Goal: Task Accomplishment & Management: Manage account settings

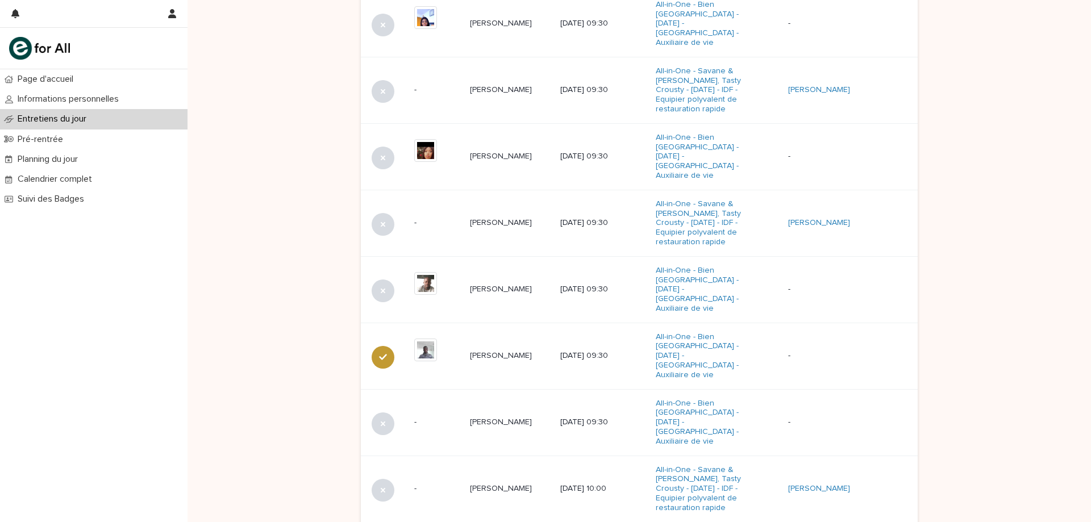
scroll to position [660, 0]
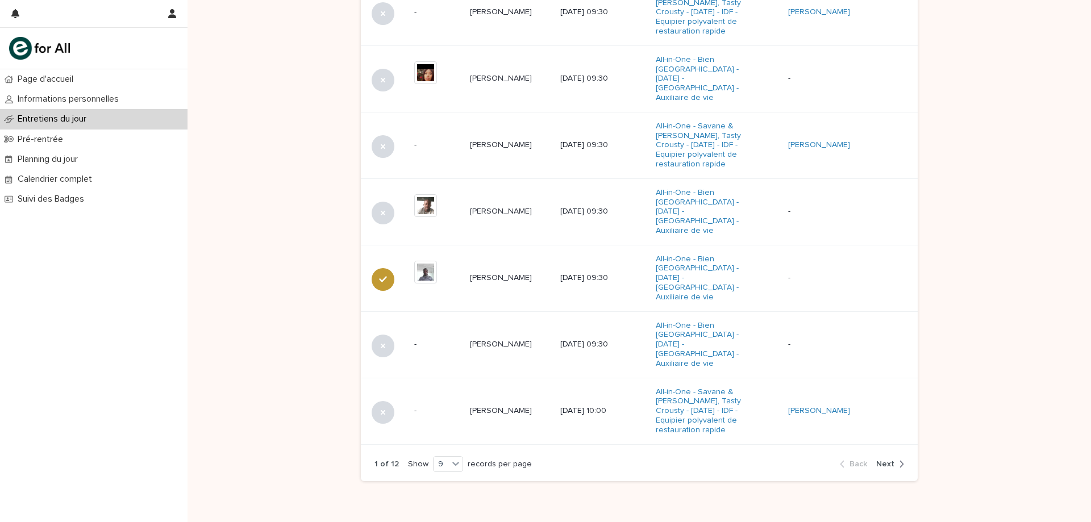
click at [885, 460] on span "Next" at bounding box center [885, 464] width 18 height 8
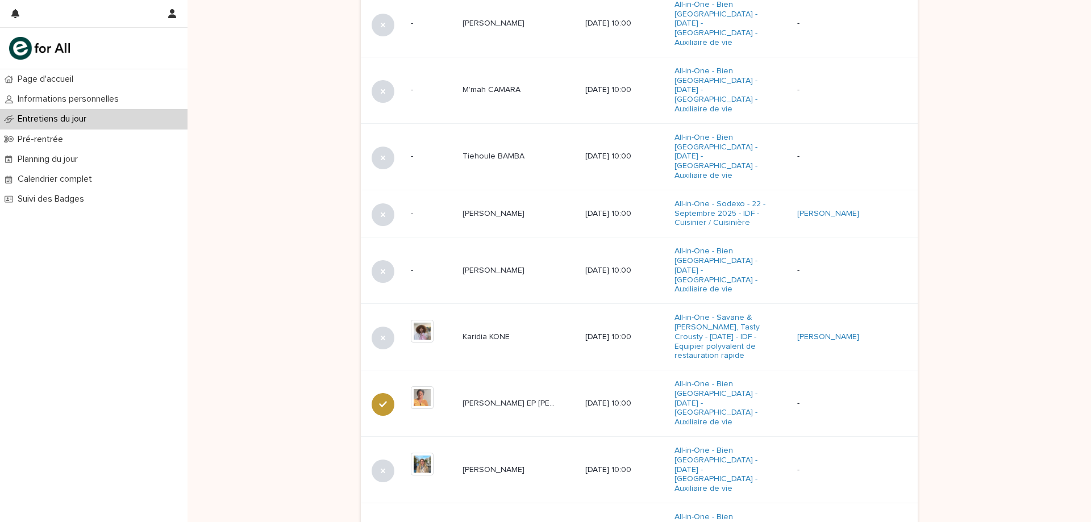
scroll to position [532, 0]
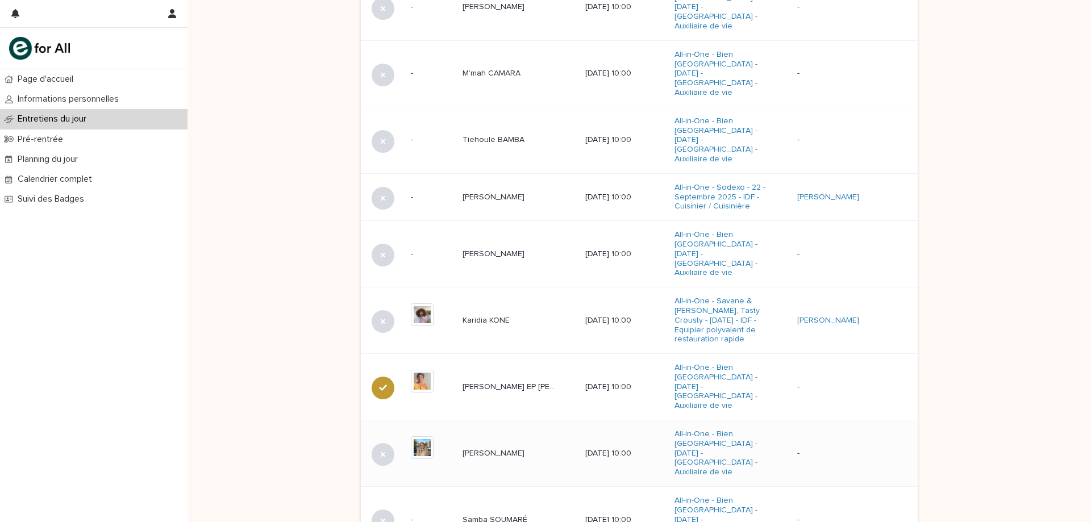
click at [537, 449] on p at bounding box center [509, 454] width 95 height 10
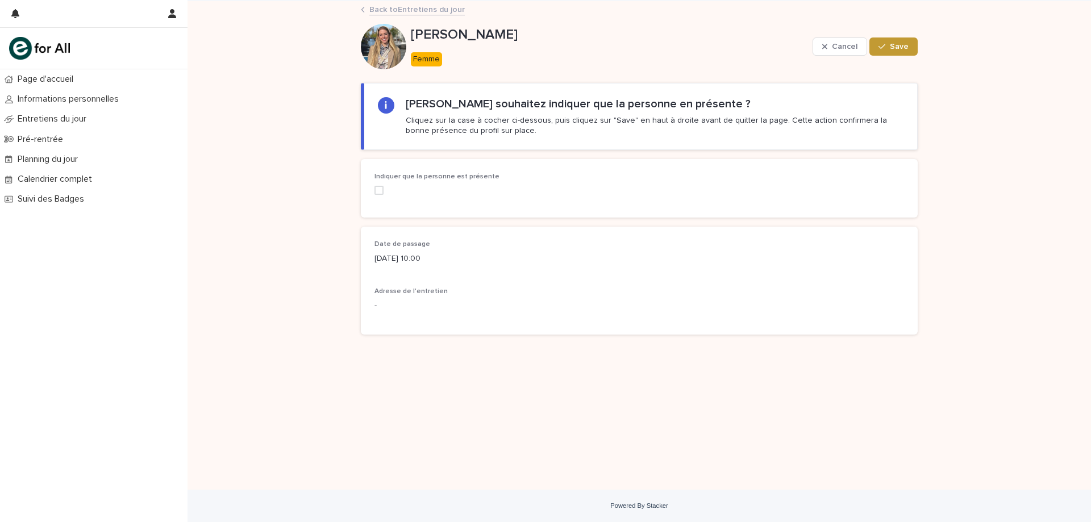
click at [382, 184] on div "Indiquer que la personne est présente" at bounding box center [458, 188] width 168 height 31
click at [380, 193] on span at bounding box center [378, 190] width 9 height 9
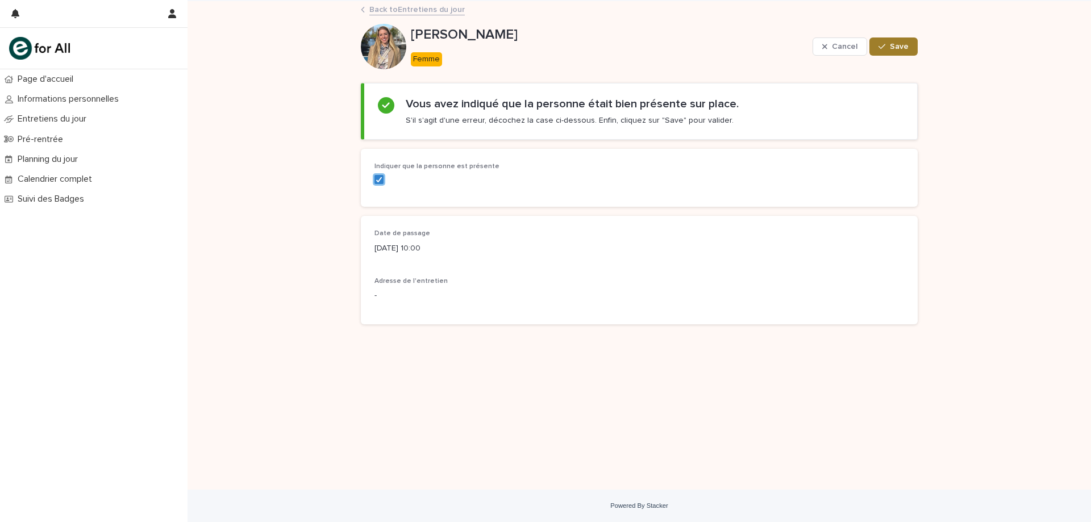
click at [895, 55] on button "Save" at bounding box center [893, 46] width 48 height 18
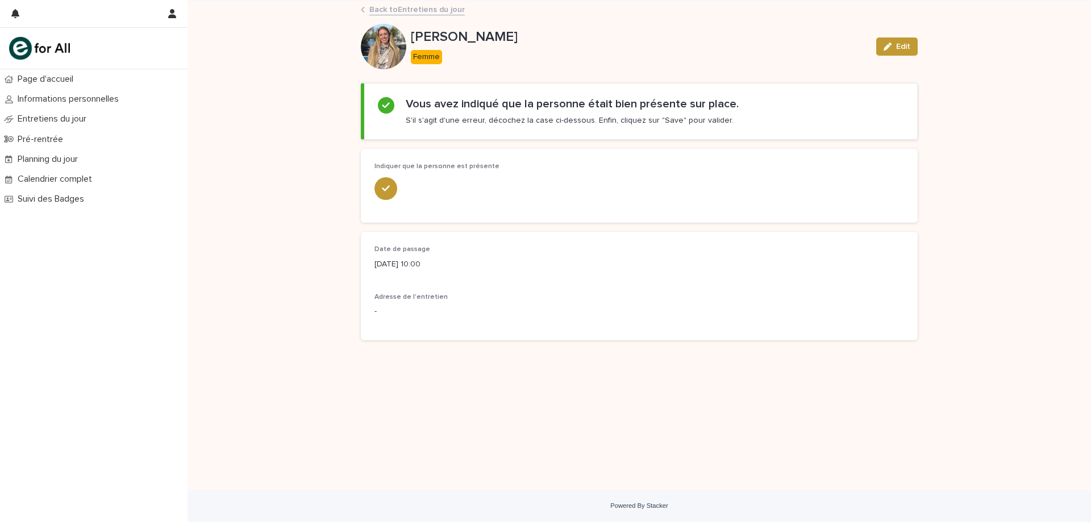
click at [402, 12] on link "Back to Entretiens du jour" at bounding box center [416, 8] width 95 height 13
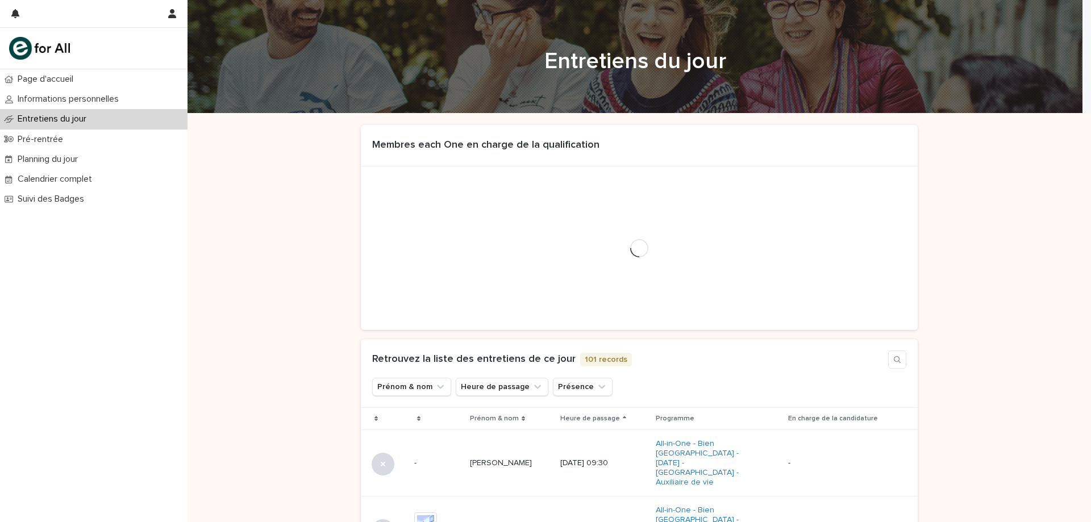
scroll to position [584, 0]
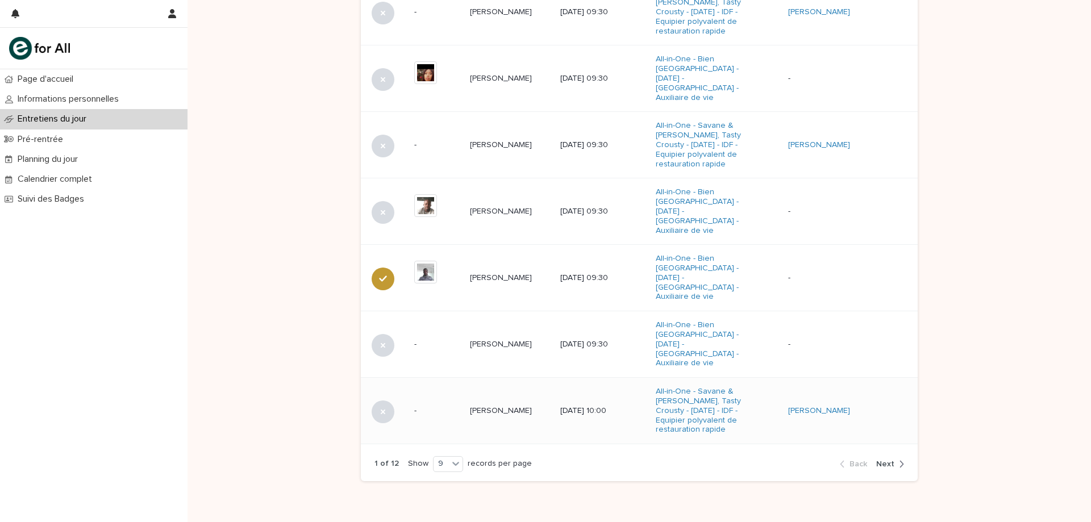
click at [894, 409] on td "[PERSON_NAME]" at bounding box center [850, 411] width 134 height 66
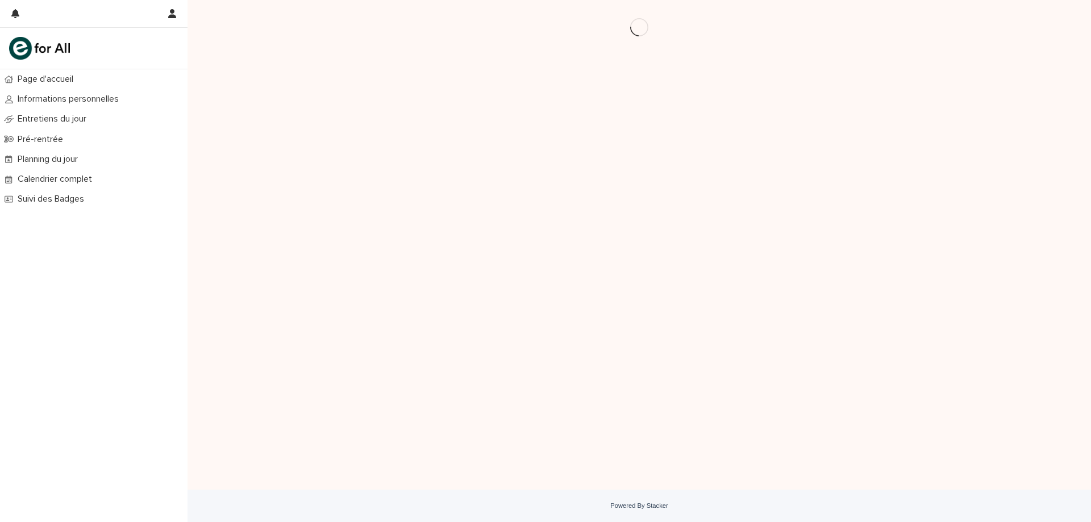
click at [884, 446] on div "Loading... Saving… Loading... Saving…" at bounding box center [639, 230] width 568 height 461
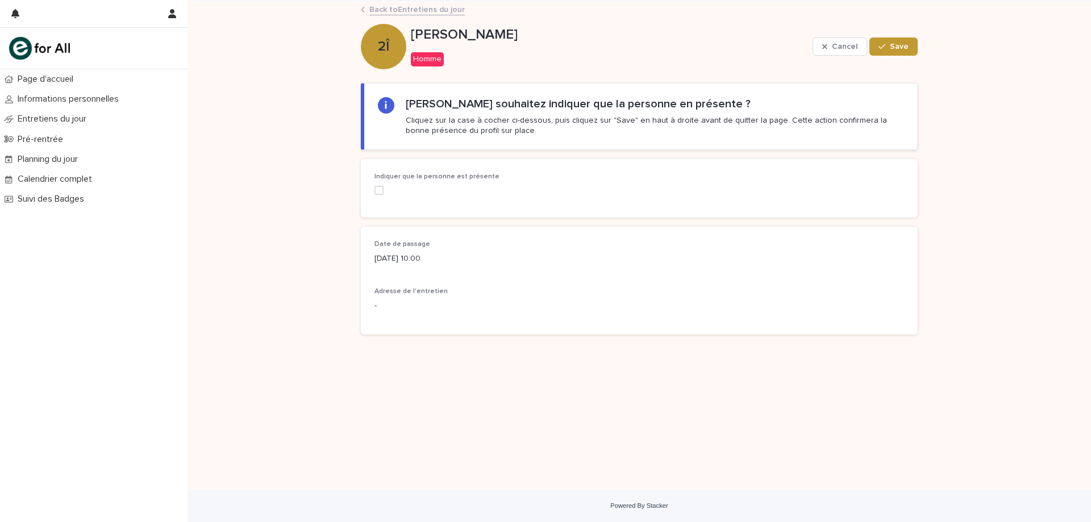
click at [408, 10] on link "Back to Entretiens du jour" at bounding box center [416, 8] width 95 height 13
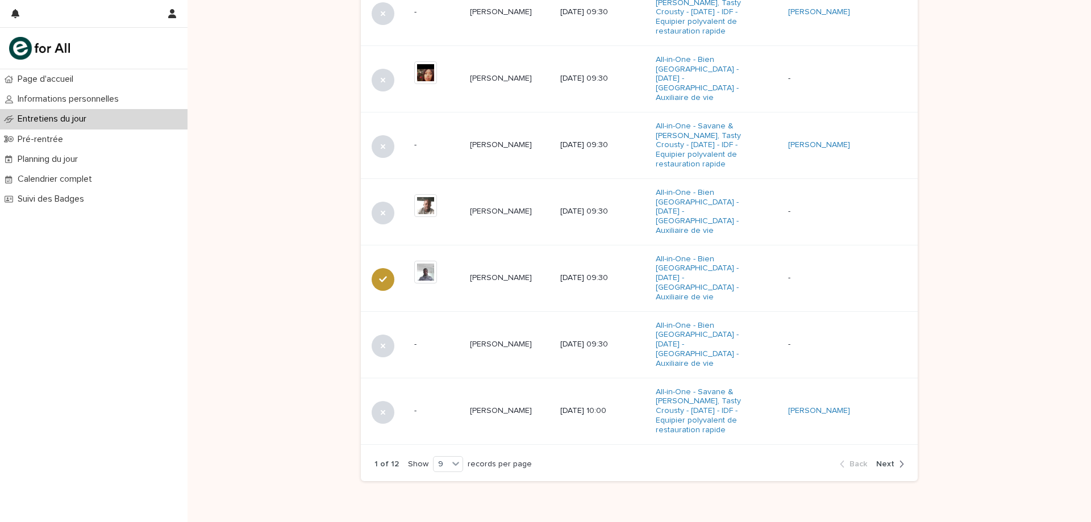
click at [883, 460] on span "Next" at bounding box center [885, 464] width 18 height 8
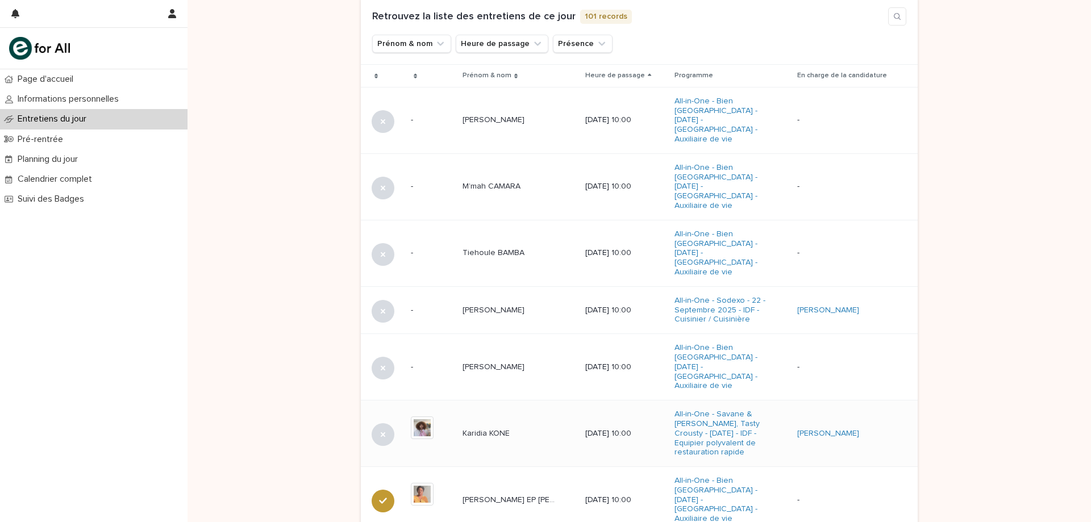
scroll to position [404, 0]
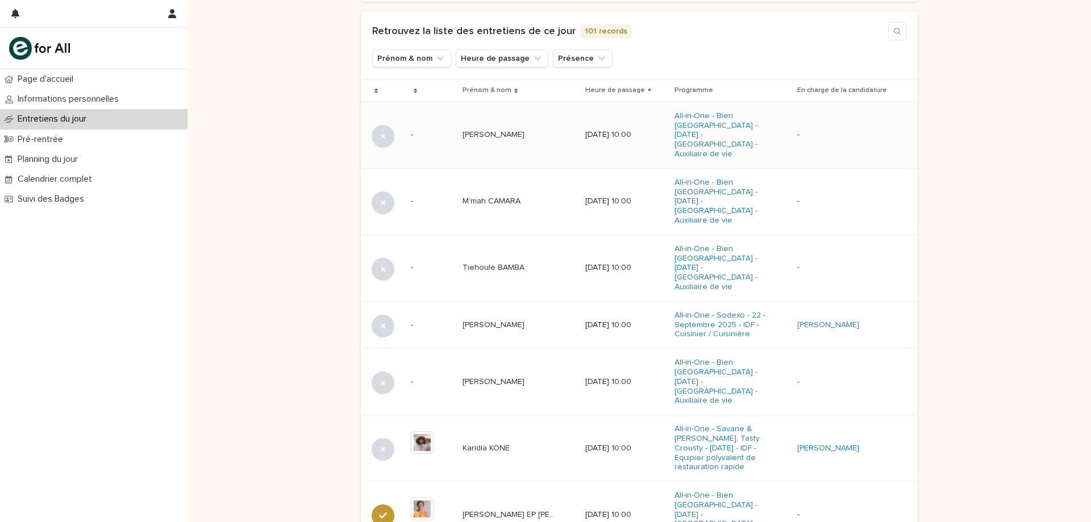
click at [503, 130] on p "[PERSON_NAME]" at bounding box center [494, 134] width 64 height 12
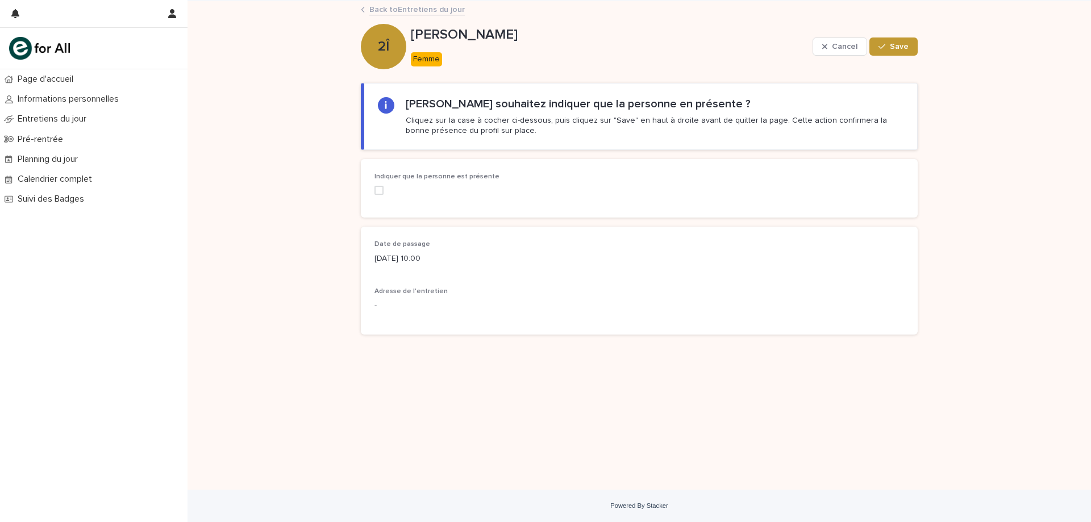
drag, startPoint x: 382, startPoint y: 187, endPoint x: 389, endPoint y: 187, distance: 6.8
click at [382, 187] on span at bounding box center [378, 190] width 9 height 9
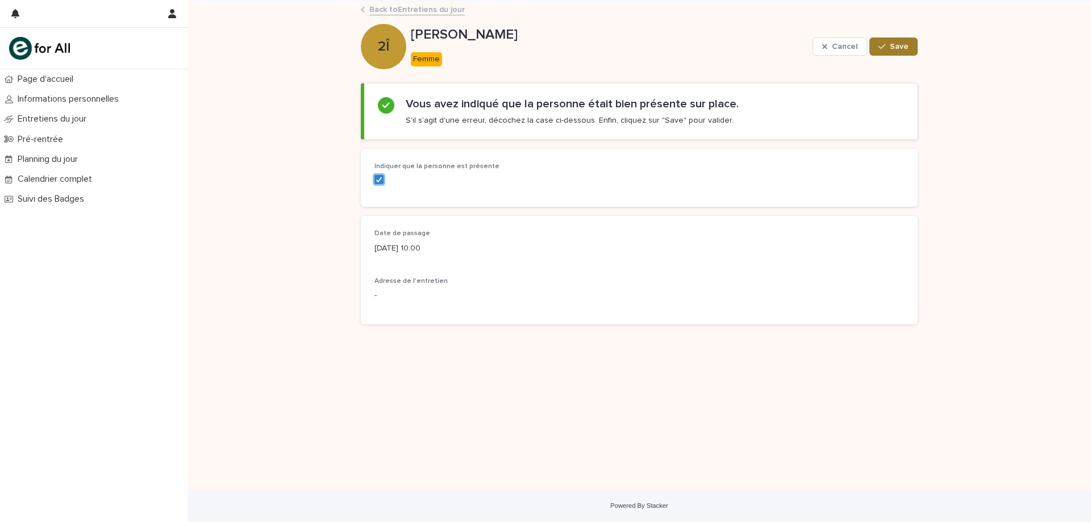
click at [895, 50] on button "Save" at bounding box center [893, 46] width 48 height 18
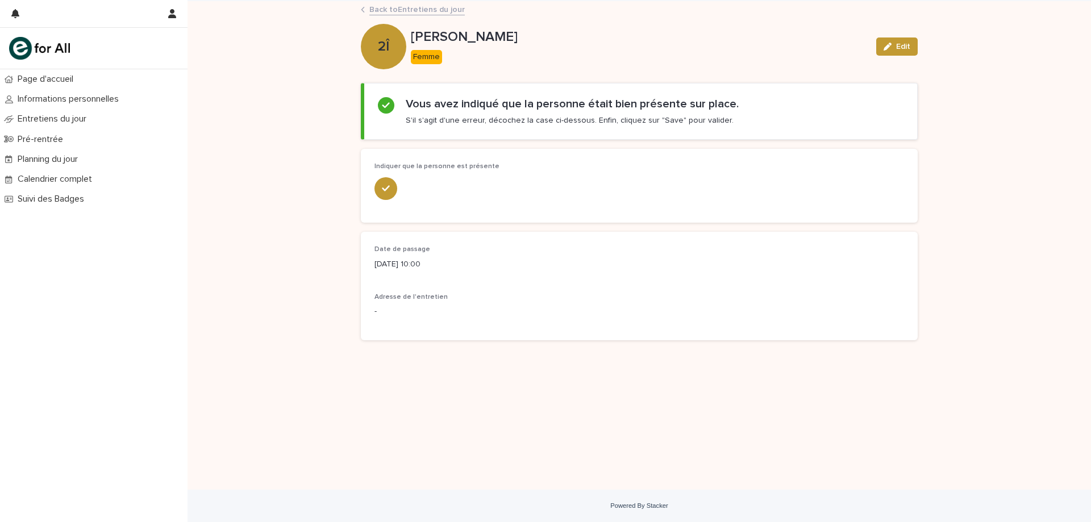
click at [430, 10] on link "Back to Entretiens du jour" at bounding box center [416, 8] width 95 height 13
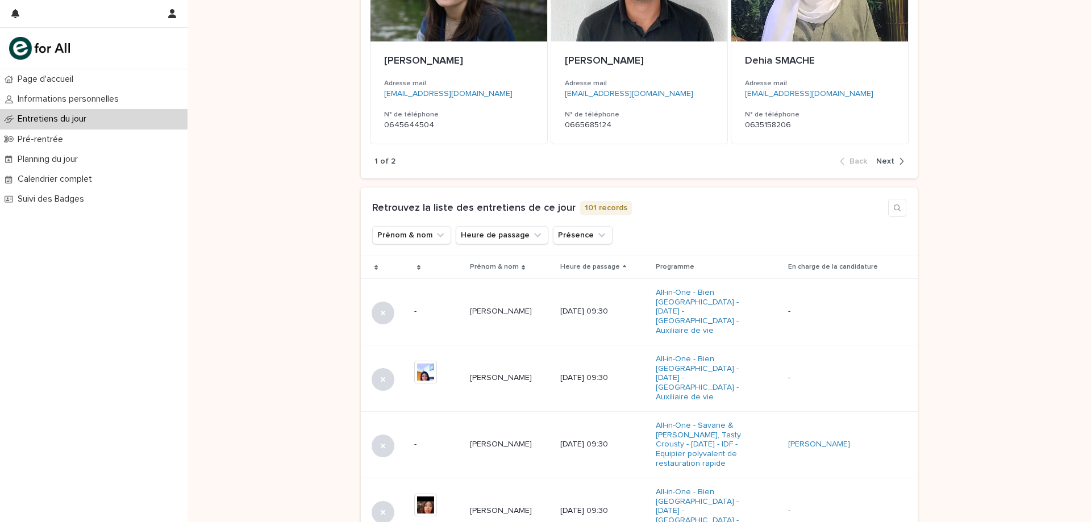
scroll to position [660, 0]
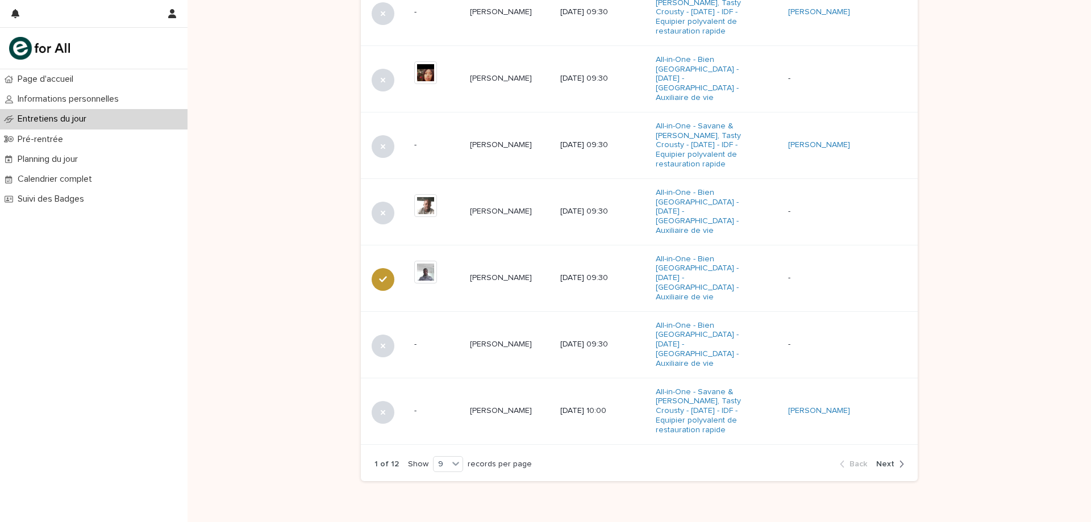
click at [882, 460] on span "Next" at bounding box center [885, 464] width 18 height 8
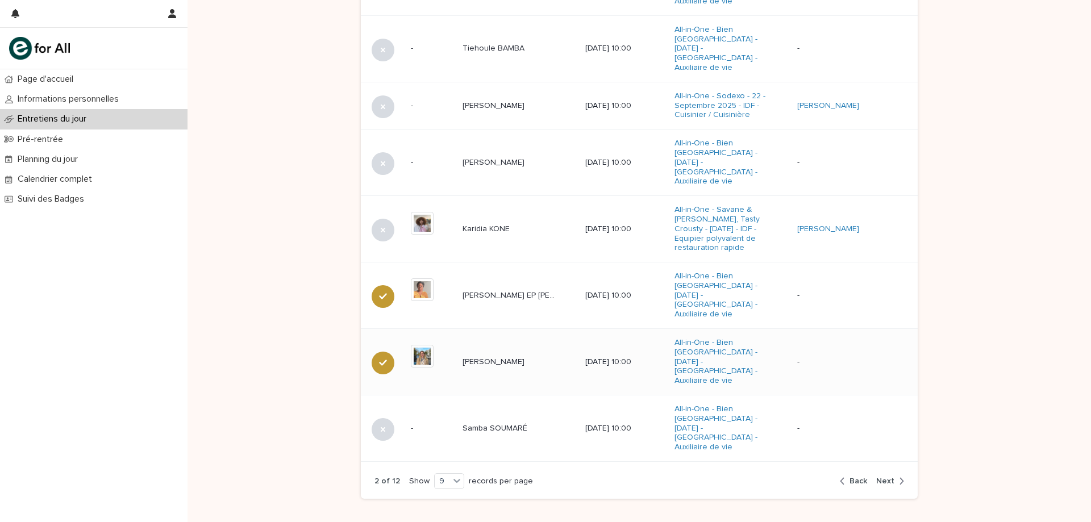
scroll to position [631, 0]
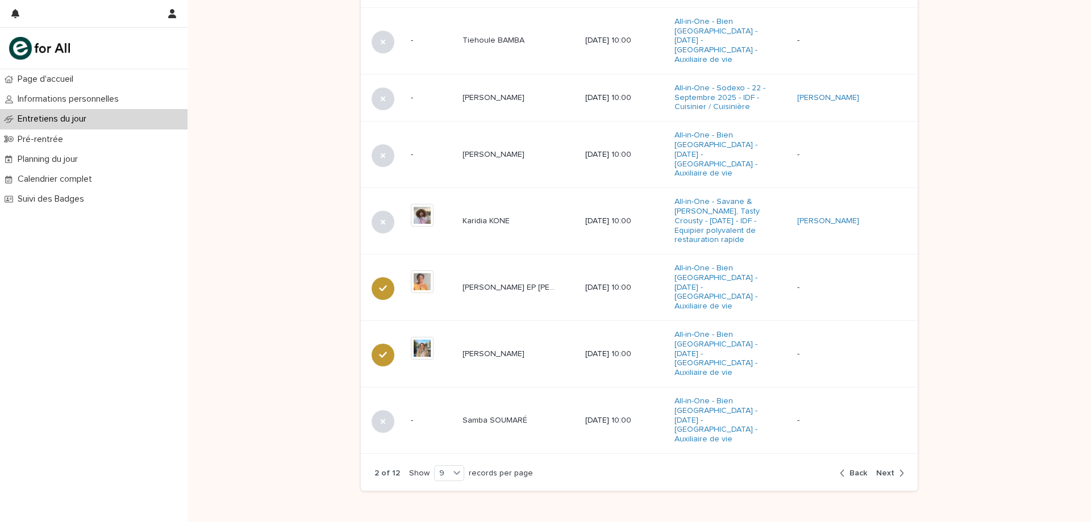
click at [881, 469] on span "Next" at bounding box center [885, 473] width 18 height 8
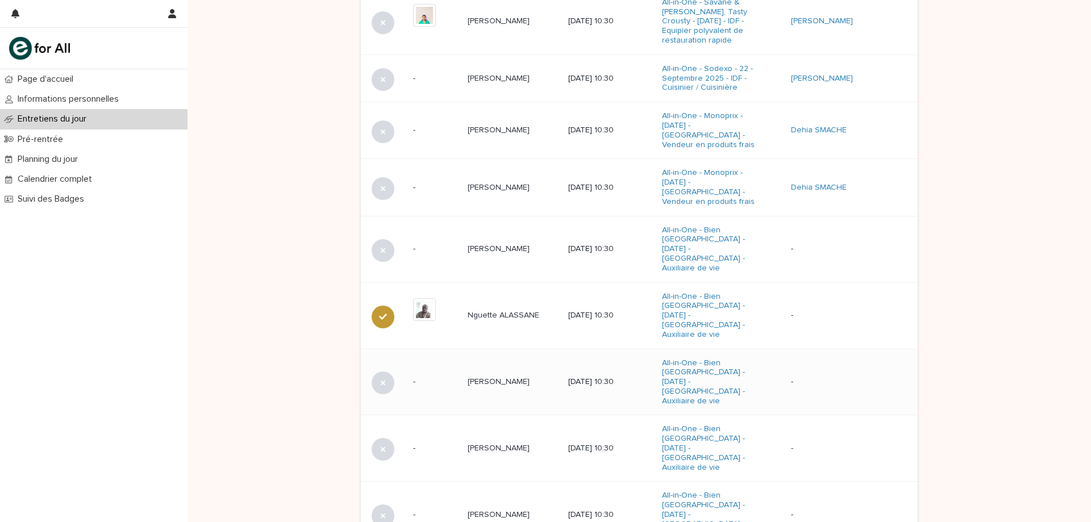
scroll to position [574, 0]
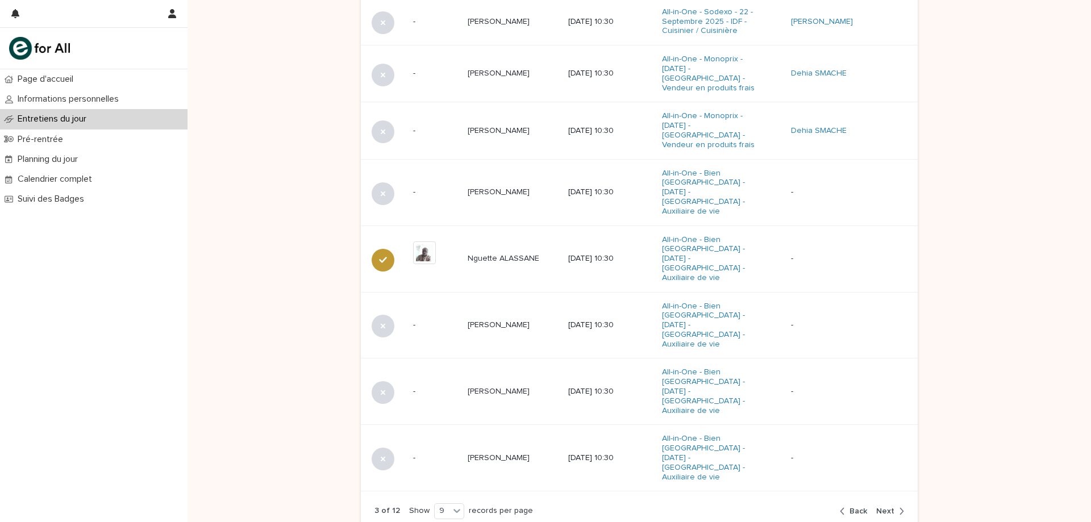
click at [887, 507] on span "Next" at bounding box center [885, 511] width 18 height 8
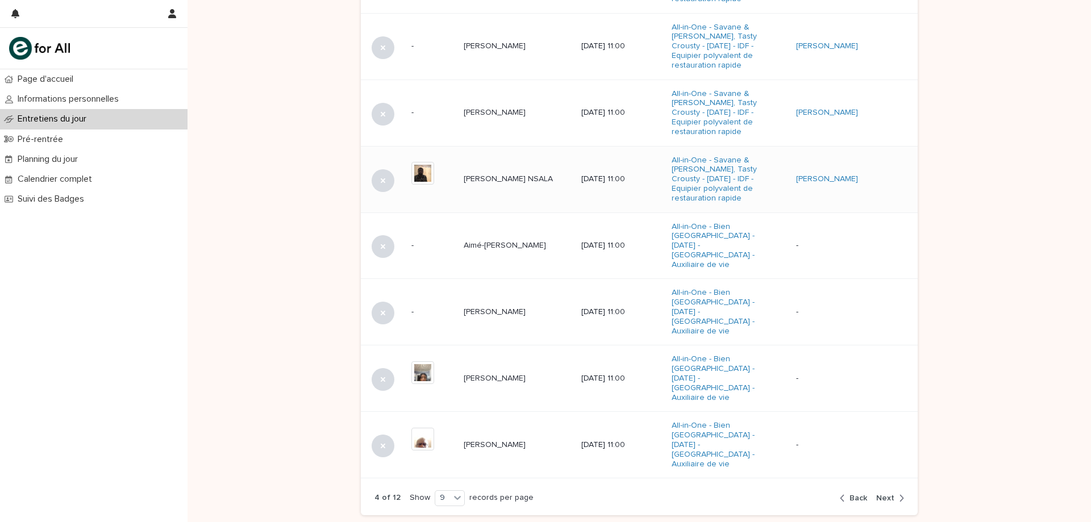
scroll to position [655, 0]
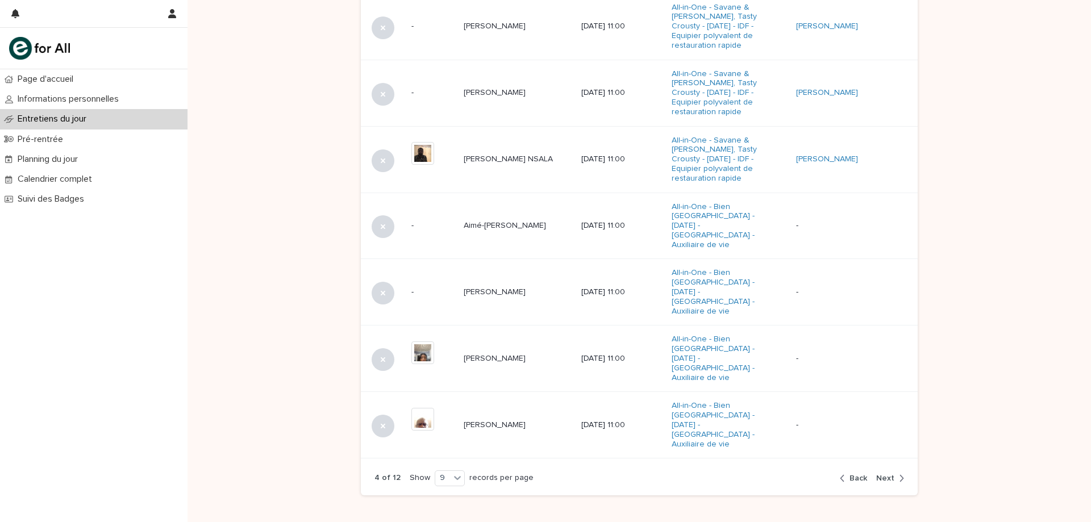
click at [885, 474] on span "Next" at bounding box center [885, 478] width 18 height 8
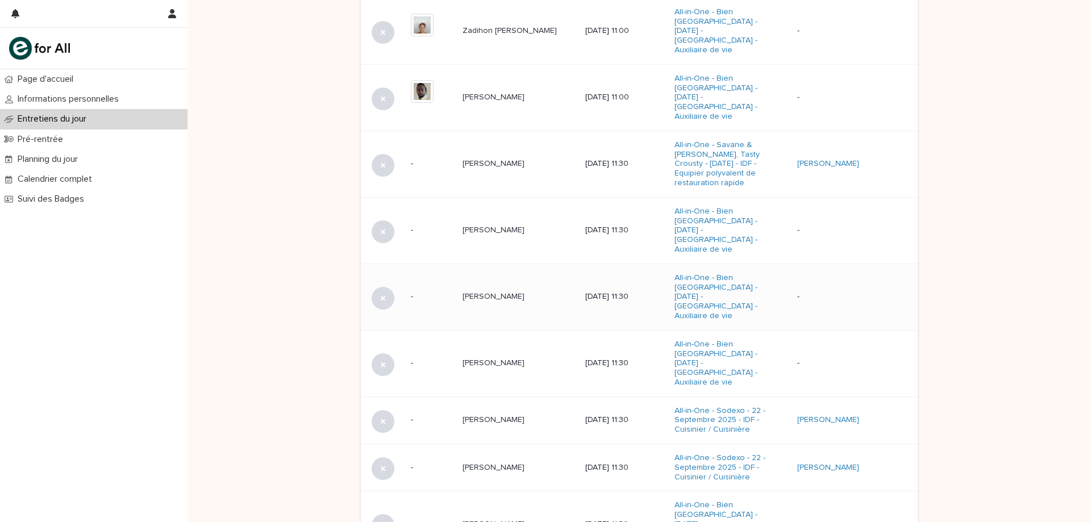
scroll to position [565, 0]
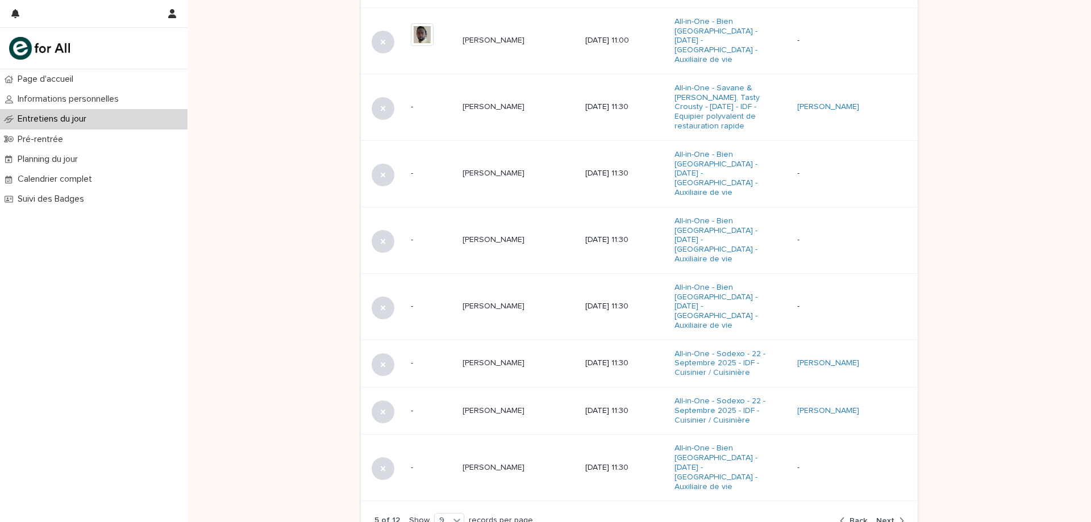
click at [884, 517] on span "Next" at bounding box center [885, 521] width 18 height 8
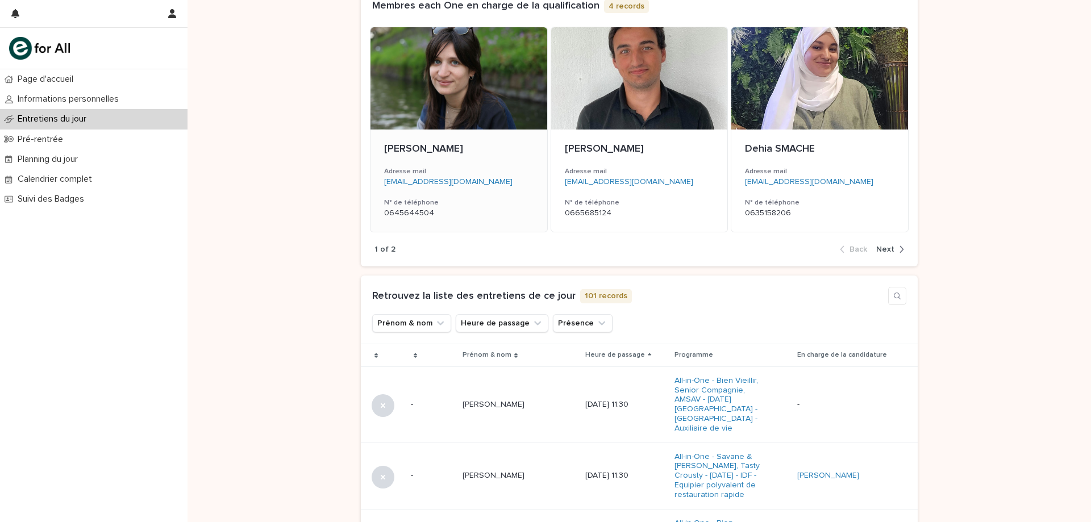
scroll to position [134, 0]
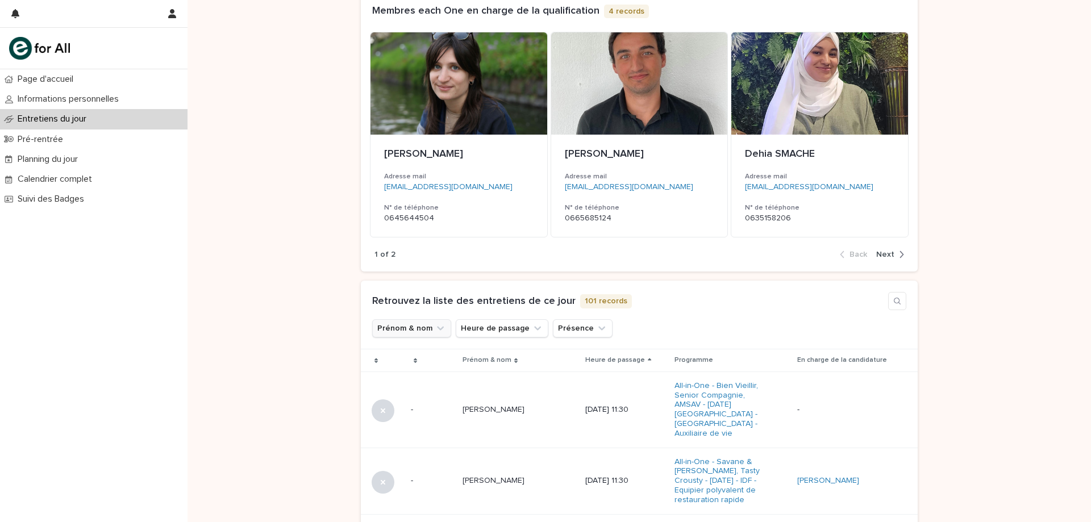
click at [386, 333] on button "Prénom & nom" at bounding box center [411, 328] width 79 height 18
click at [681, 292] on div "Retrouvez la liste des entretiens de ce jour 101 records" at bounding box center [639, 301] width 534 height 18
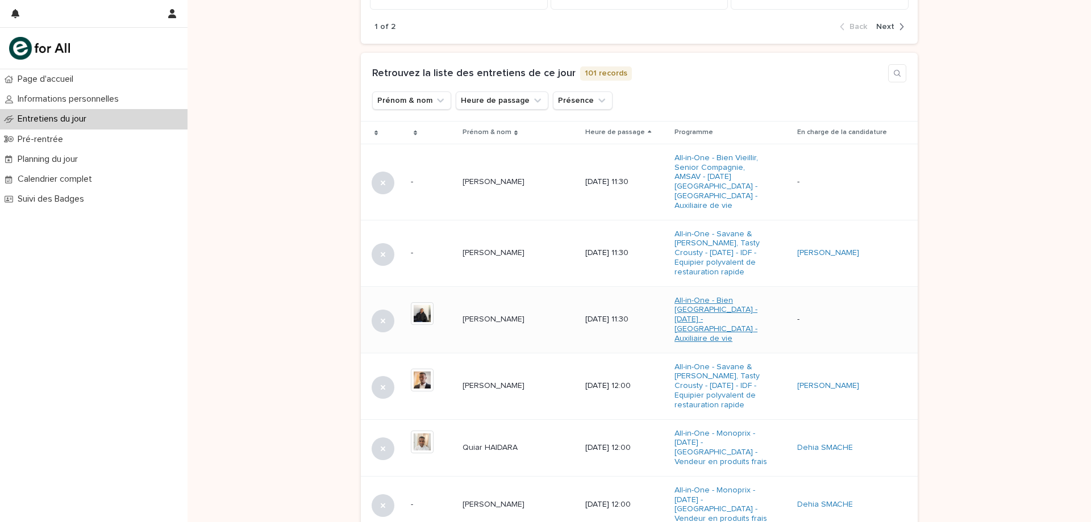
scroll to position [589, 0]
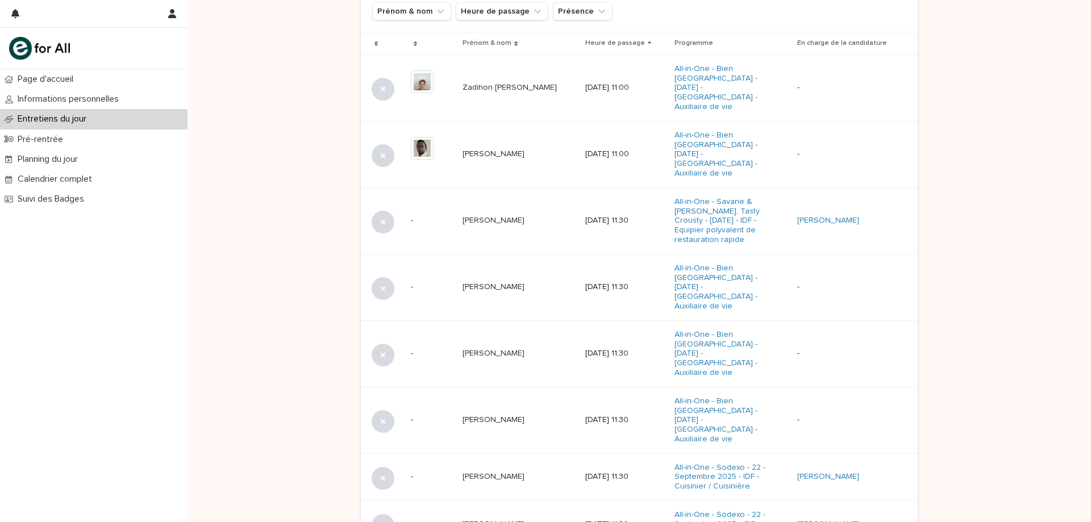
scroll to position [622, 0]
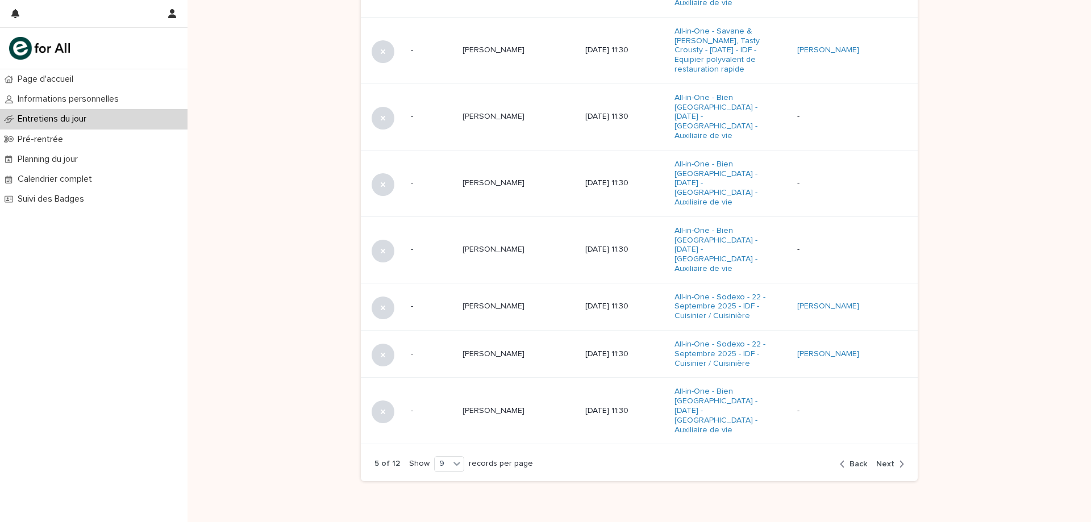
click at [856, 460] on span "Back" at bounding box center [858, 464] width 18 height 8
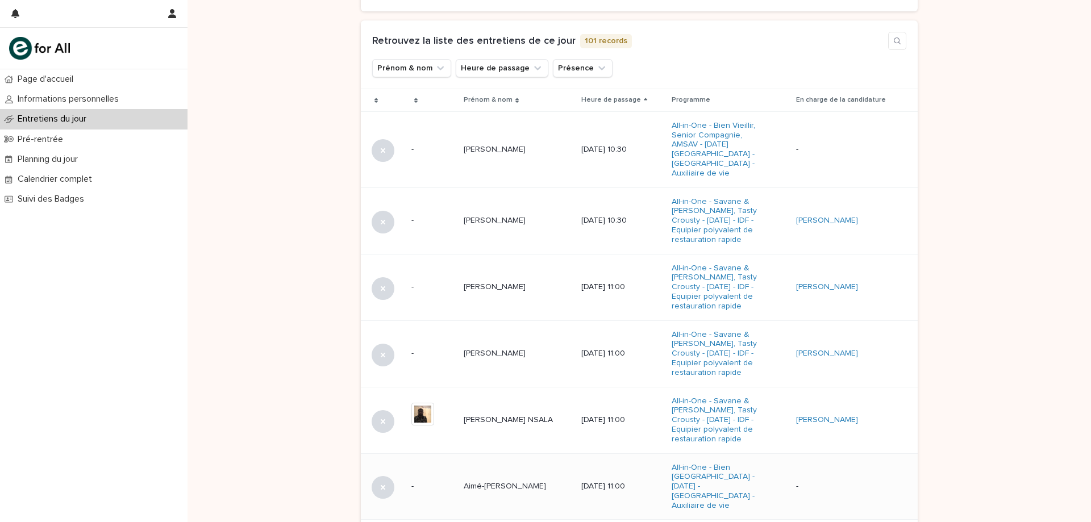
scroll to position [678, 0]
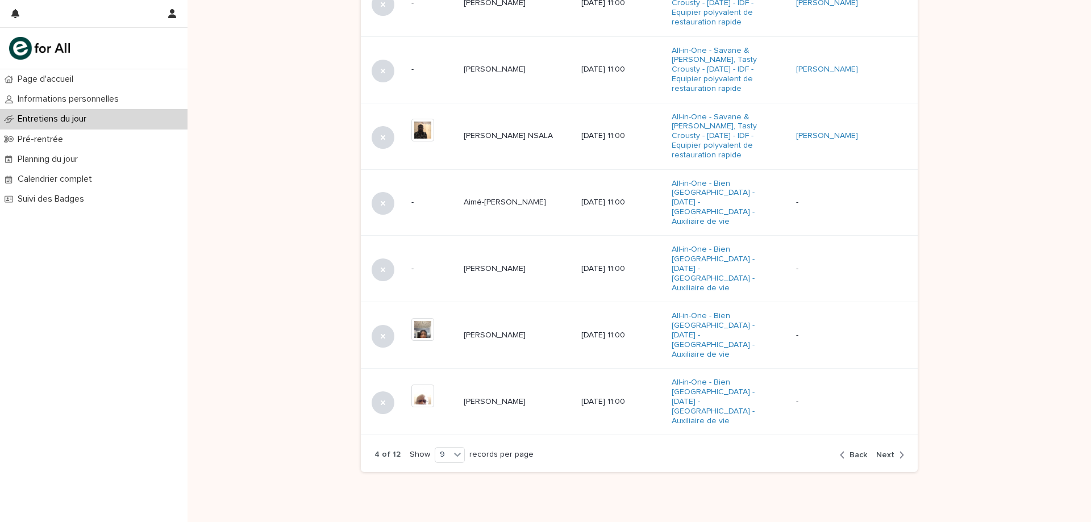
click at [850, 450] on button "Back" at bounding box center [856, 455] width 32 height 10
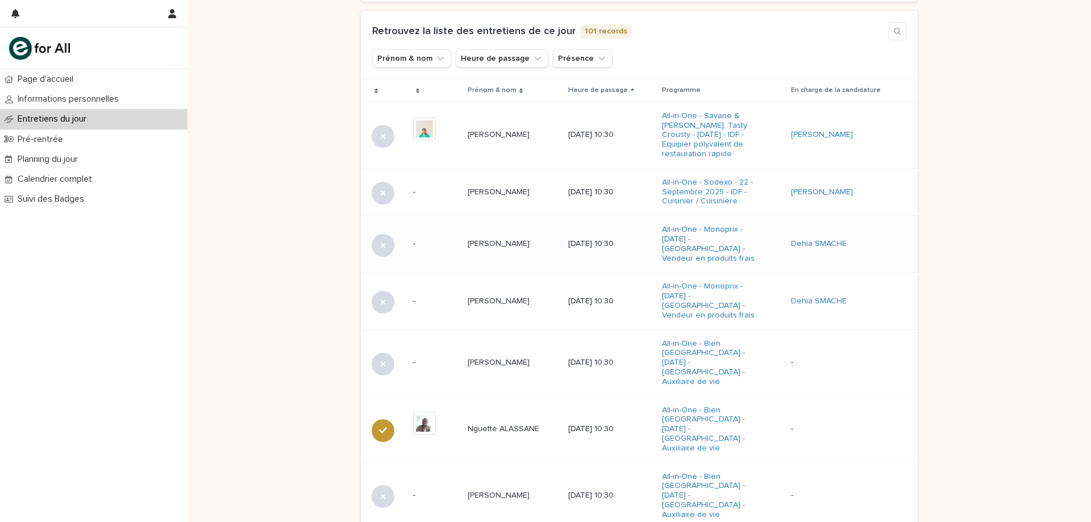
scroll to position [347, 0]
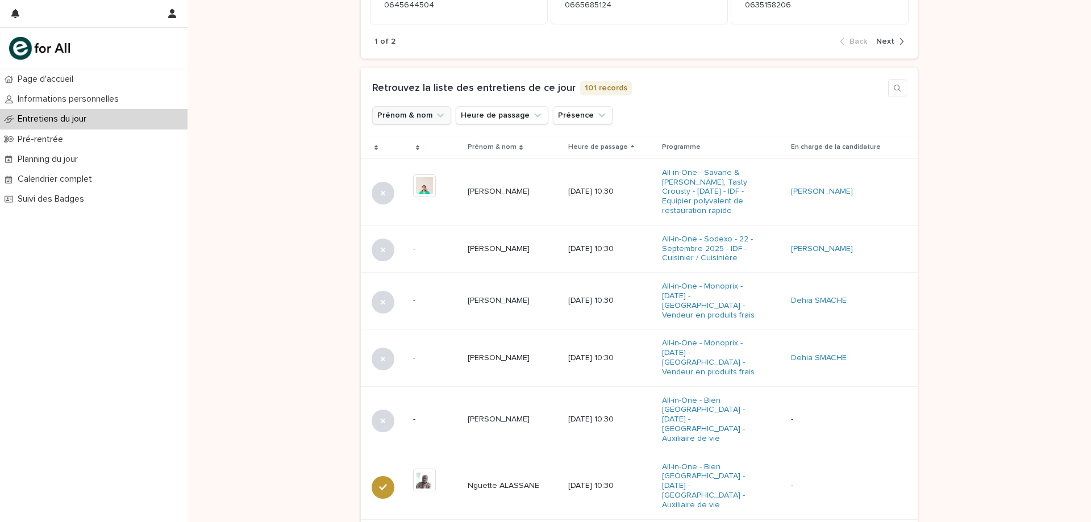
click at [419, 110] on button "Prénom & nom" at bounding box center [411, 115] width 79 height 18
click at [445, 159] on input at bounding box center [449, 166] width 144 height 18
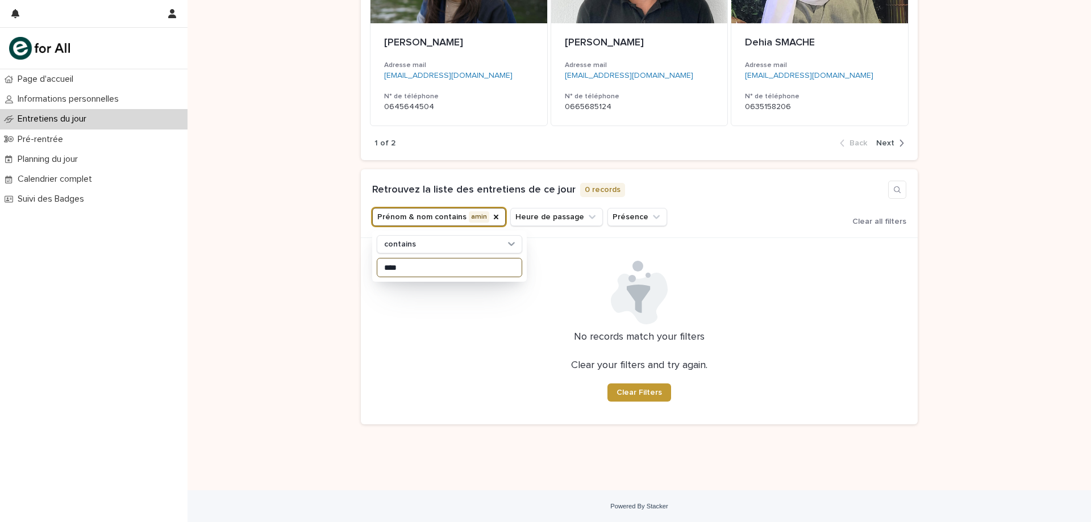
scroll to position [245, 0]
type input "***"
click at [962, 304] on div "Loading... Saving… Loading... Saving… Loading... Saving… Loading... Saving… Loa…" at bounding box center [638, 179] width 903 height 622
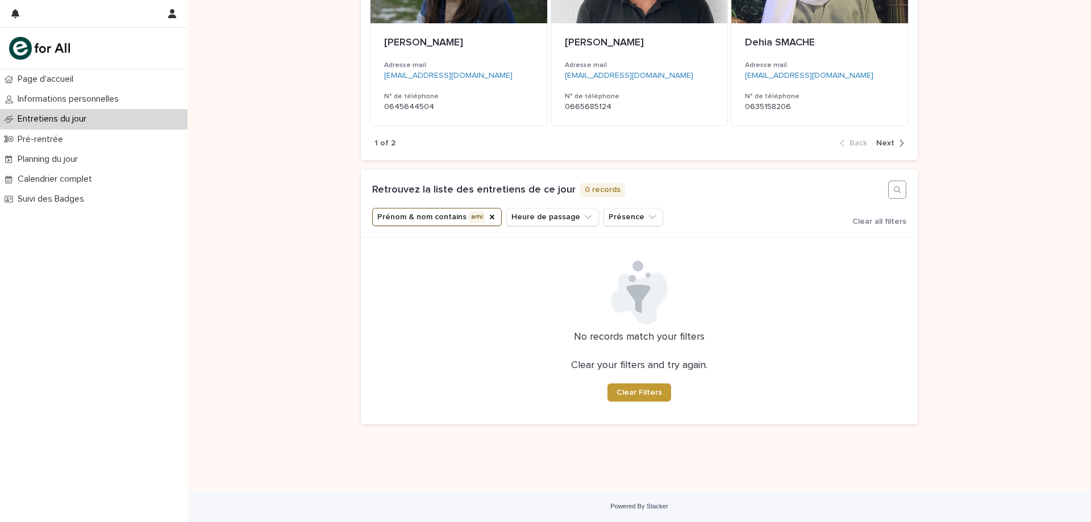
click at [893, 193] on icon "button" at bounding box center [897, 189] width 9 height 9
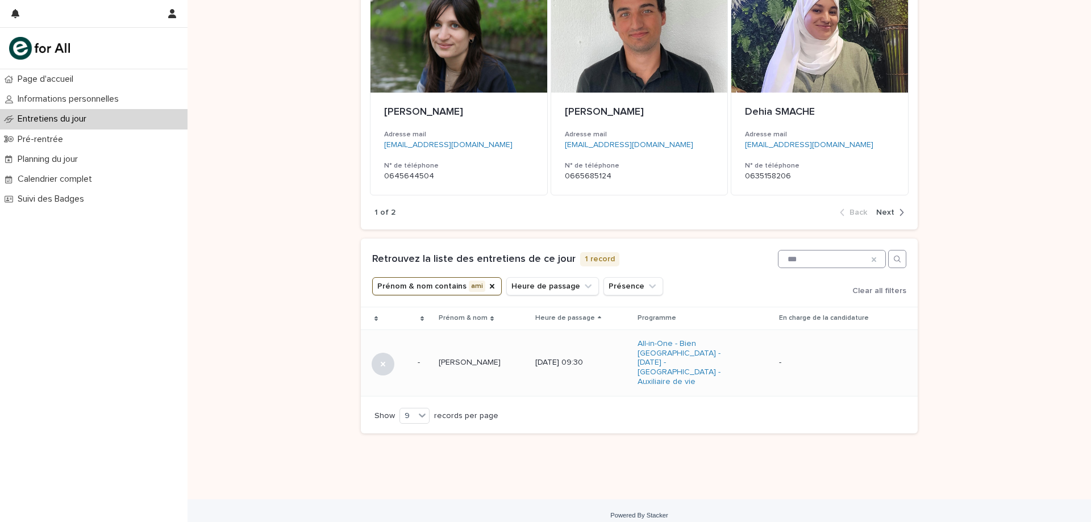
scroll to position [296, 0]
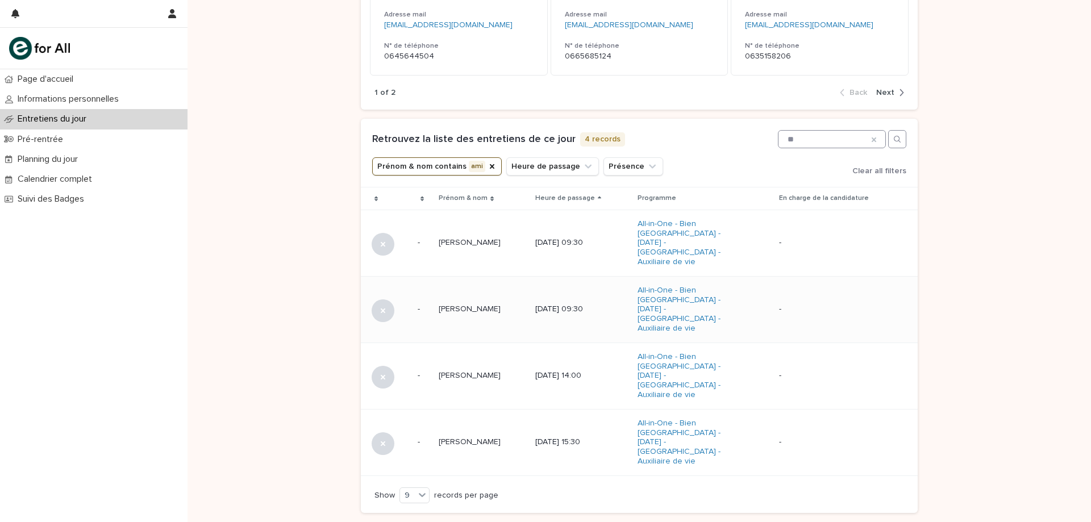
type input "*"
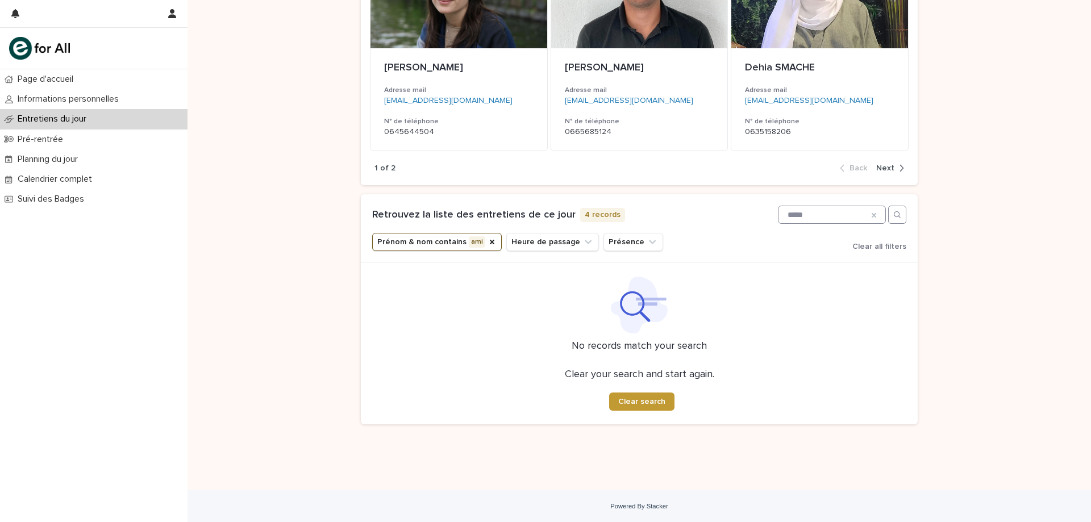
scroll to position [220, 0]
type input "*"
click at [487, 247] on div "Prénom & nom" at bounding box center [491, 241] width 9 height 11
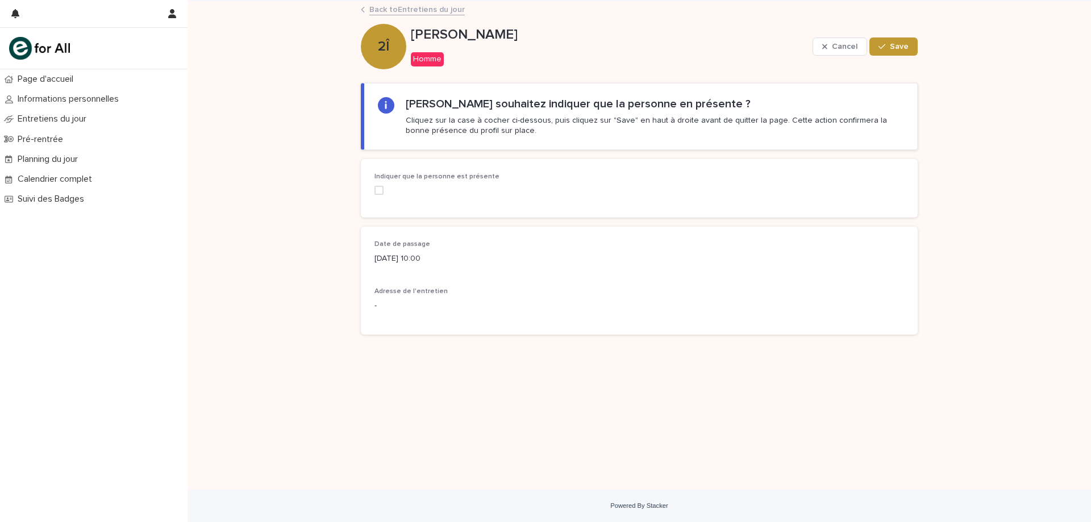
click at [402, 13] on link "Back to Entretiens du jour" at bounding box center [416, 8] width 95 height 13
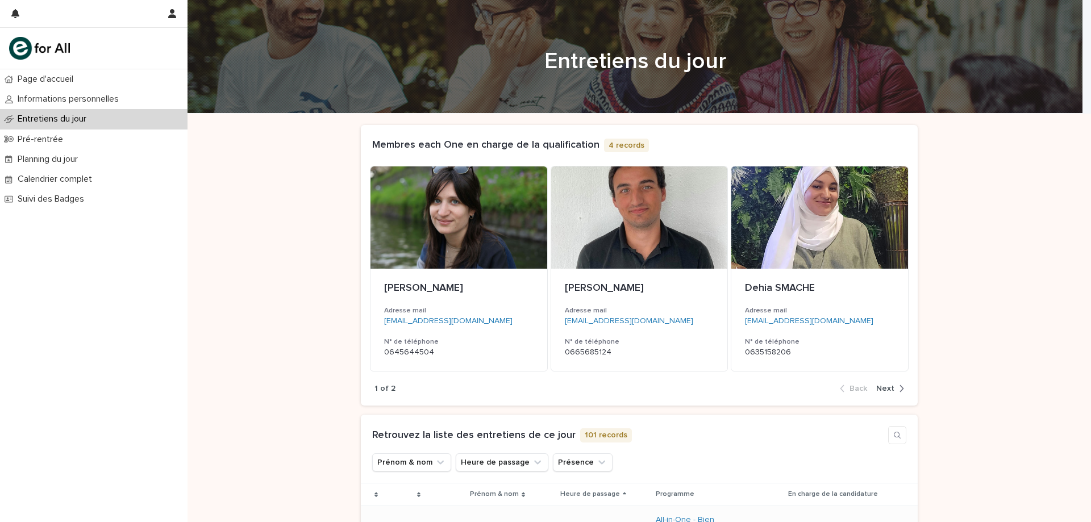
scroll to position [284, 0]
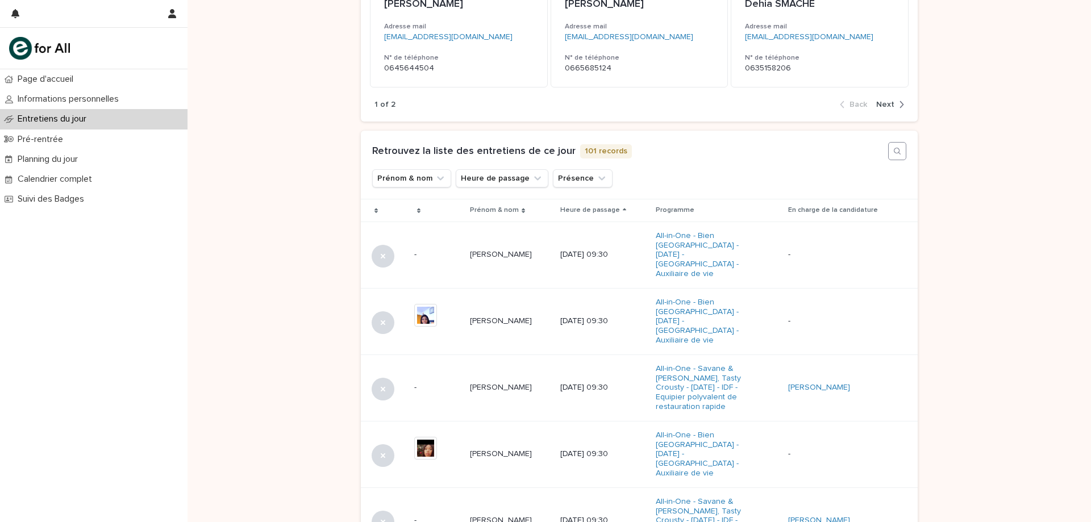
click at [899, 155] on button "button" at bounding box center [897, 151] width 18 height 18
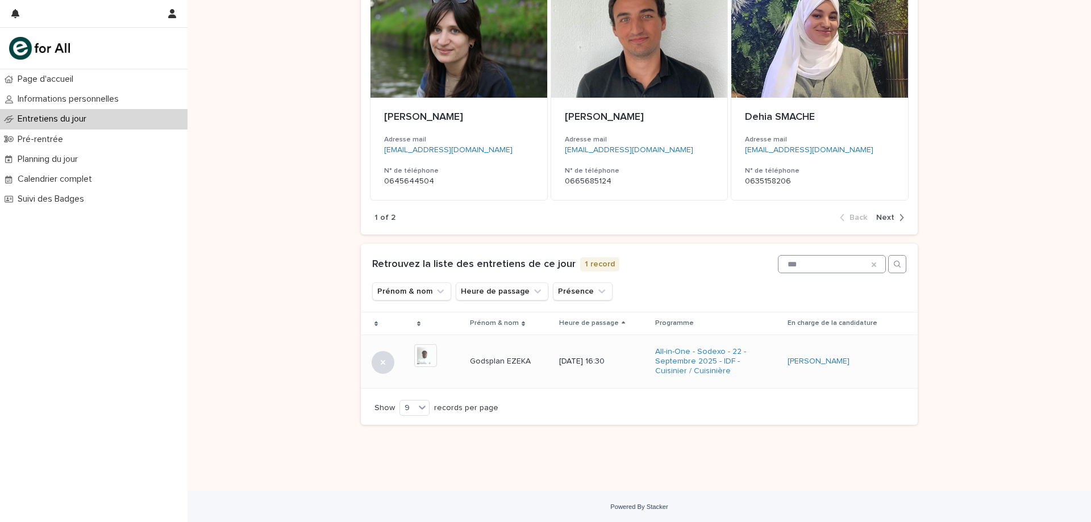
scroll to position [172, 0]
type input "*"
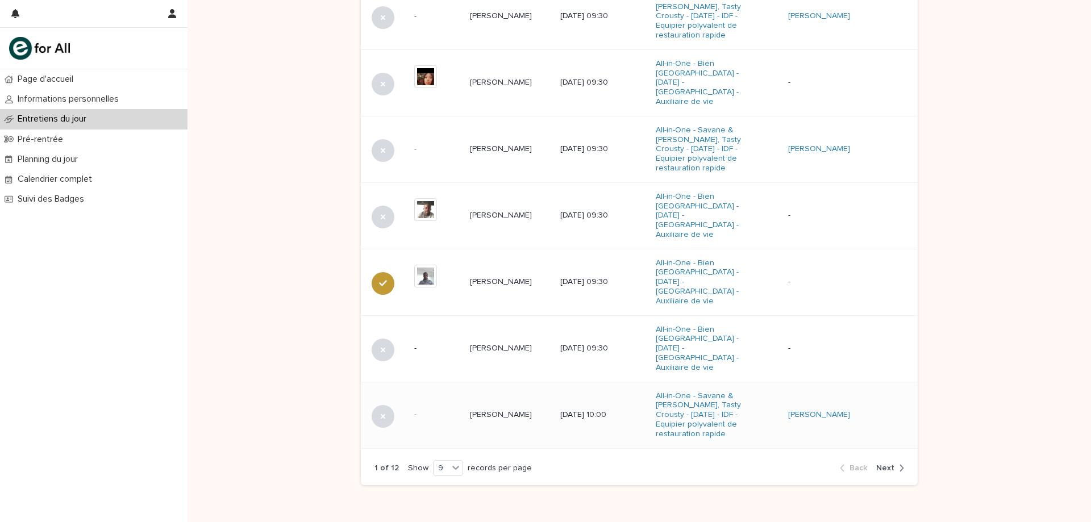
scroll to position [660, 0]
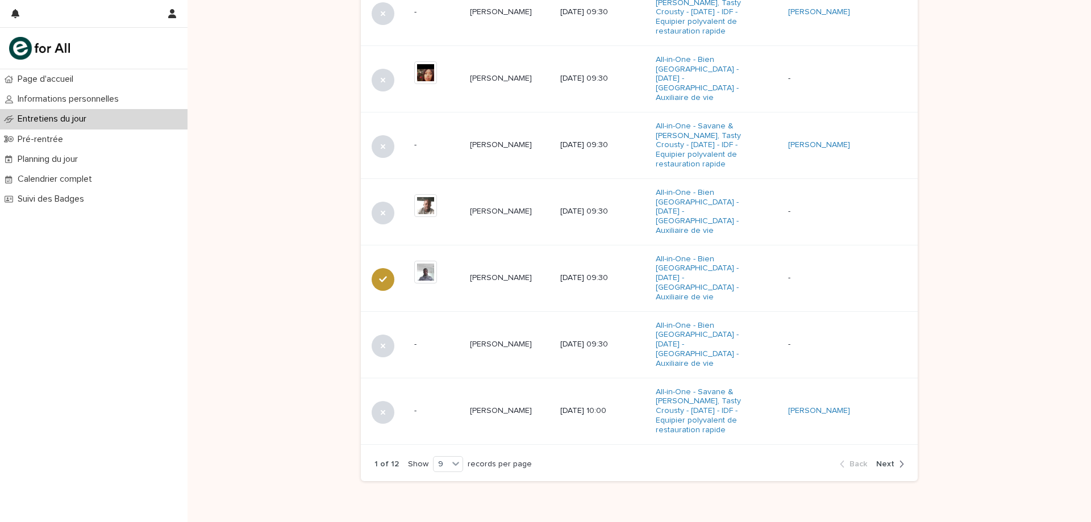
click at [899, 459] on icon "button" at bounding box center [901, 464] width 5 height 10
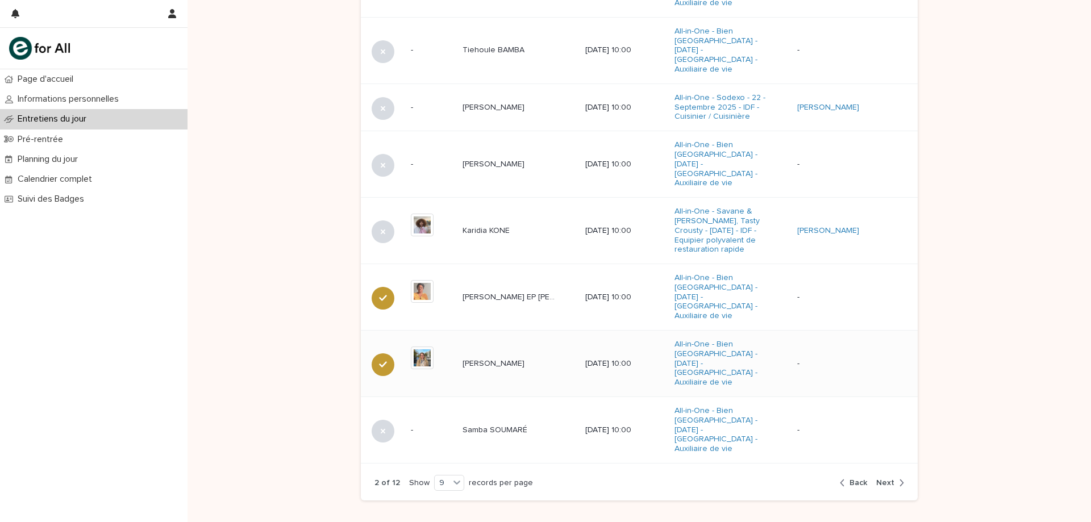
scroll to position [631, 0]
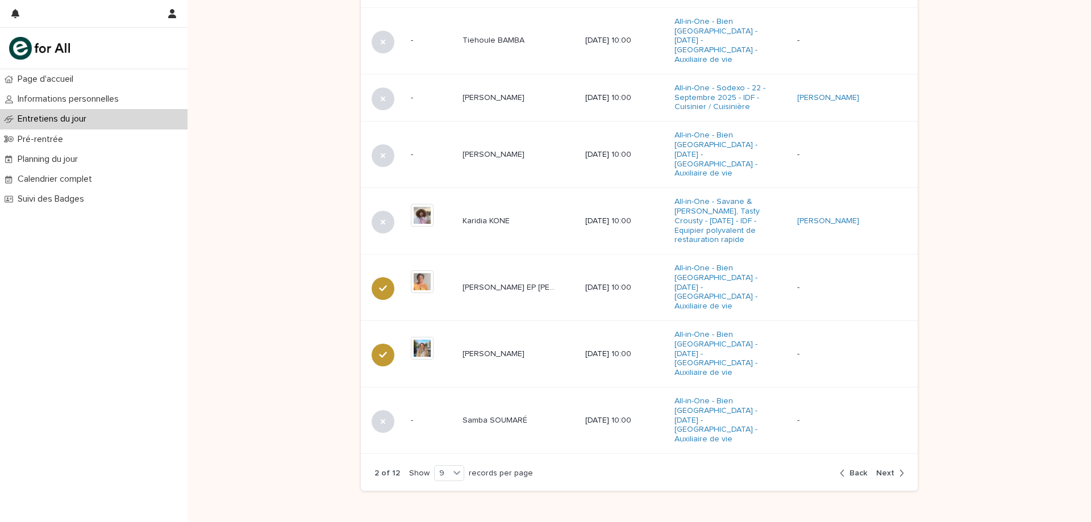
click at [879, 469] on span "Next" at bounding box center [885, 473] width 18 height 8
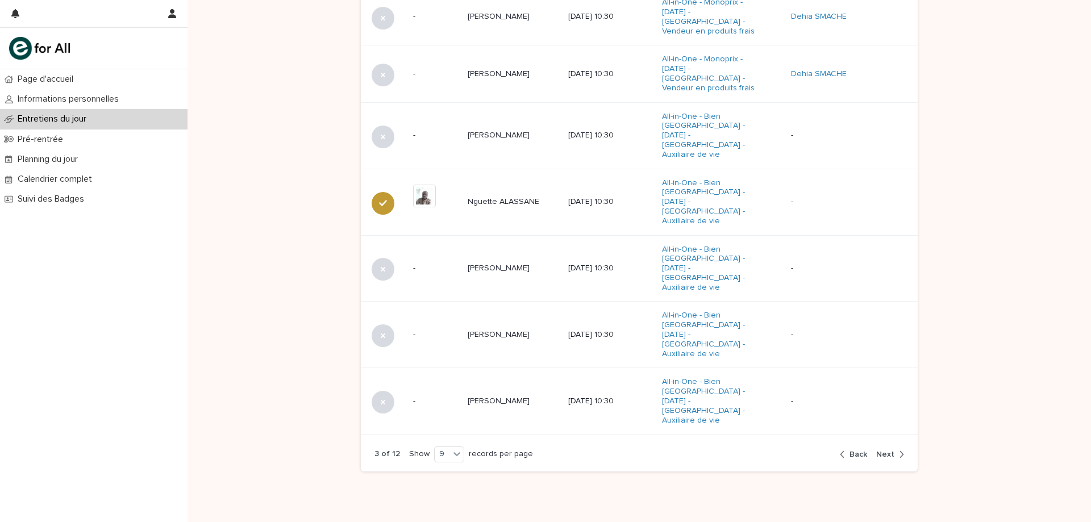
click at [879, 451] on span "Next" at bounding box center [885, 455] width 18 height 8
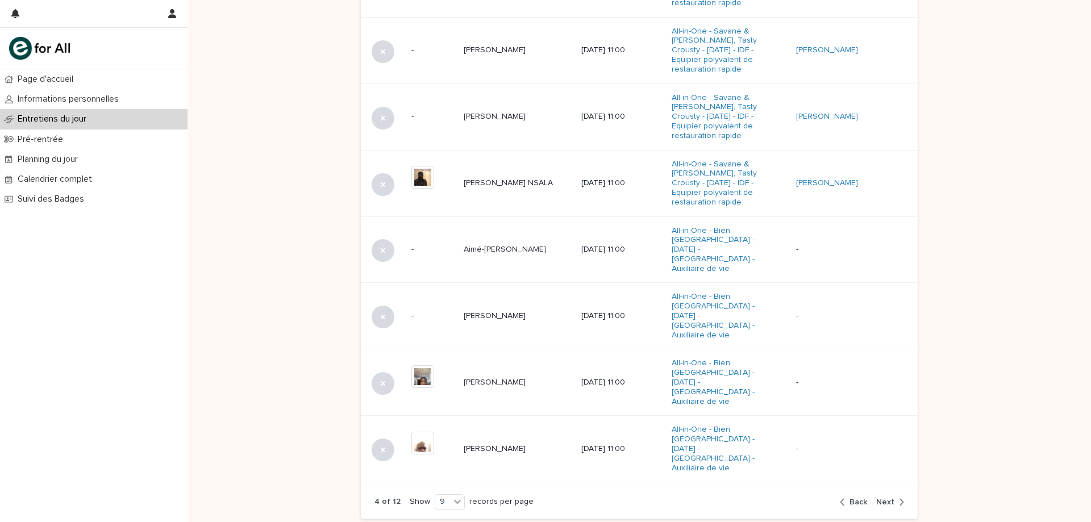
click at [881, 498] on span "Next" at bounding box center [885, 502] width 18 height 8
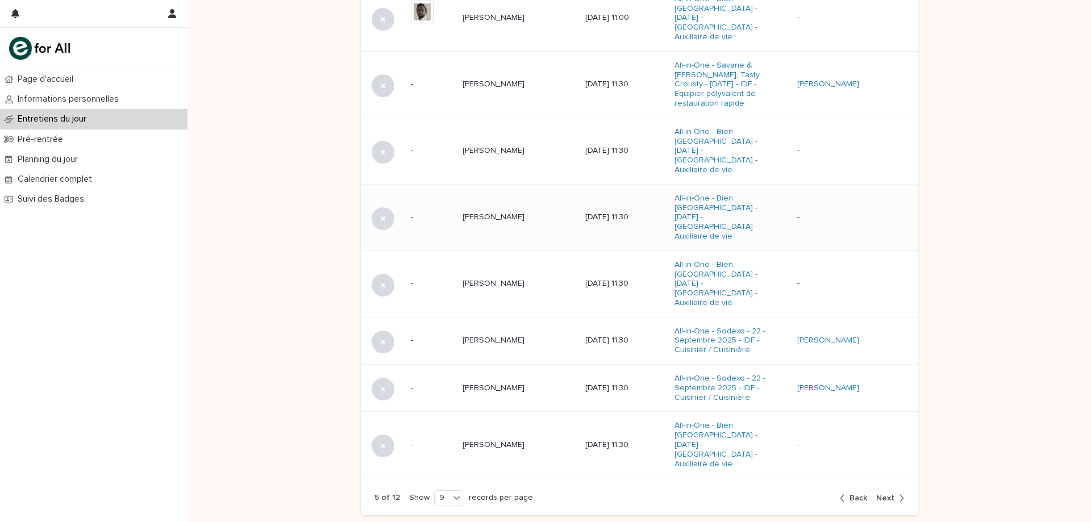
scroll to position [603, 0]
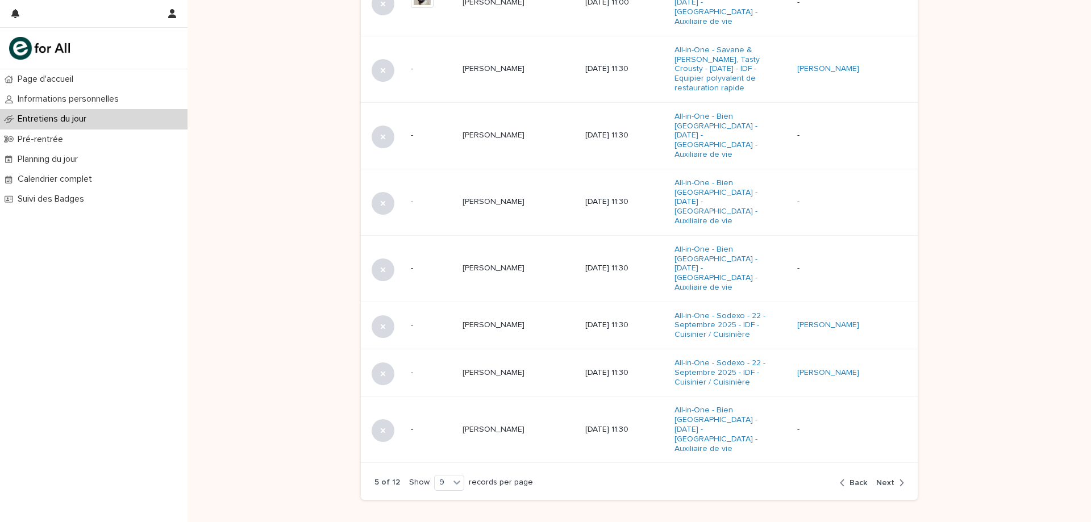
click at [882, 479] on span "Next" at bounding box center [885, 483] width 18 height 8
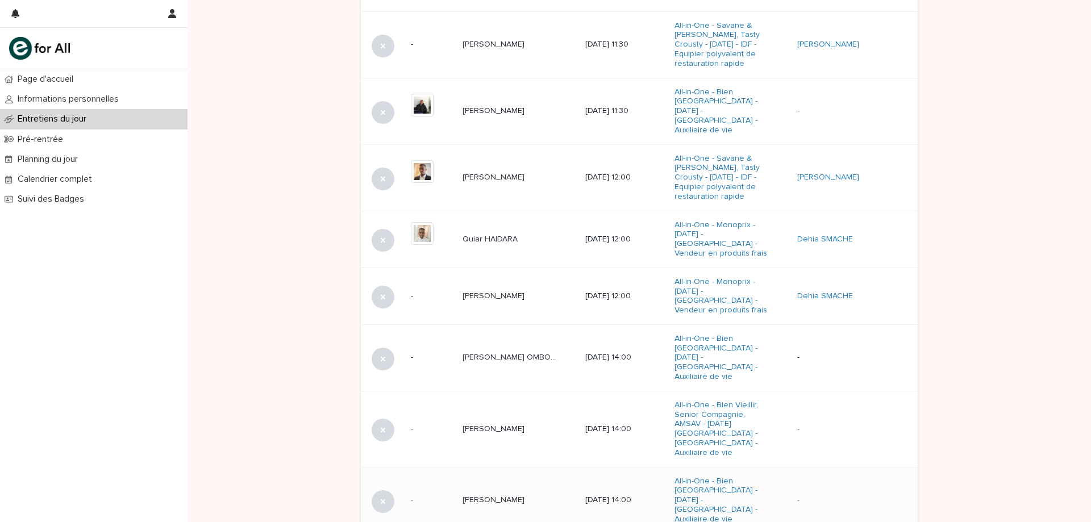
scroll to position [669, 0]
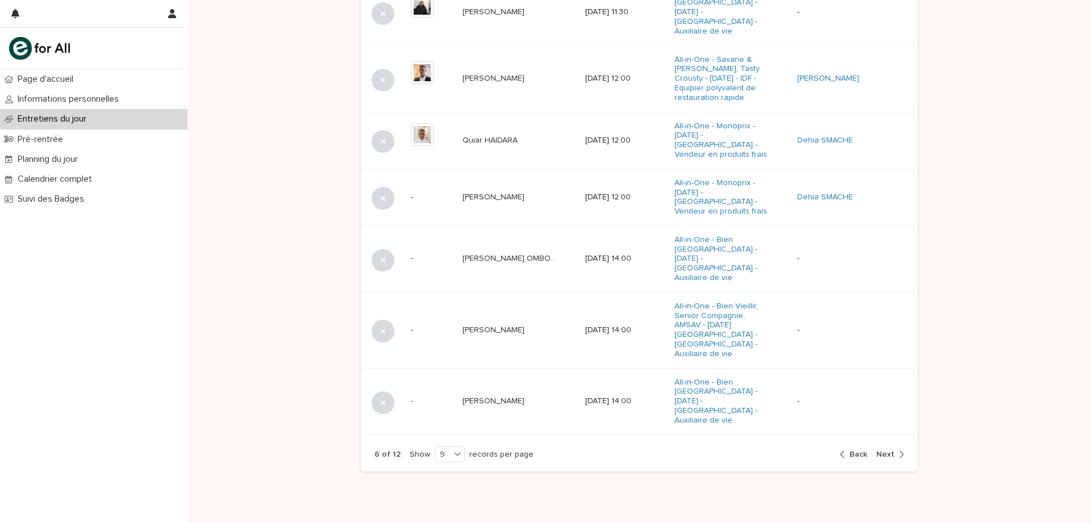
click at [857, 451] on span "Back" at bounding box center [858, 455] width 18 height 8
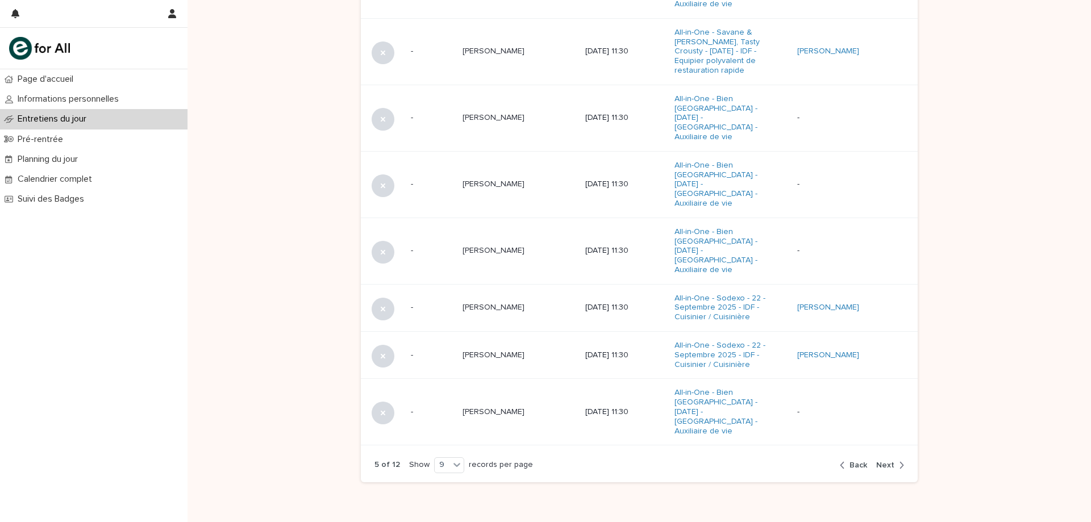
scroll to position [622, 0]
click at [853, 460] on span "Back" at bounding box center [858, 464] width 18 height 8
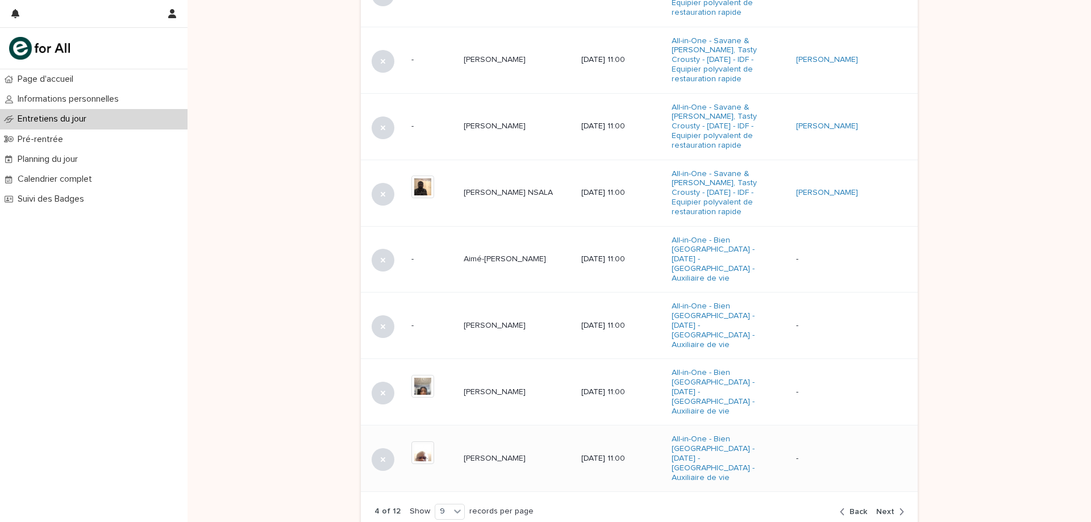
click at [529, 449] on div "[PERSON_NAME] [PERSON_NAME]" at bounding box center [518, 458] width 109 height 19
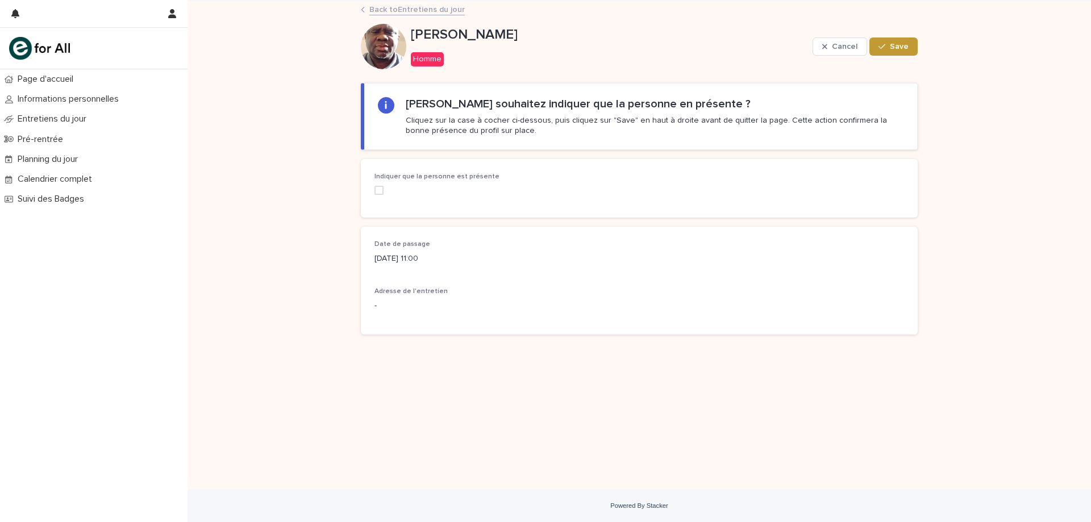
click at [382, 199] on div "Indiquer que la personne est présente" at bounding box center [458, 188] width 168 height 31
click at [382, 193] on span at bounding box center [378, 190] width 9 height 9
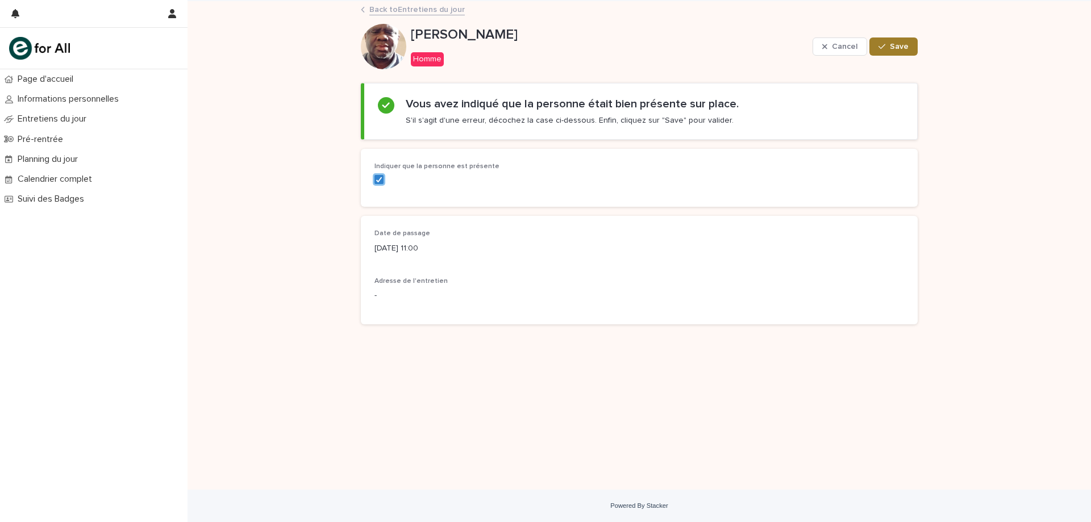
click at [902, 43] on span "Save" at bounding box center [899, 47] width 19 height 8
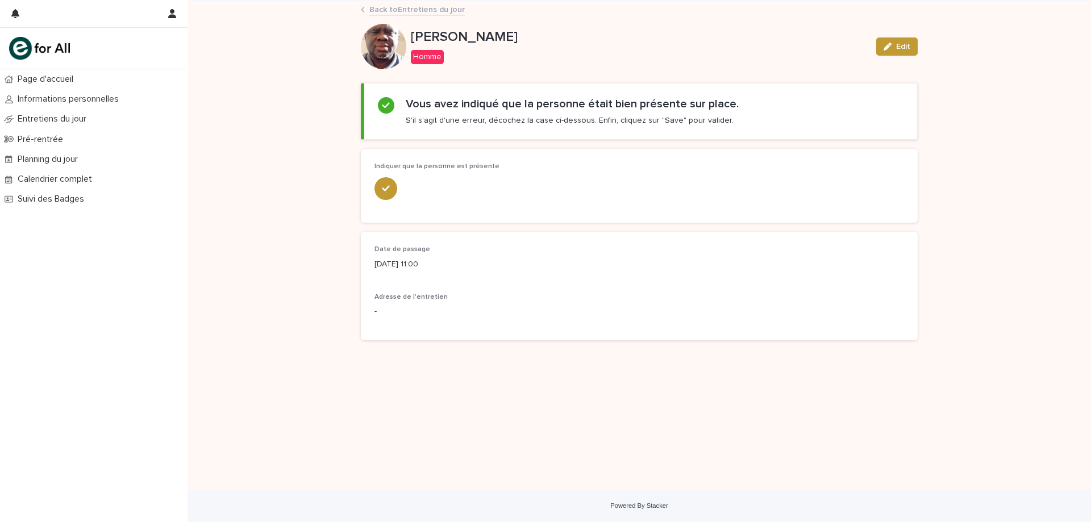
click at [452, 11] on link "Back to Entretiens du jour" at bounding box center [416, 8] width 95 height 13
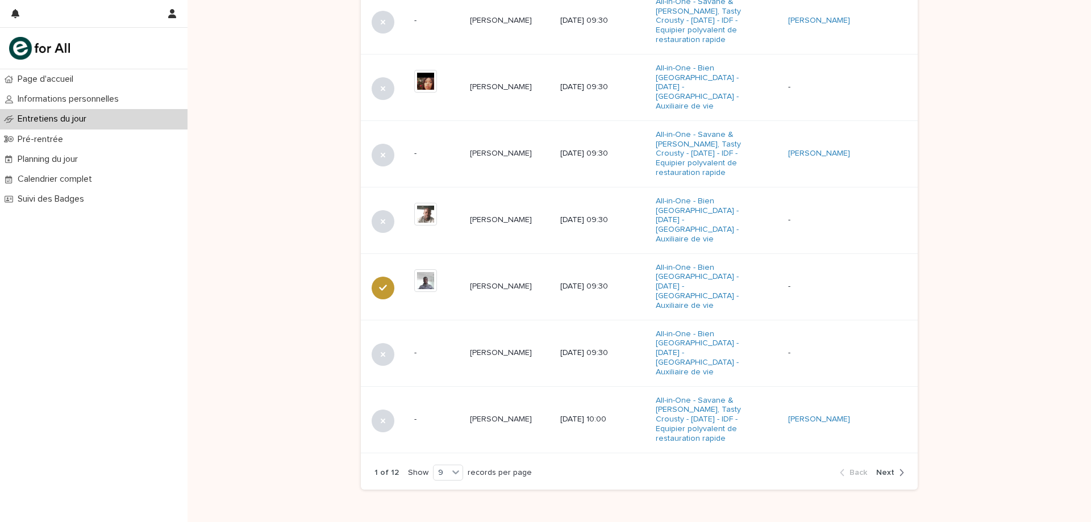
scroll to position [660, 0]
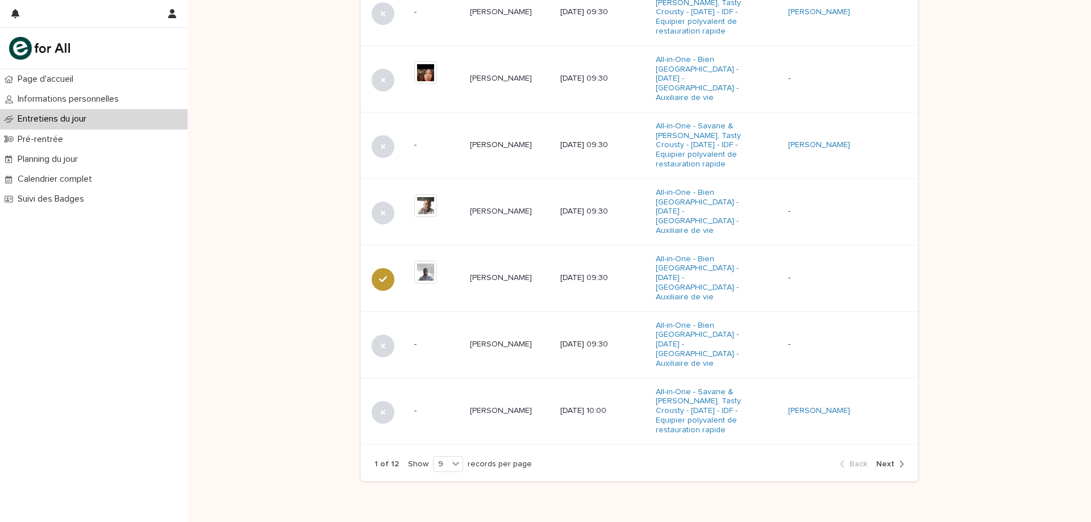
click at [899, 459] on icon "button" at bounding box center [901, 464] width 5 height 10
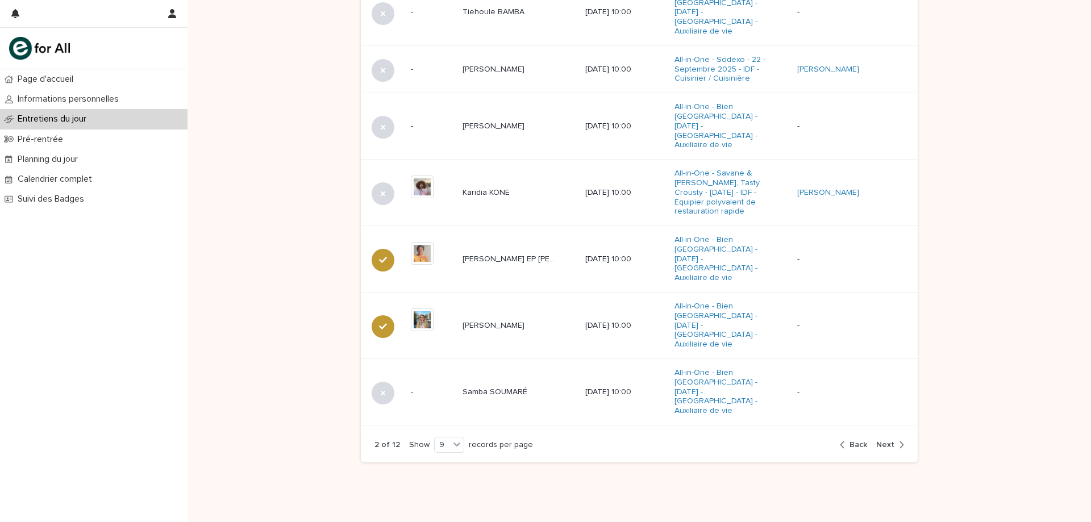
scroll to position [631, 0]
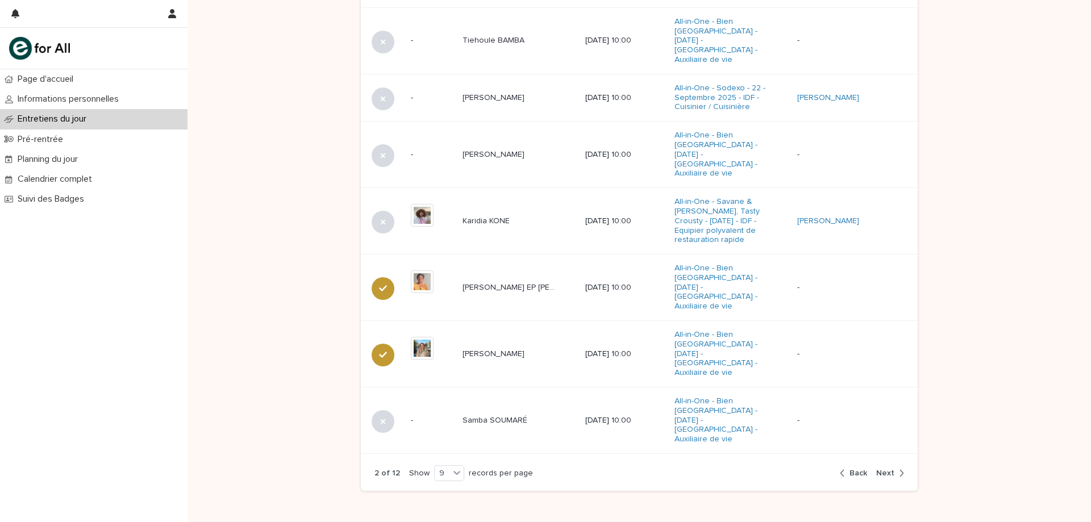
click at [894, 468] on div "button" at bounding box center [899, 473] width 10 height 10
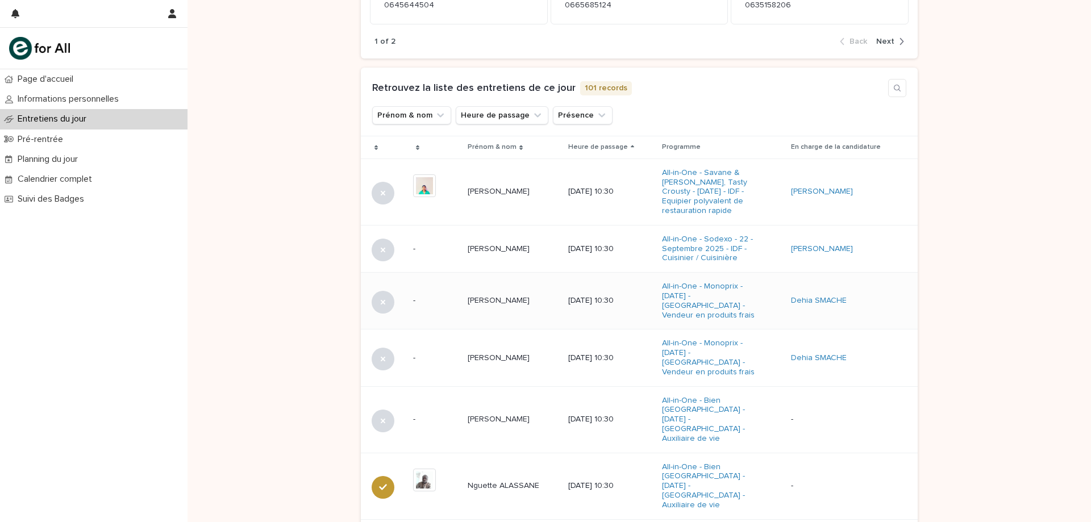
scroll to position [404, 0]
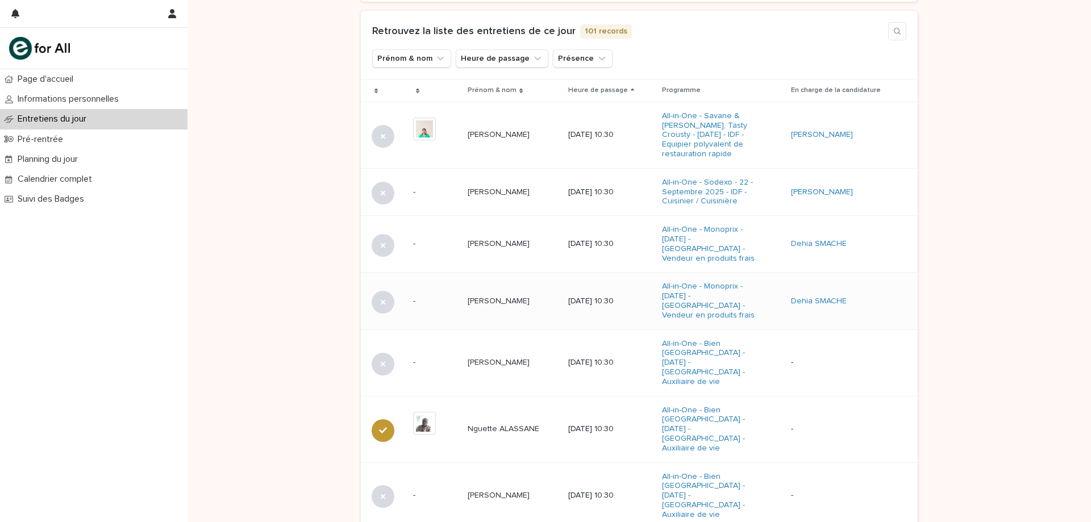
click at [481, 301] on p "[PERSON_NAME]" at bounding box center [500, 300] width 64 height 12
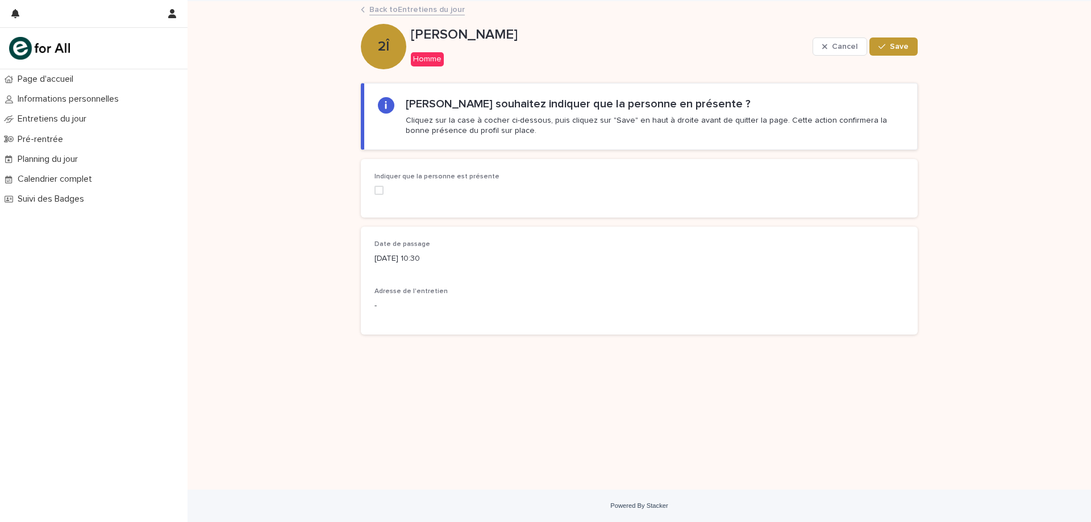
click at [377, 194] on span at bounding box center [378, 190] width 9 height 9
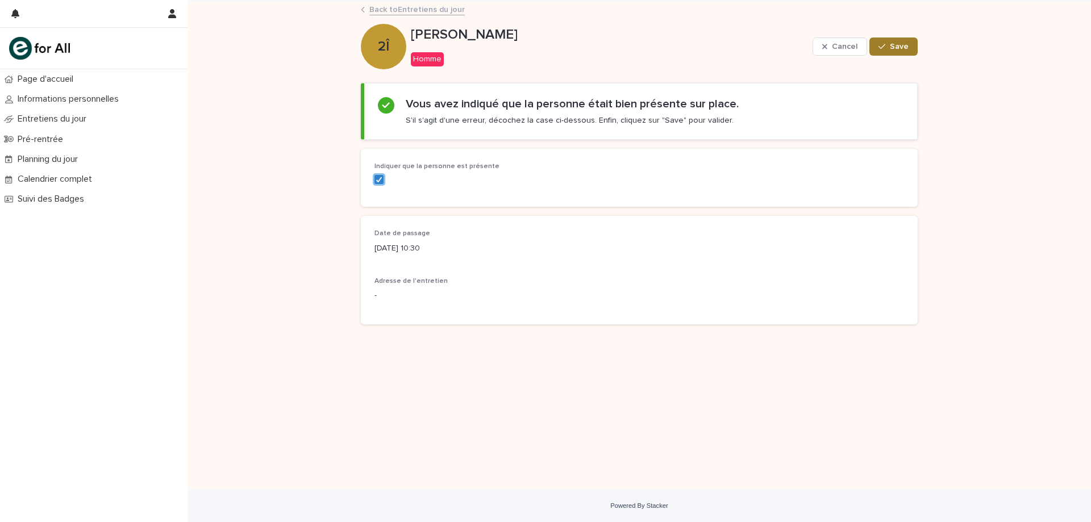
click at [891, 41] on button "Save" at bounding box center [893, 46] width 48 height 18
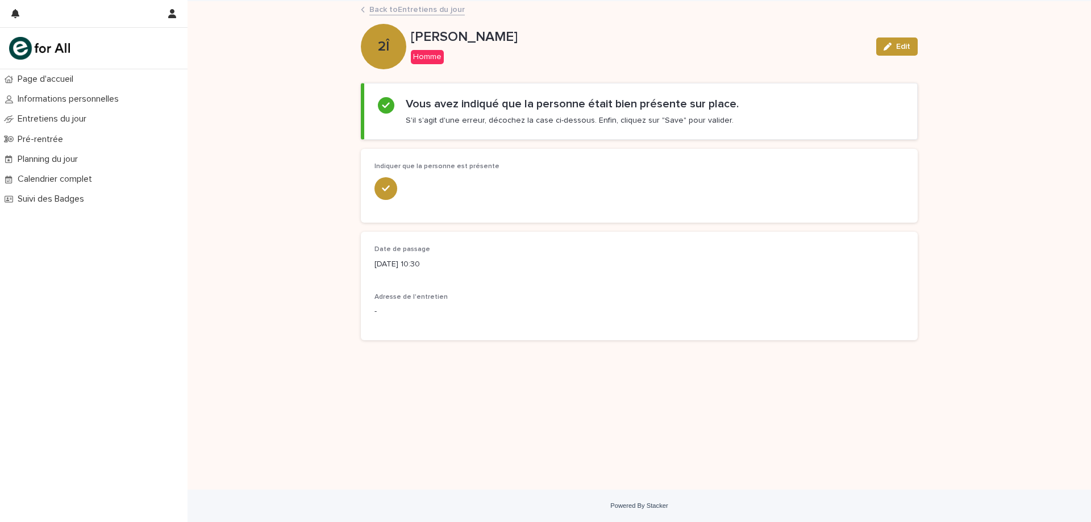
click at [449, 14] on link "Back to Entretiens du jour" at bounding box center [416, 8] width 95 height 13
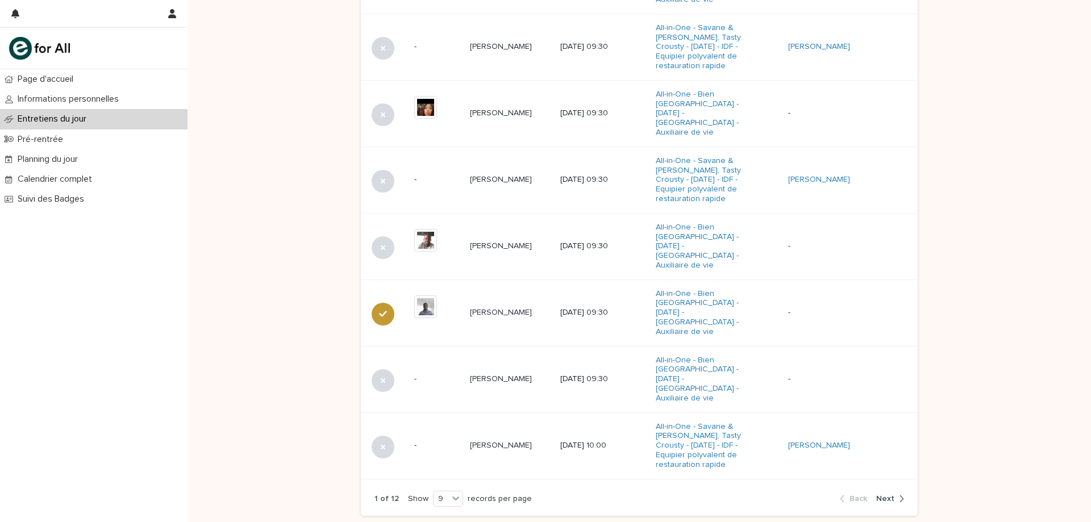
scroll to position [660, 0]
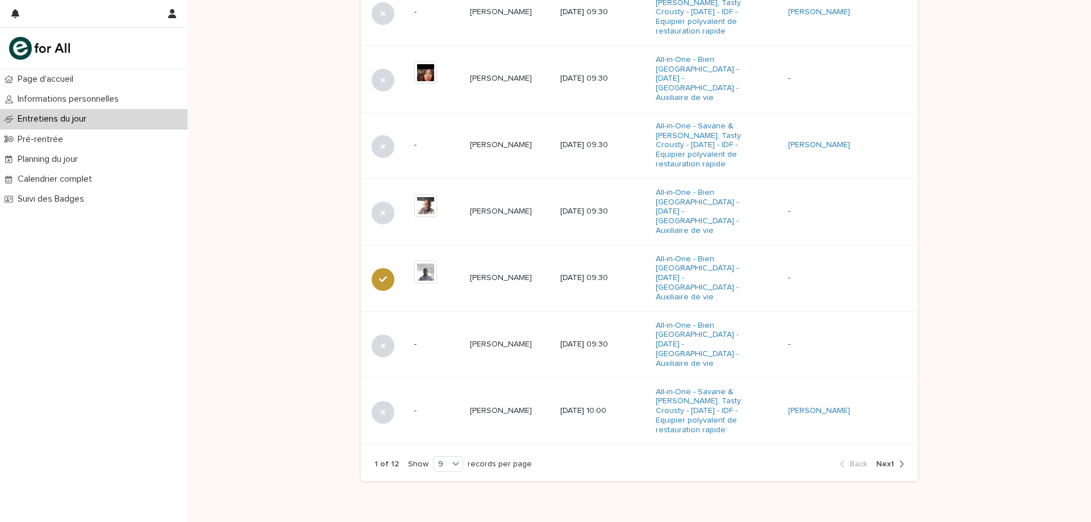
click at [888, 460] on span "Next" at bounding box center [885, 464] width 18 height 8
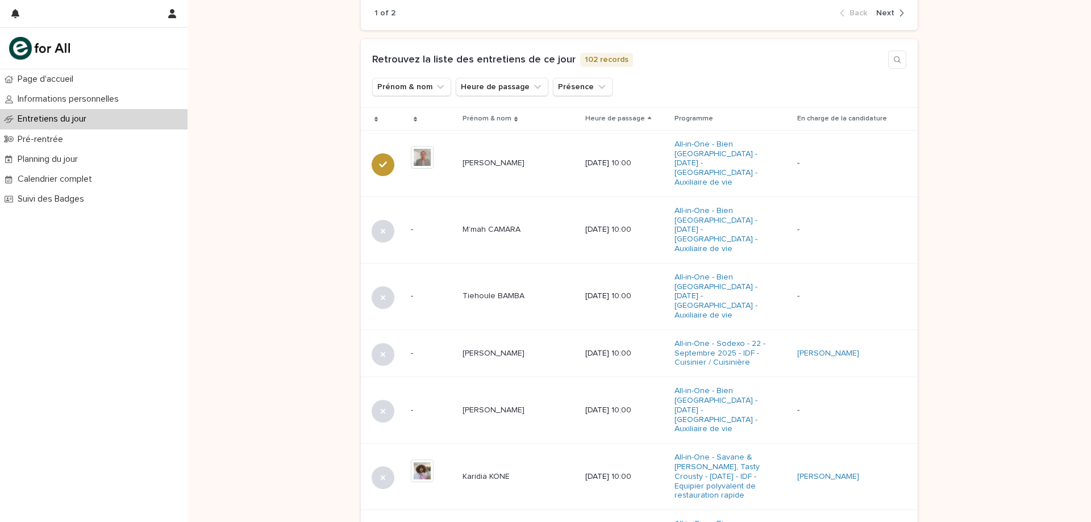
scroll to position [631, 0]
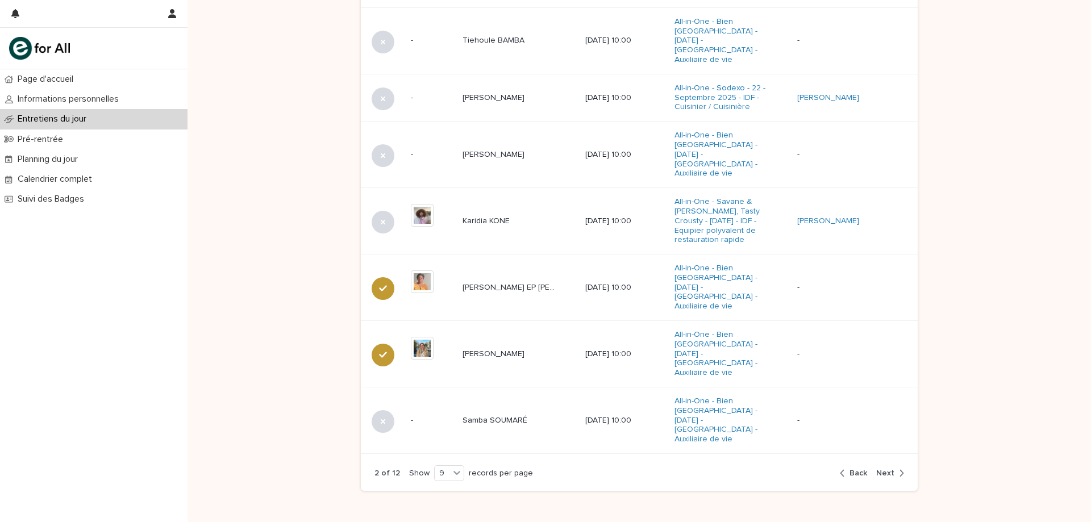
click at [894, 468] on div "button" at bounding box center [899, 473] width 10 height 10
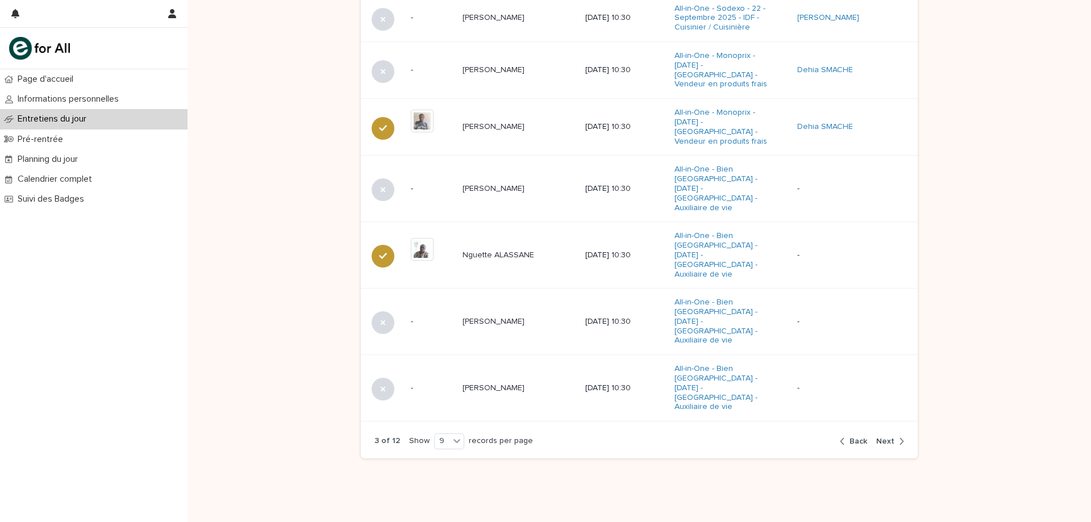
scroll to position [628, 0]
click at [884, 441] on span "Next" at bounding box center [885, 445] width 18 height 8
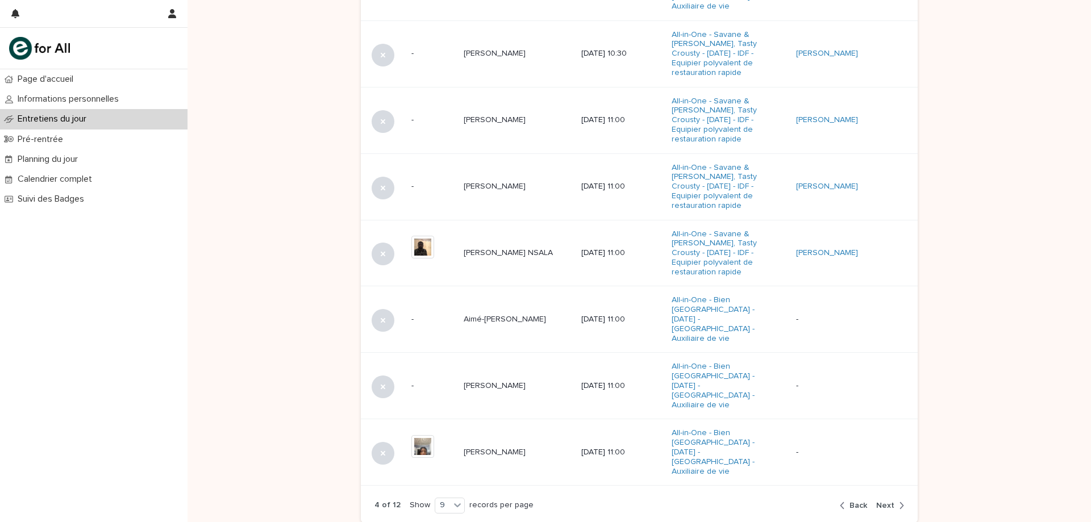
scroll to position [631, 0]
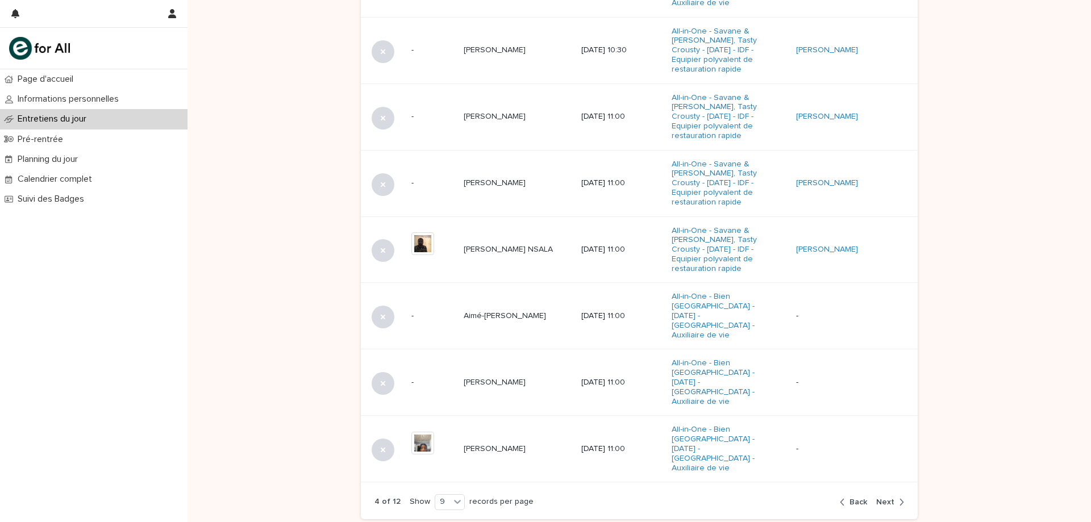
click at [894, 497] on div "button" at bounding box center [899, 502] width 10 height 10
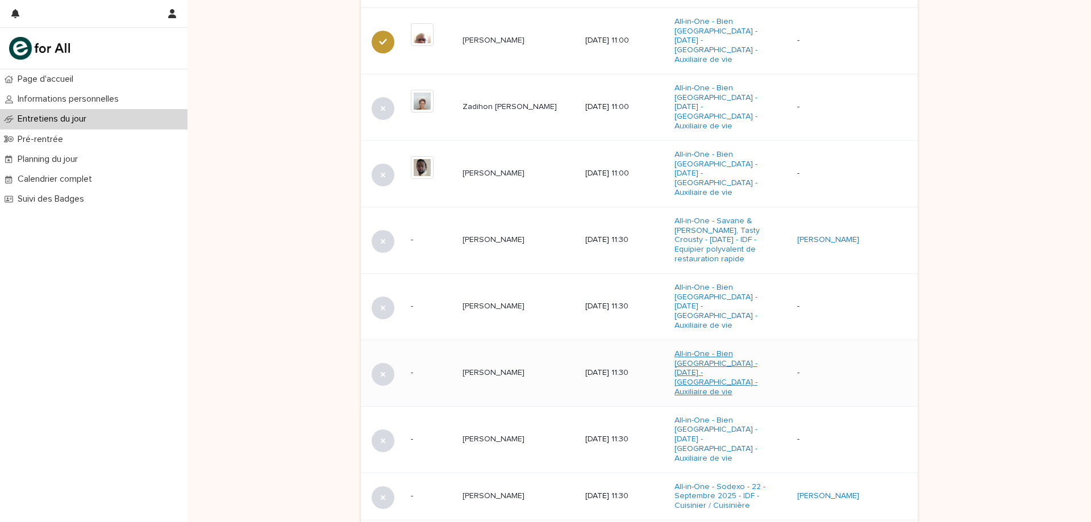
scroll to position [508, 0]
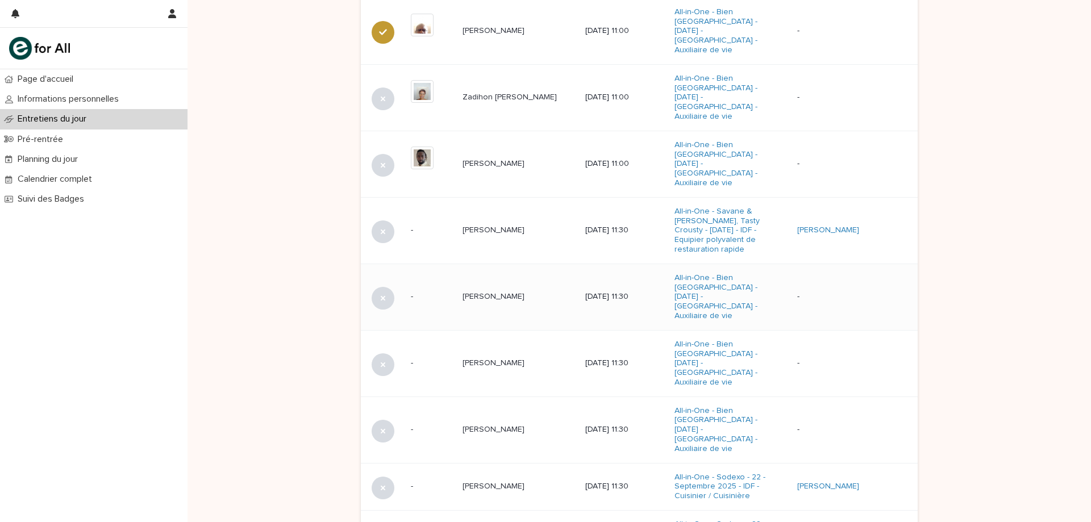
click at [490, 273] on td "Djareya DIAKITE Djareya DIAKITE" at bounding box center [519, 297] width 123 height 66
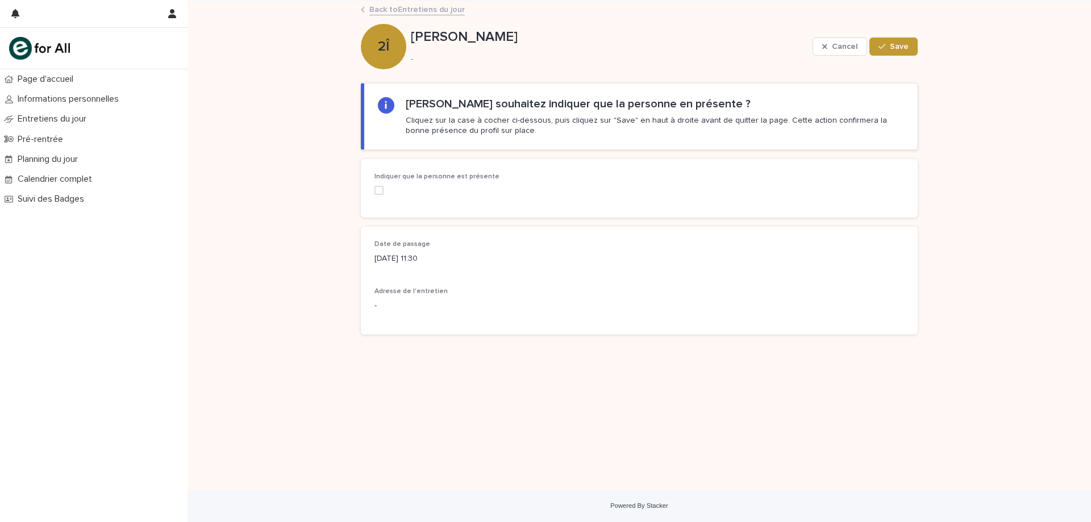
click at [379, 185] on div "Indiquer que la personne est présente" at bounding box center [458, 188] width 168 height 31
click at [377, 188] on span at bounding box center [378, 190] width 9 height 9
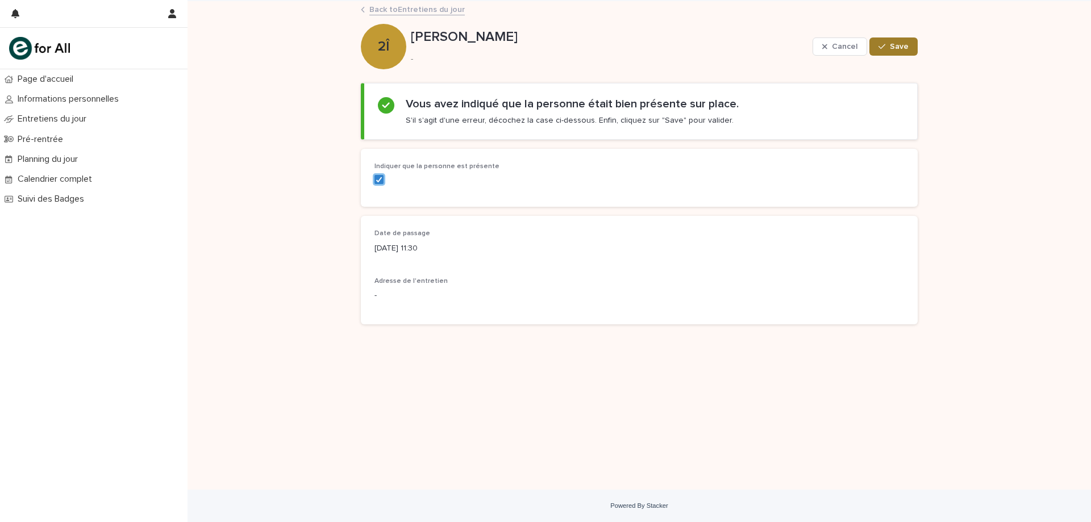
click at [891, 49] on span "Save" at bounding box center [899, 47] width 19 height 8
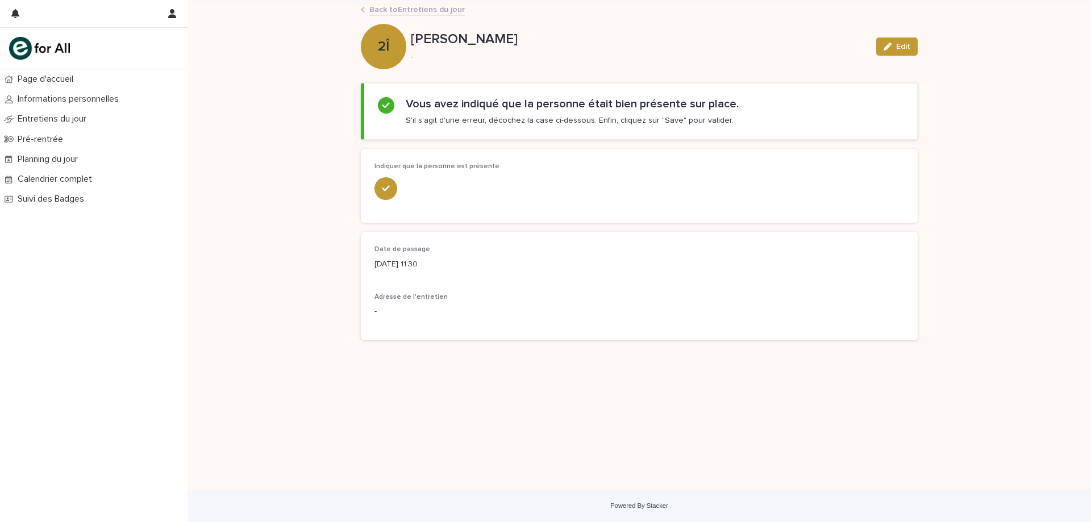
click at [438, 8] on link "Back to Entretiens du jour" at bounding box center [416, 8] width 95 height 13
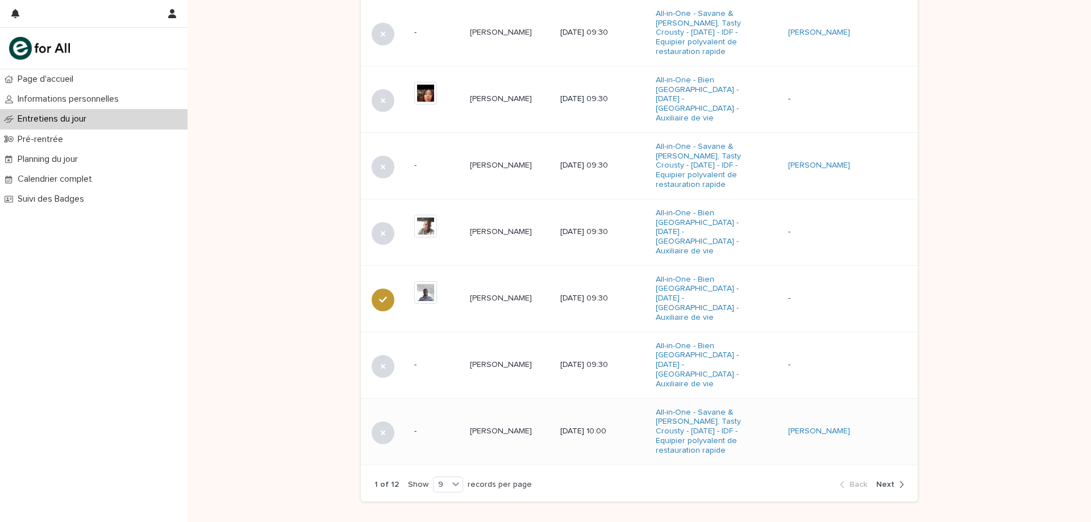
scroll to position [660, 0]
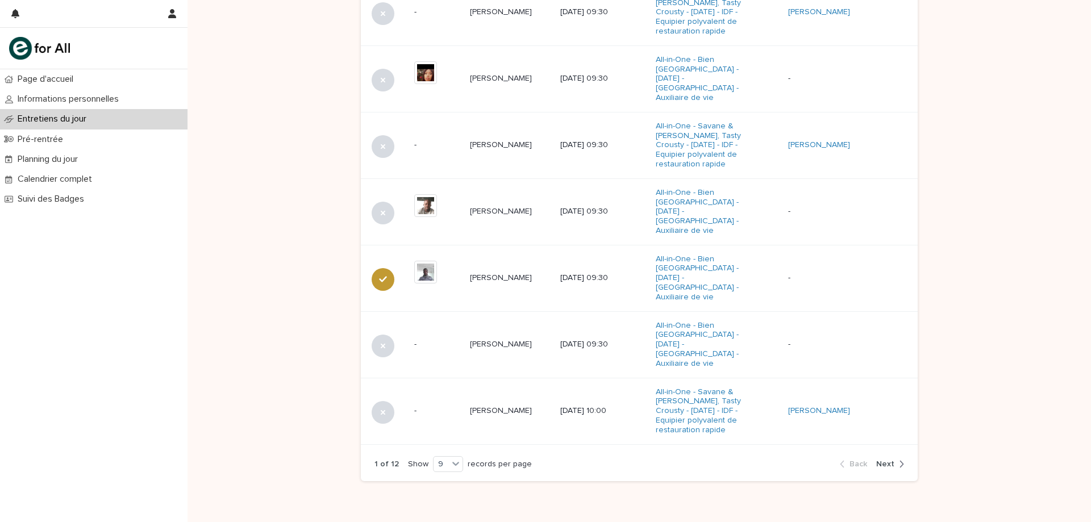
click at [894, 459] on div "button" at bounding box center [899, 464] width 10 height 10
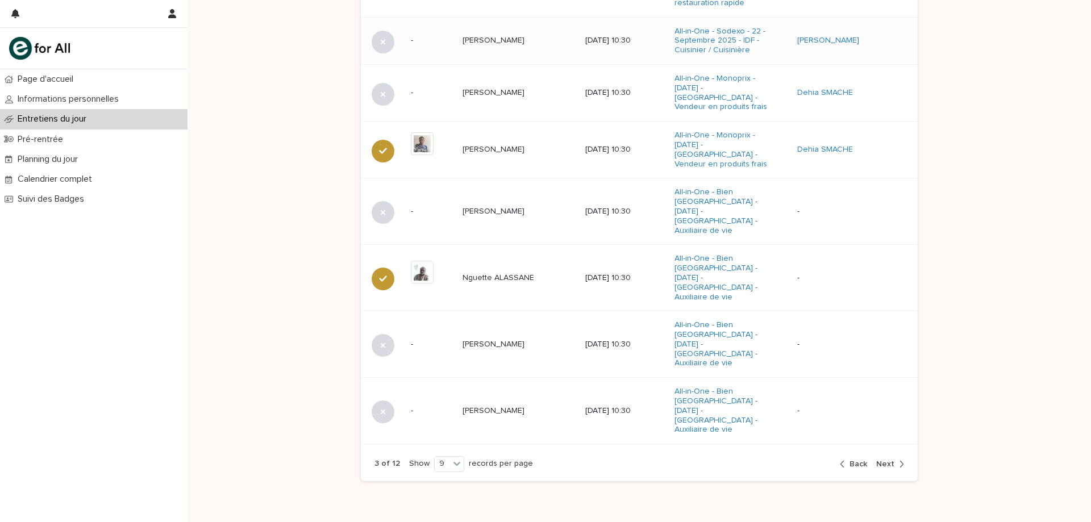
scroll to position [628, 0]
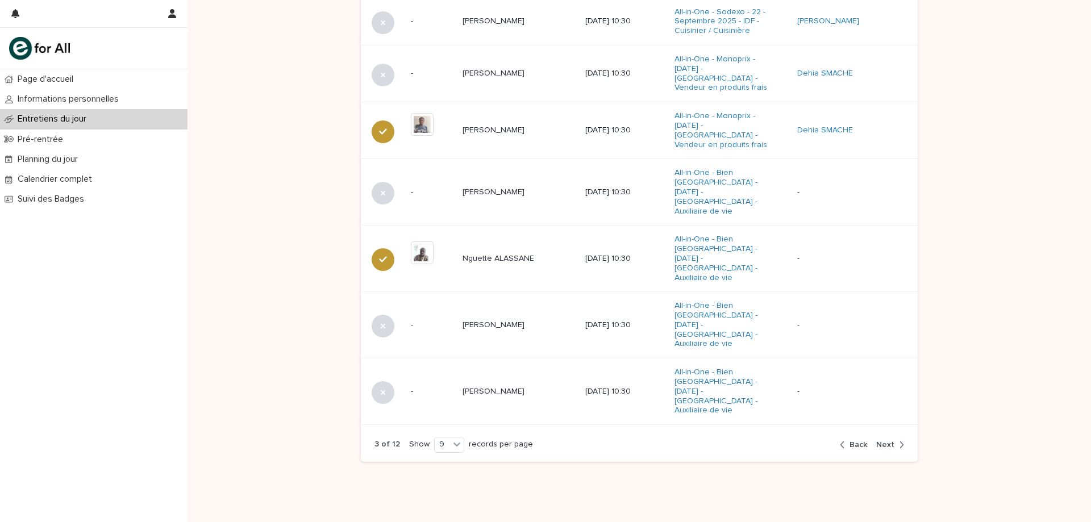
click at [894, 440] on div "button" at bounding box center [899, 445] width 10 height 10
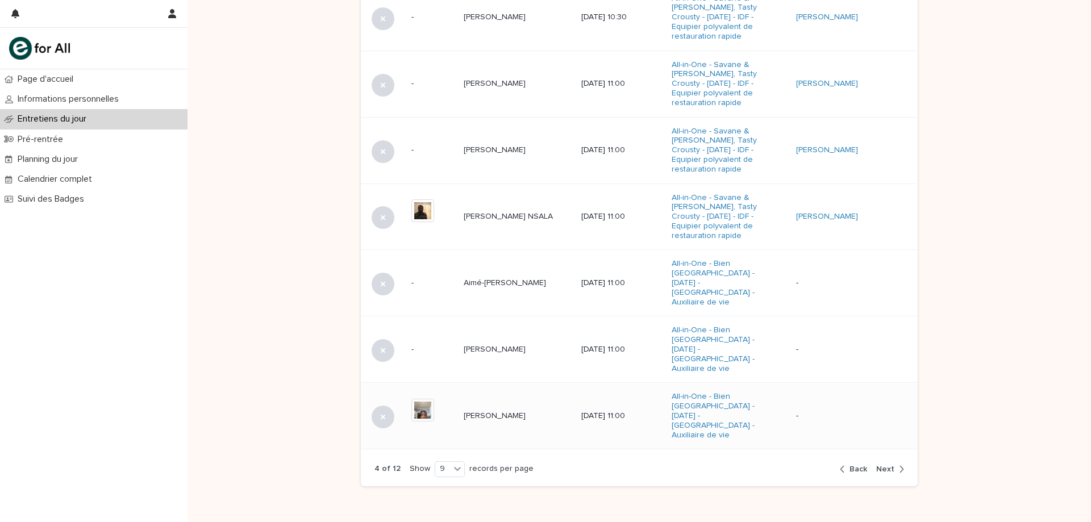
scroll to position [679, 0]
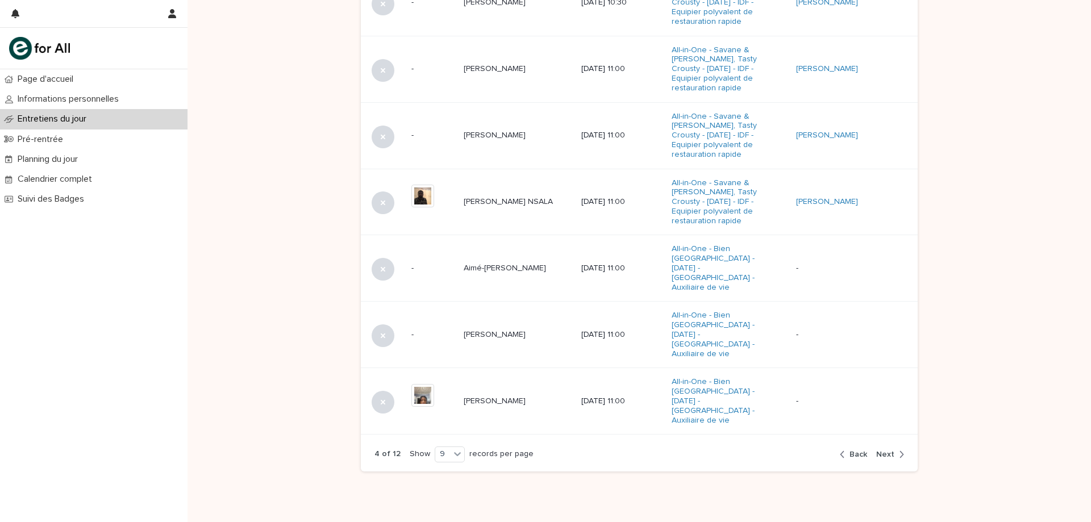
click at [844, 449] on div "button" at bounding box center [845, 454] width 10 height 10
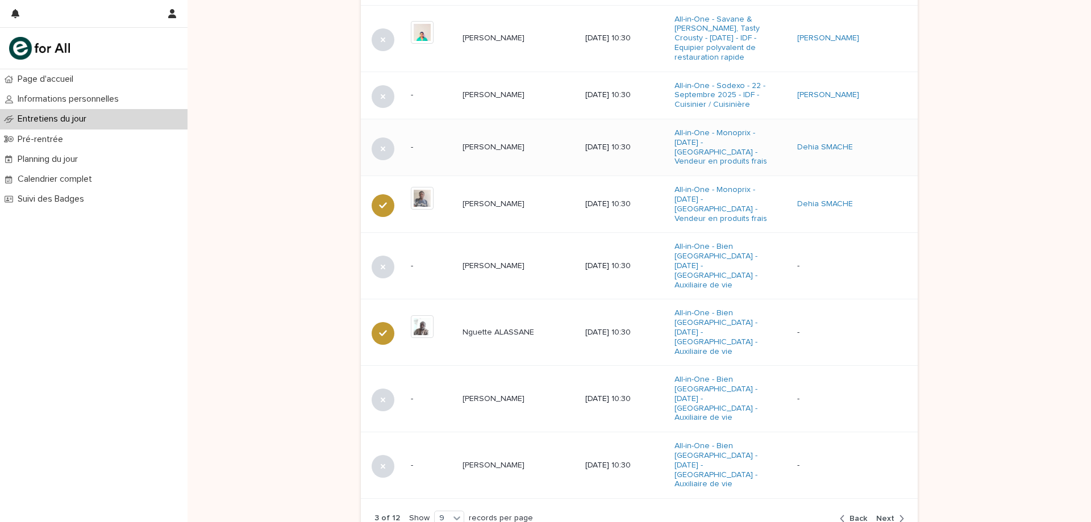
scroll to position [571, 0]
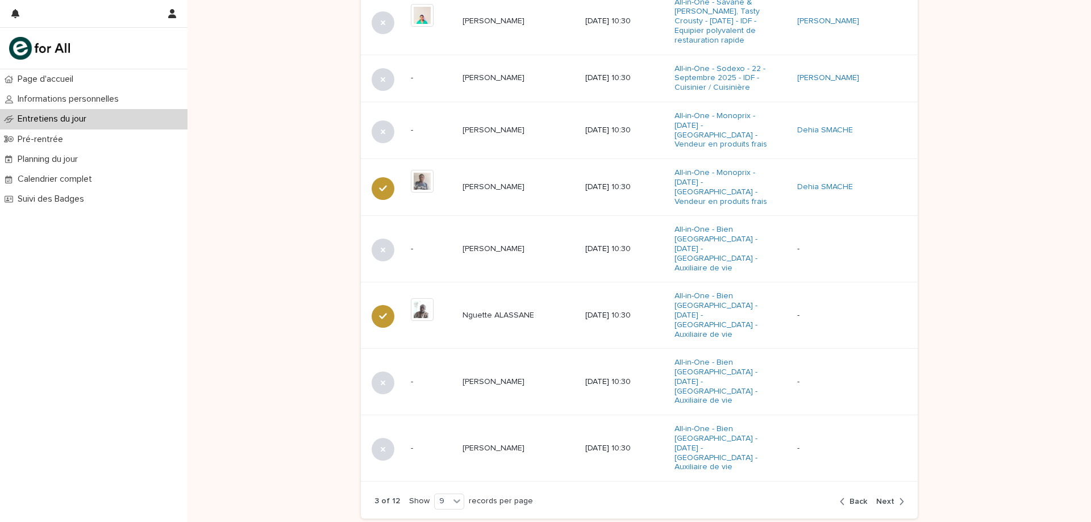
click at [853, 498] on span "Back" at bounding box center [858, 502] width 18 height 8
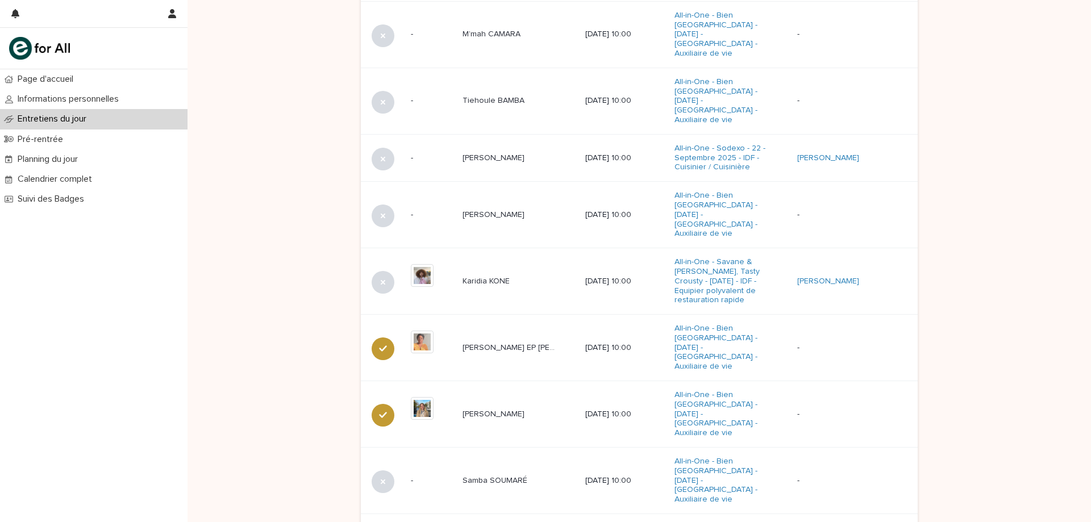
scroll to position [573, 0]
click at [892, 522] on button "Next" at bounding box center [888, 532] width 32 height 10
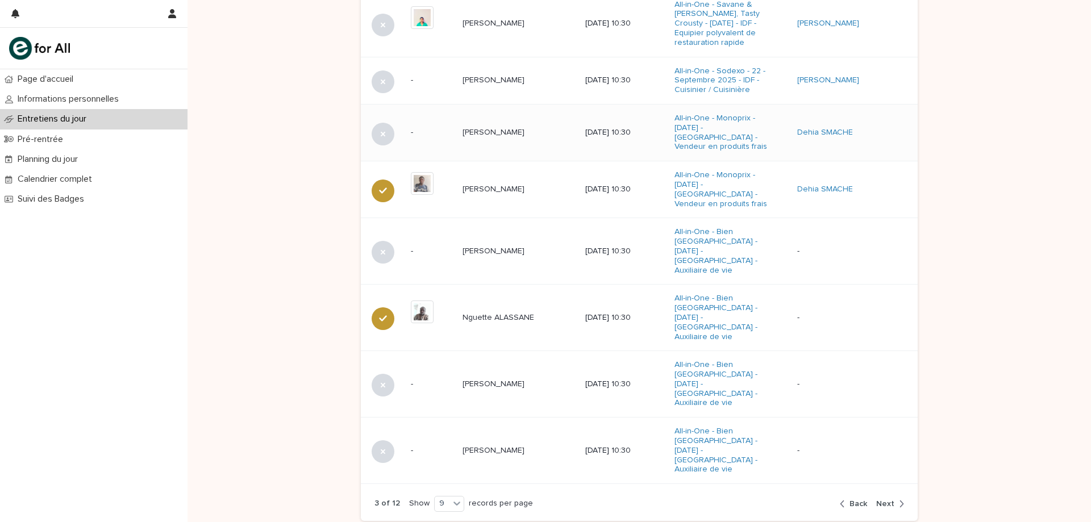
scroll to position [571, 0]
click at [899, 497] on icon "button" at bounding box center [901, 502] width 5 height 10
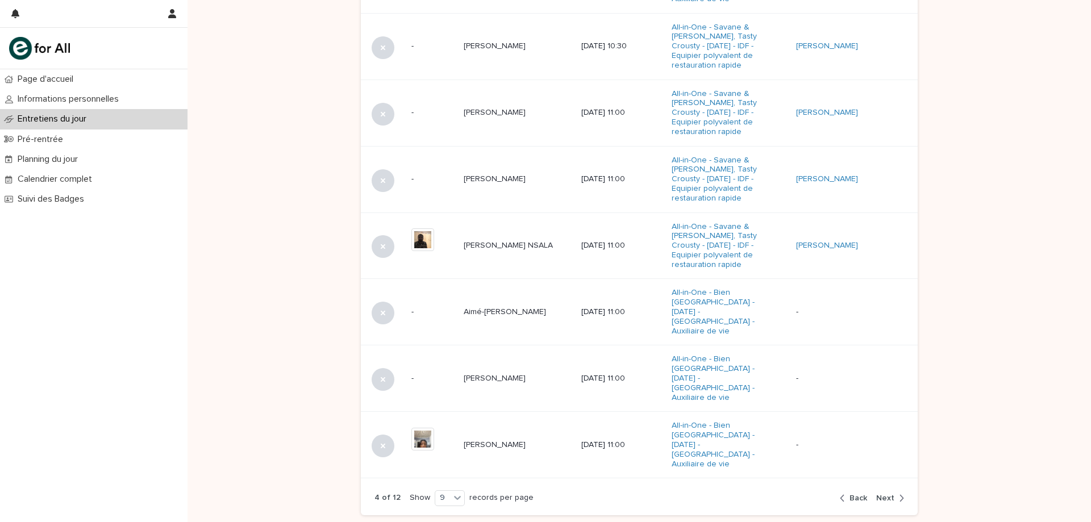
scroll to position [679, 0]
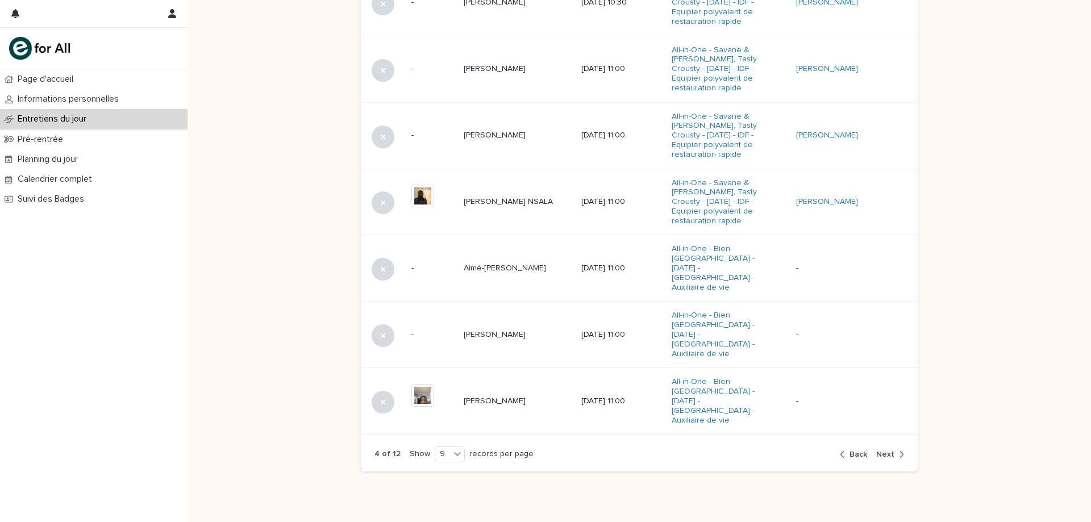
click at [882, 451] on span "Next" at bounding box center [885, 455] width 18 height 8
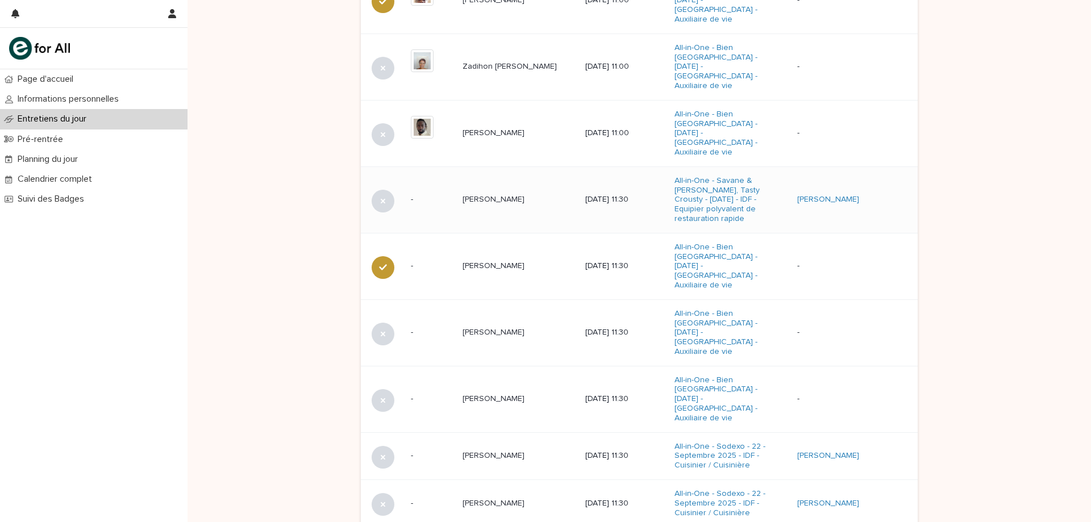
scroll to position [565, 0]
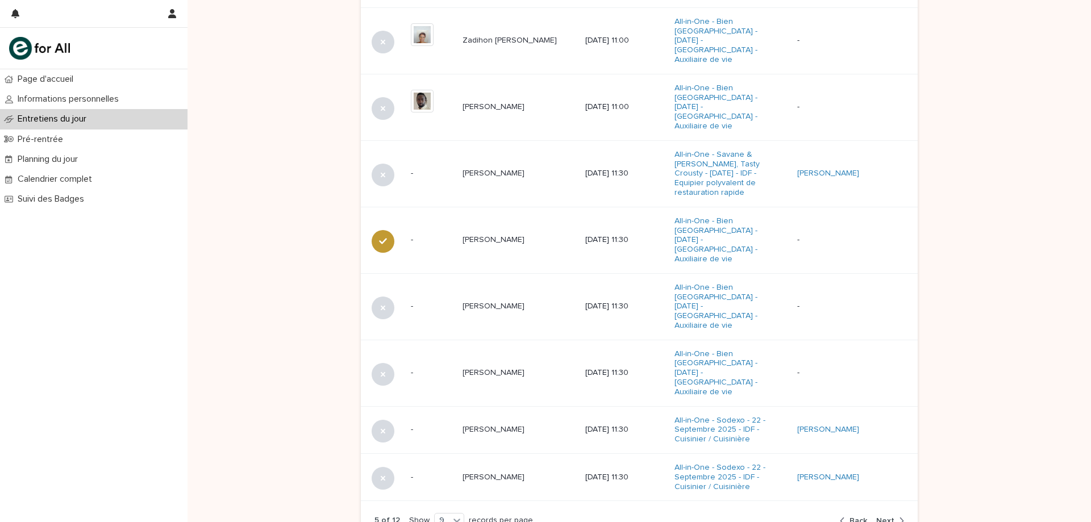
click at [852, 517] on span "Back" at bounding box center [858, 521] width 18 height 8
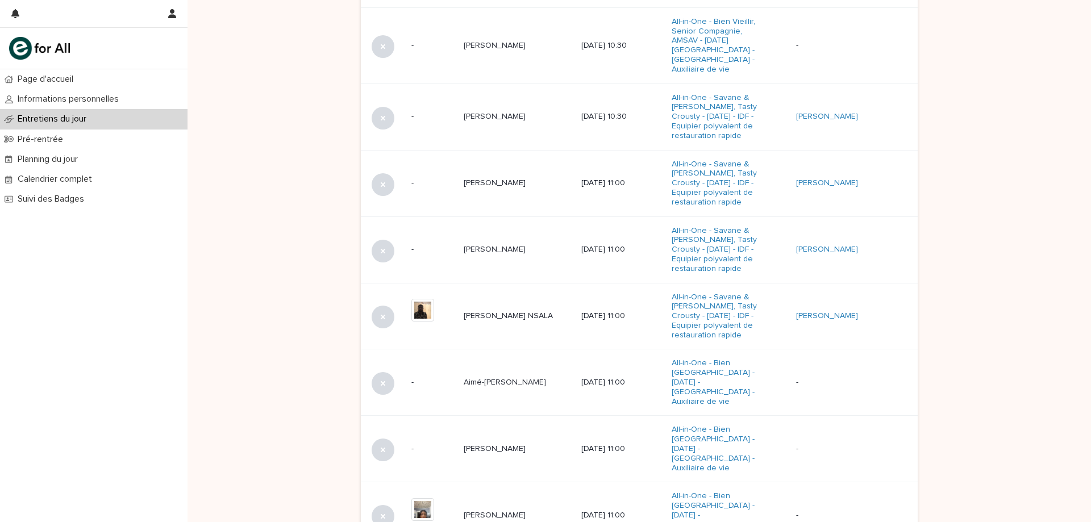
scroll to position [593, 0]
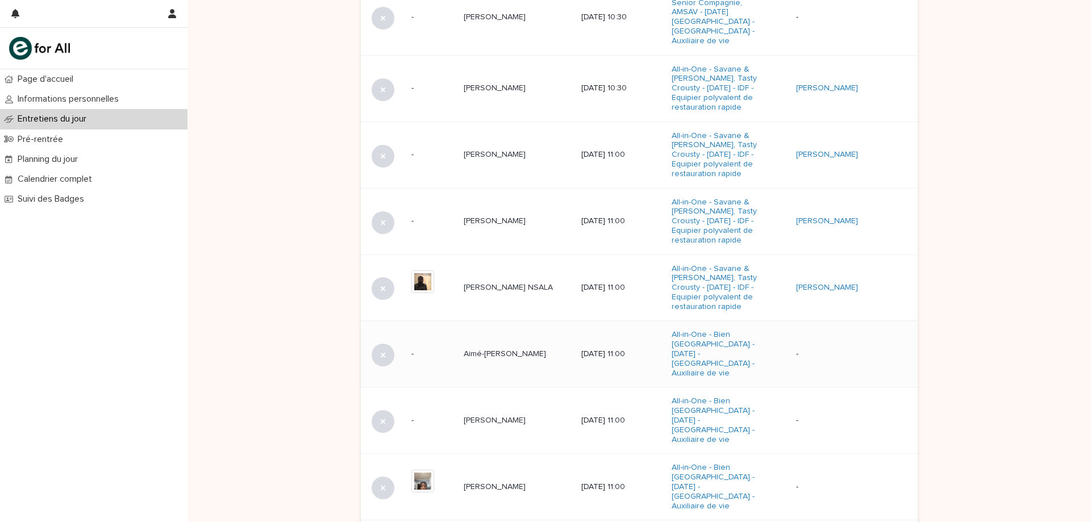
click at [527, 339] on td "Aimé-[PERSON_NAME] BAKOKY Aimé-[PERSON_NAME]" at bounding box center [518, 354] width 118 height 66
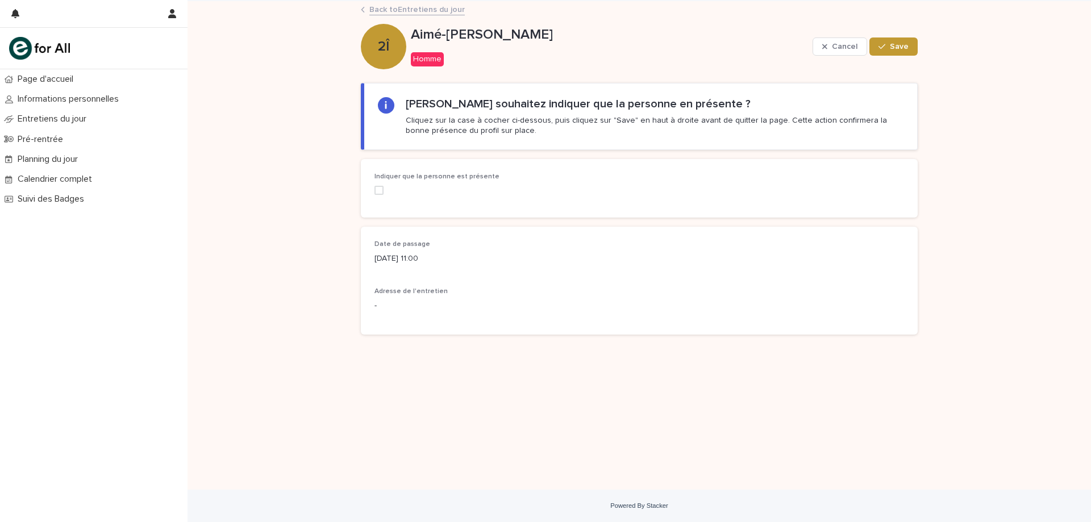
click at [380, 191] on span at bounding box center [378, 190] width 9 height 9
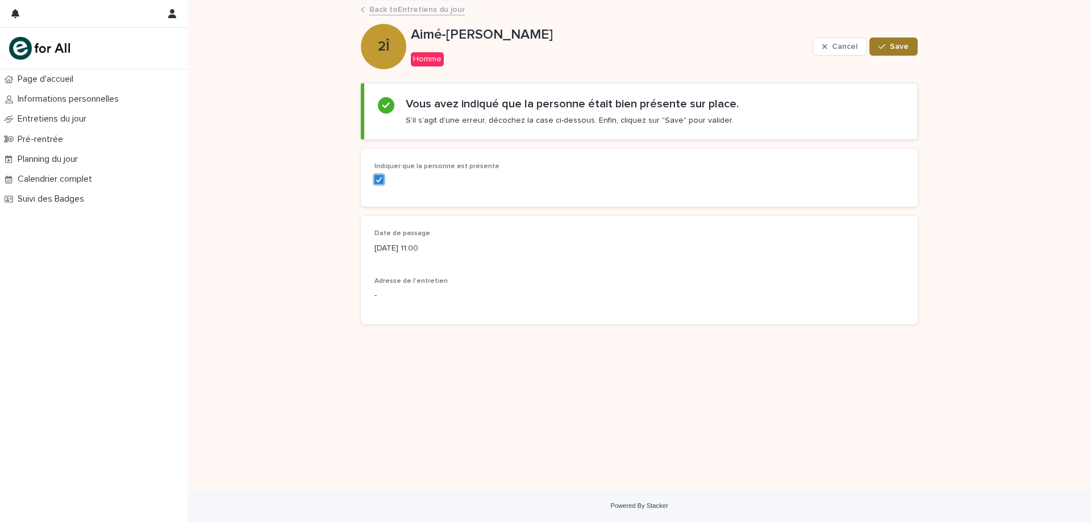
click at [904, 49] on span "Save" at bounding box center [899, 47] width 19 height 8
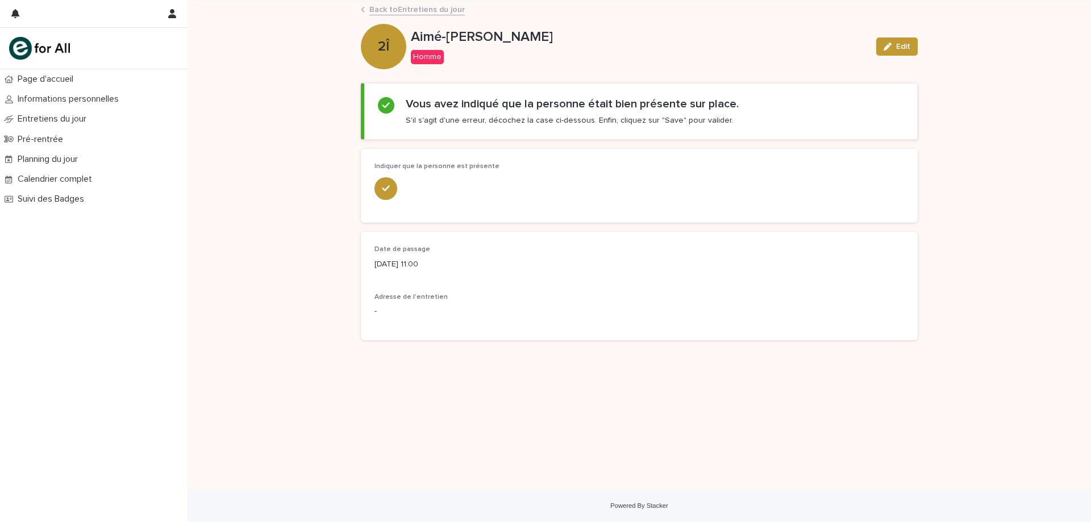
click at [397, 6] on link "Back to Entretiens du jour" at bounding box center [416, 8] width 95 height 13
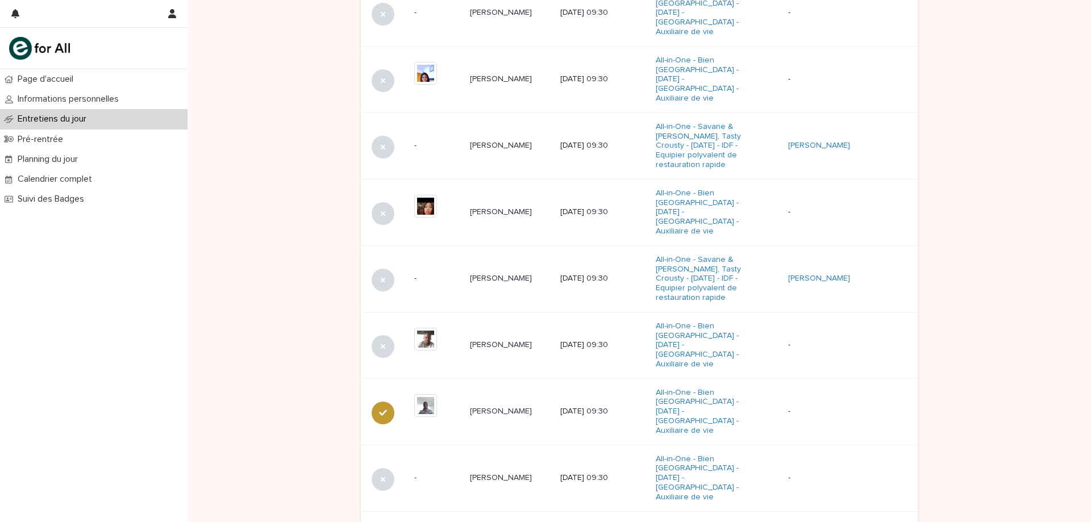
scroll to position [660, 0]
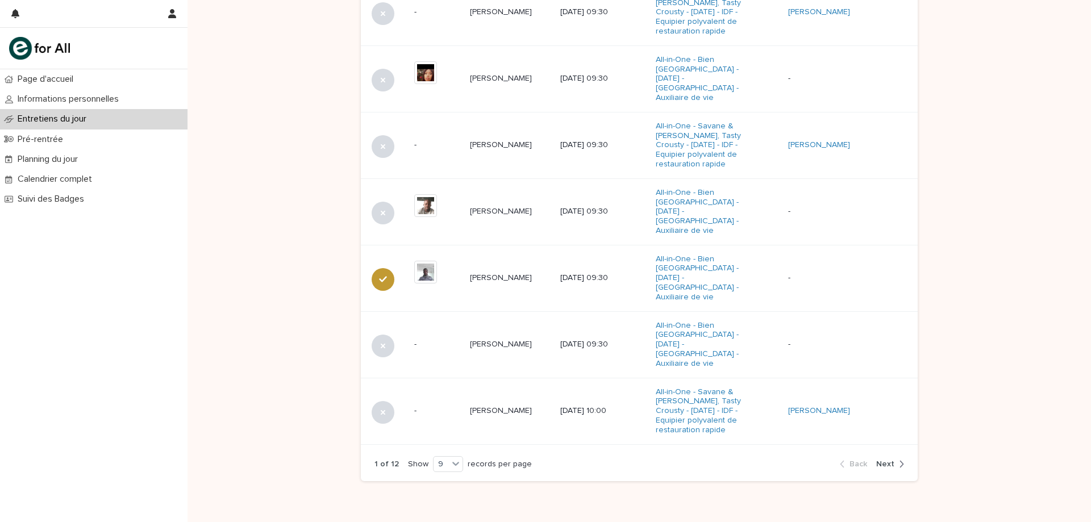
click at [900, 447] on div "1 of 12 Show 9 records per page Back Next" at bounding box center [639, 464] width 557 height 35
click at [894, 459] on div "button" at bounding box center [899, 464] width 10 height 10
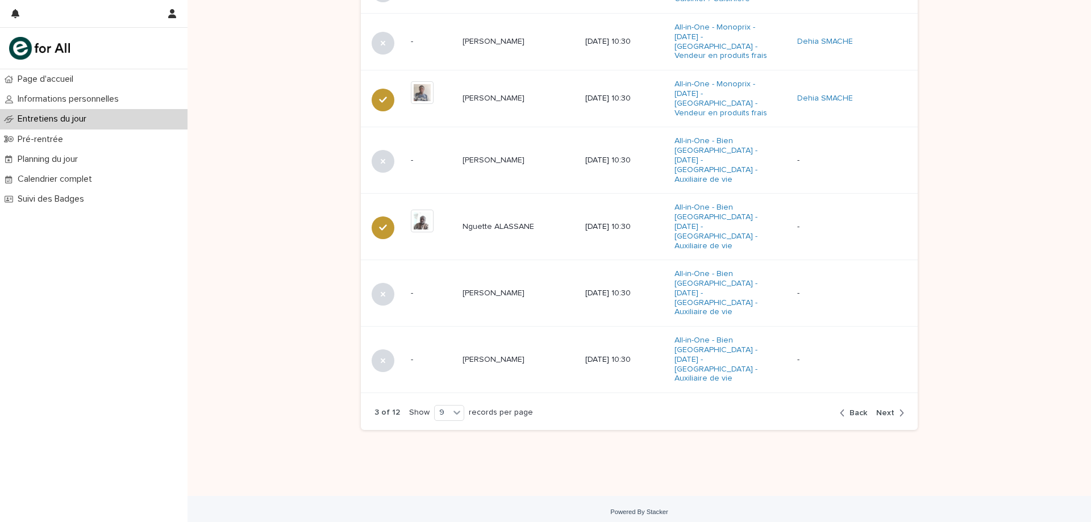
scroll to position [628, 0]
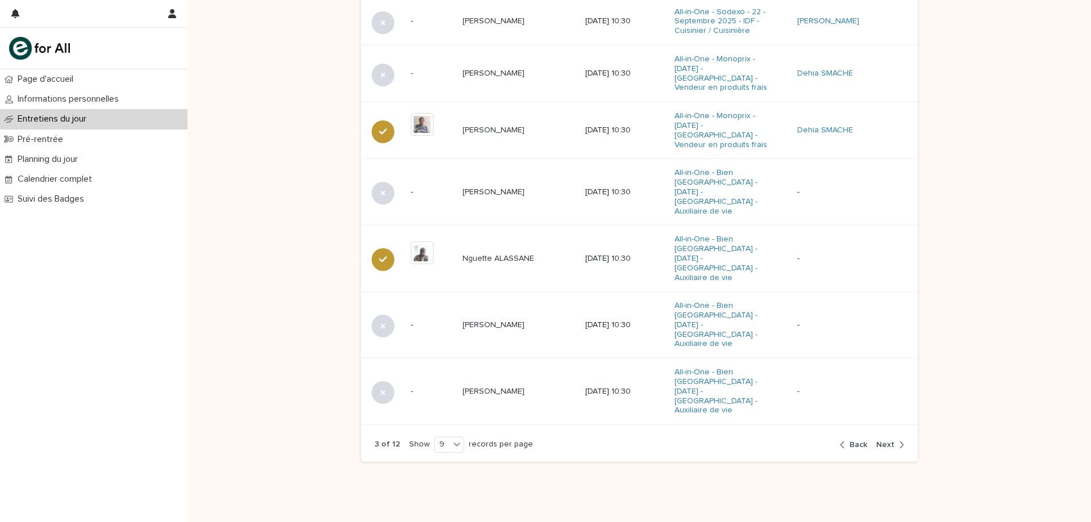
click at [894, 440] on div "button" at bounding box center [899, 445] width 10 height 10
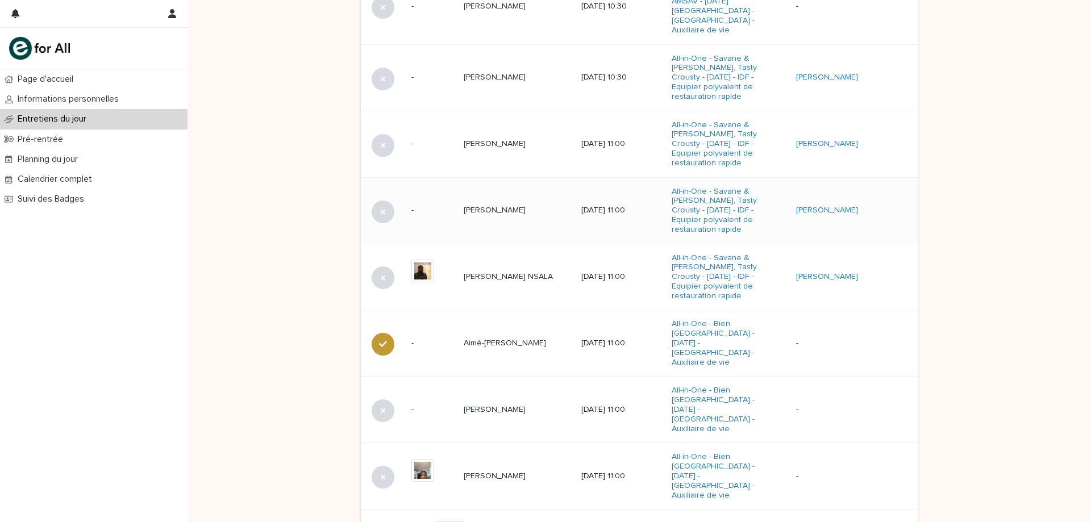
scroll to position [660, 0]
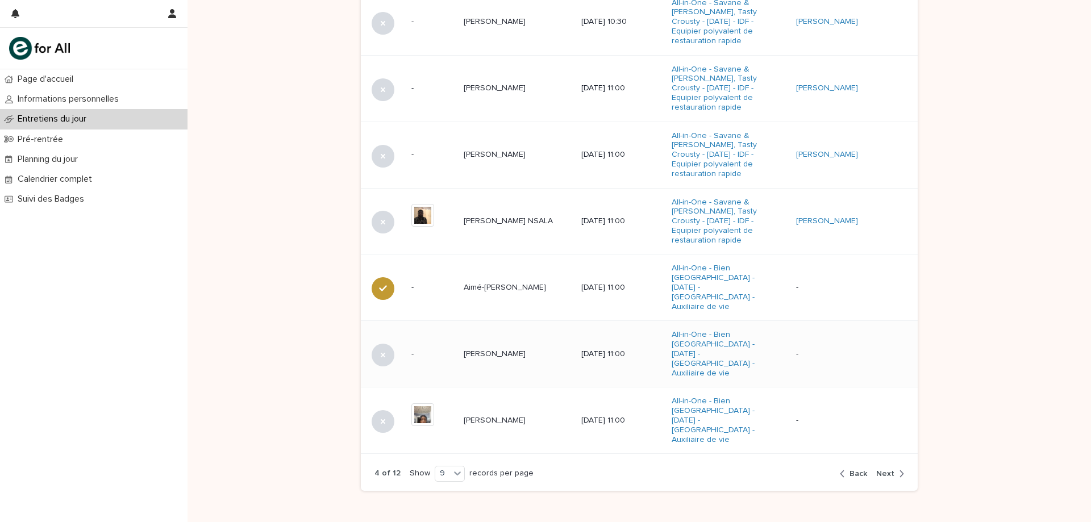
click at [505, 345] on div "[PERSON_NAME]" at bounding box center [518, 354] width 109 height 19
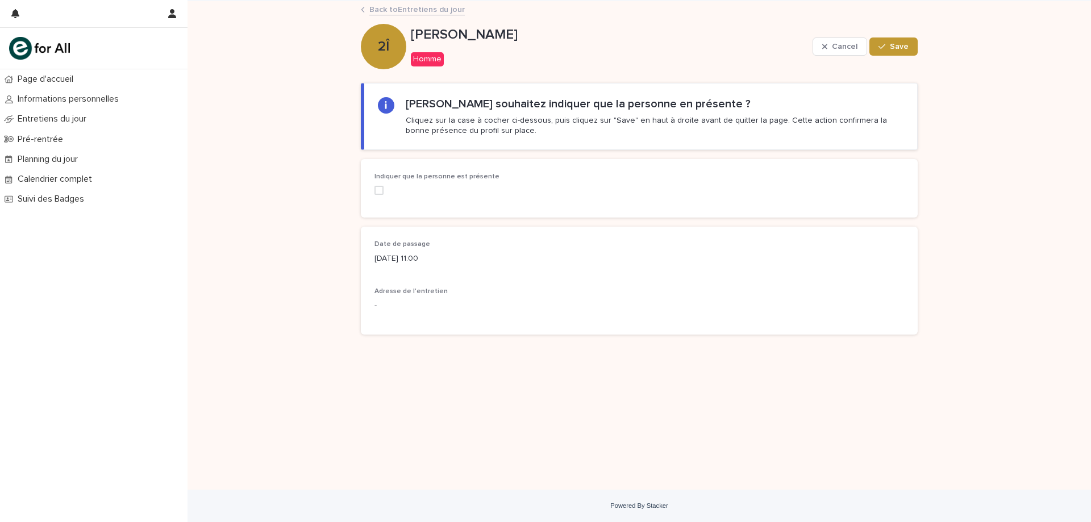
click at [385, 195] on div "Indiquer que la personne est présente" at bounding box center [458, 188] width 168 height 31
click at [382, 194] on span at bounding box center [378, 190] width 9 height 9
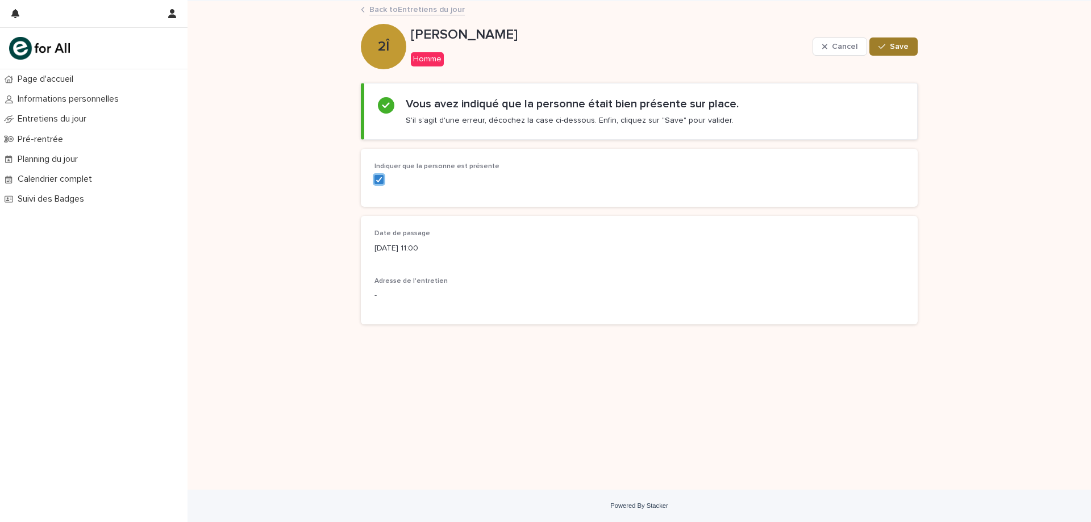
click at [909, 51] on button "Save" at bounding box center [893, 46] width 48 height 18
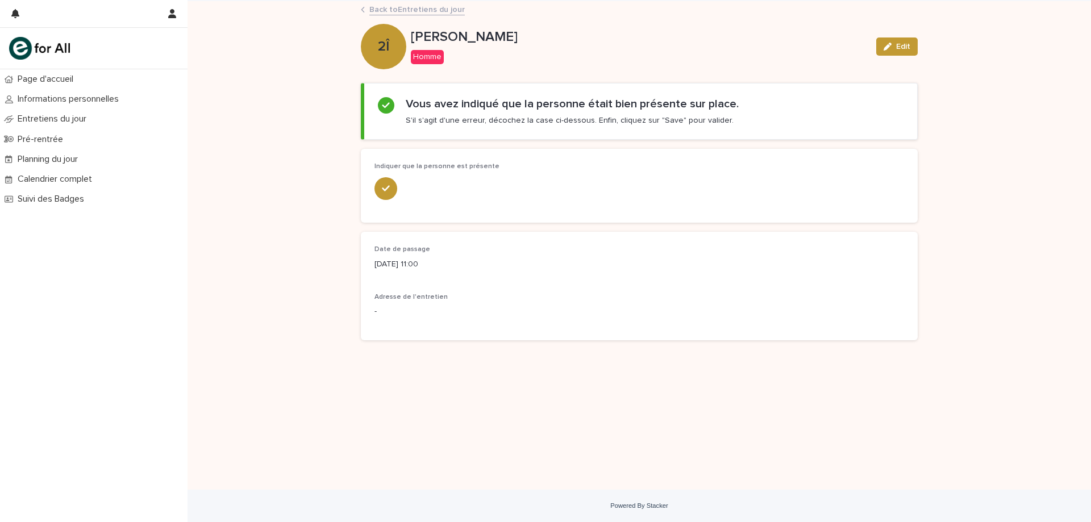
click at [414, 12] on link "Back to Entretiens du jour" at bounding box center [416, 8] width 95 height 13
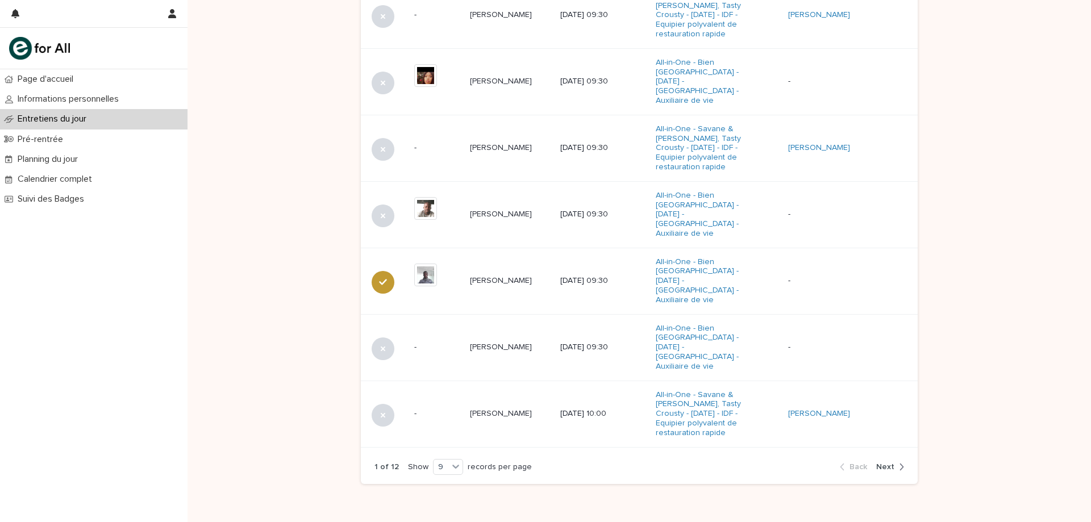
scroll to position [660, 0]
click at [882, 460] on span "Next" at bounding box center [885, 464] width 18 height 8
click at [880, 460] on span "Next" at bounding box center [885, 464] width 18 height 8
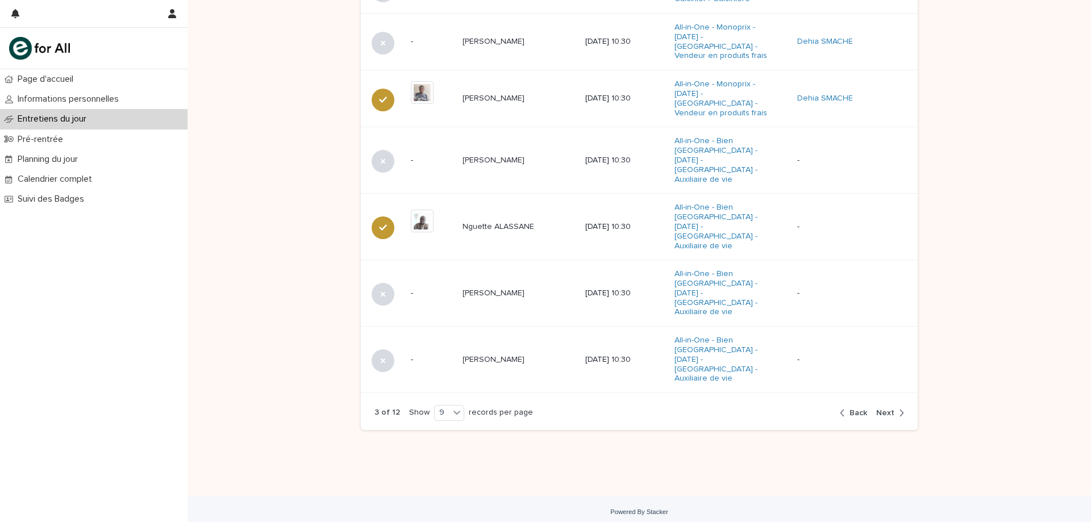
scroll to position [628, 0]
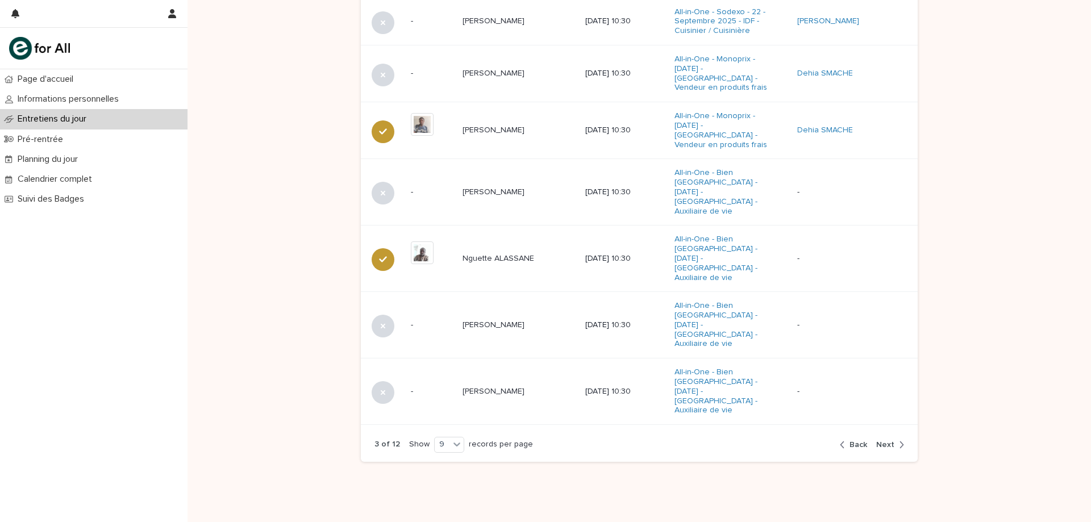
click at [880, 441] on span "Next" at bounding box center [885, 445] width 18 height 8
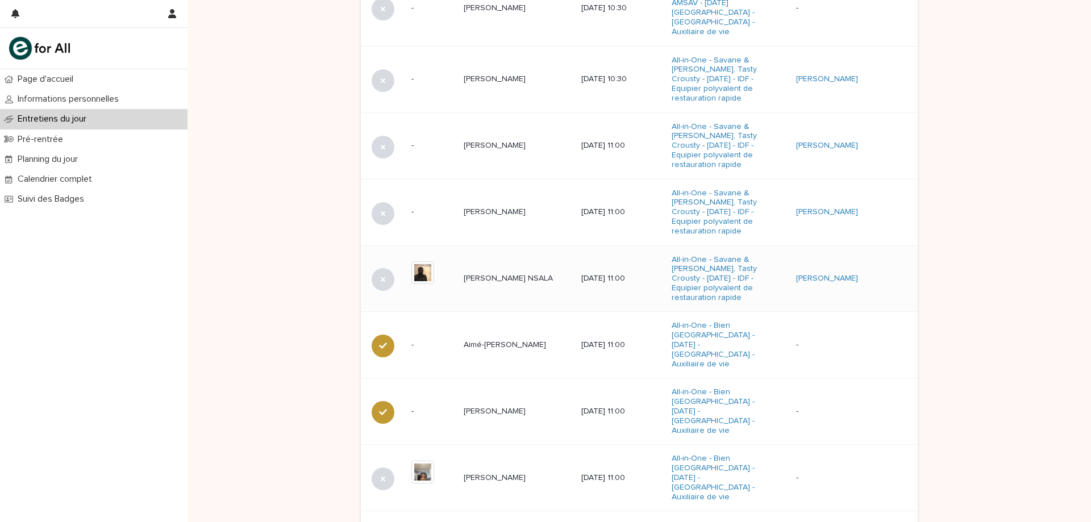
scroll to position [603, 0]
click at [493, 205] on p "[PERSON_NAME]" at bounding box center [496, 211] width 64 height 12
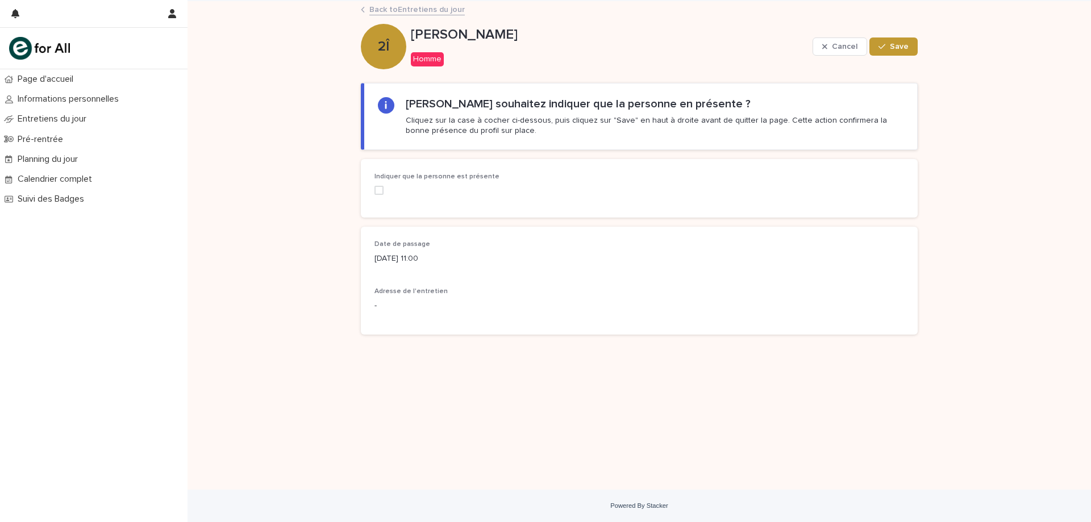
click at [382, 192] on span at bounding box center [378, 190] width 9 height 9
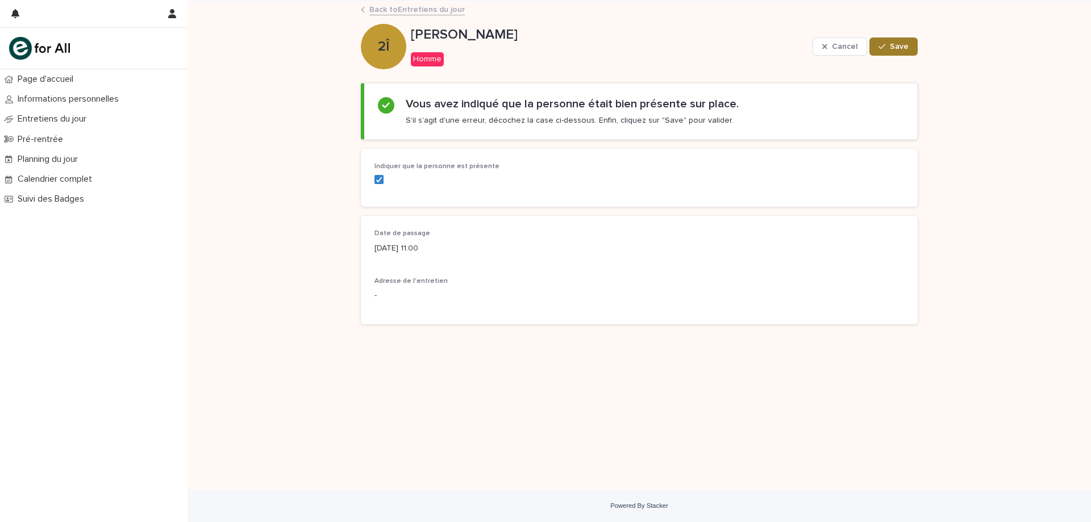
click at [897, 53] on button "Save" at bounding box center [893, 46] width 48 height 18
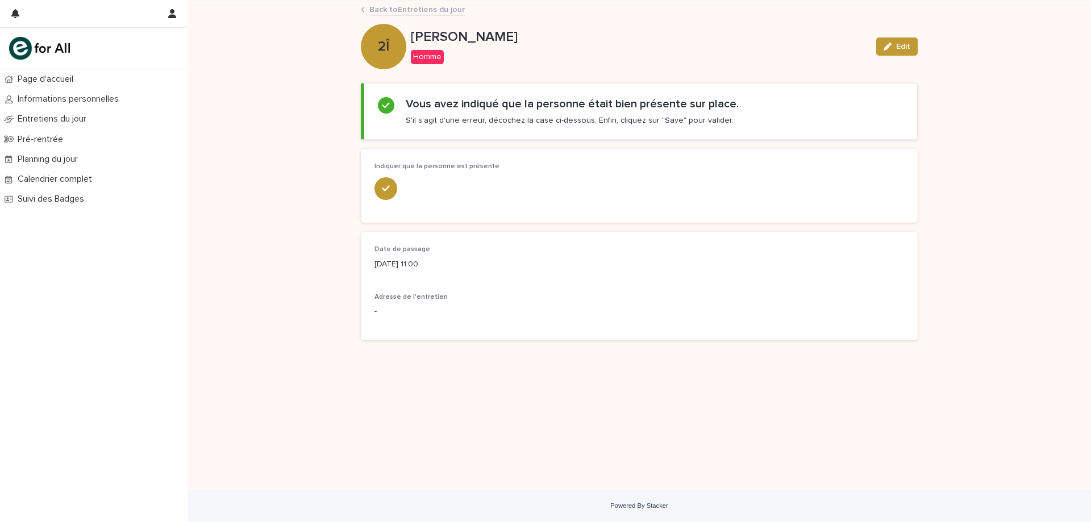
click at [411, 3] on link "Back to Entretiens du jour" at bounding box center [416, 8] width 95 height 13
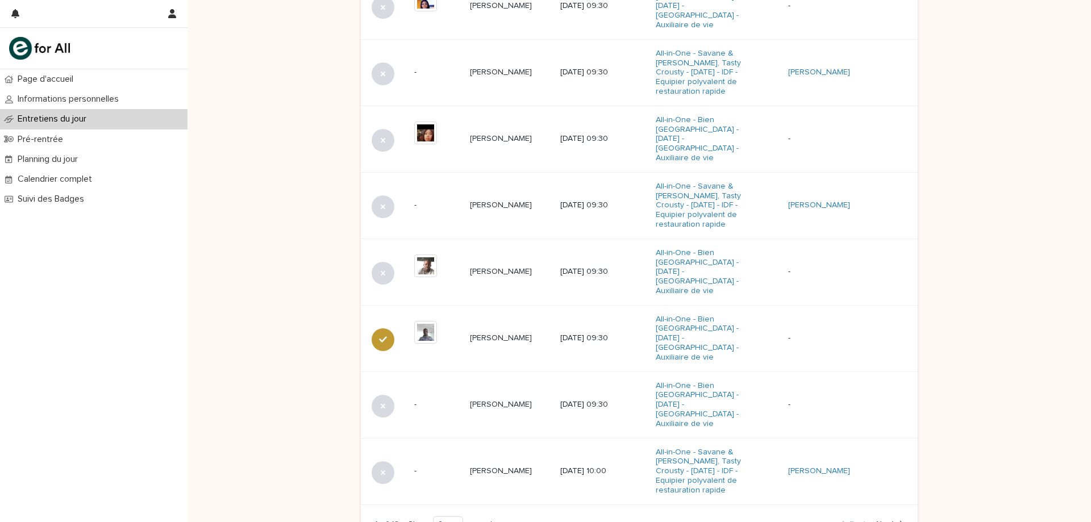
scroll to position [660, 0]
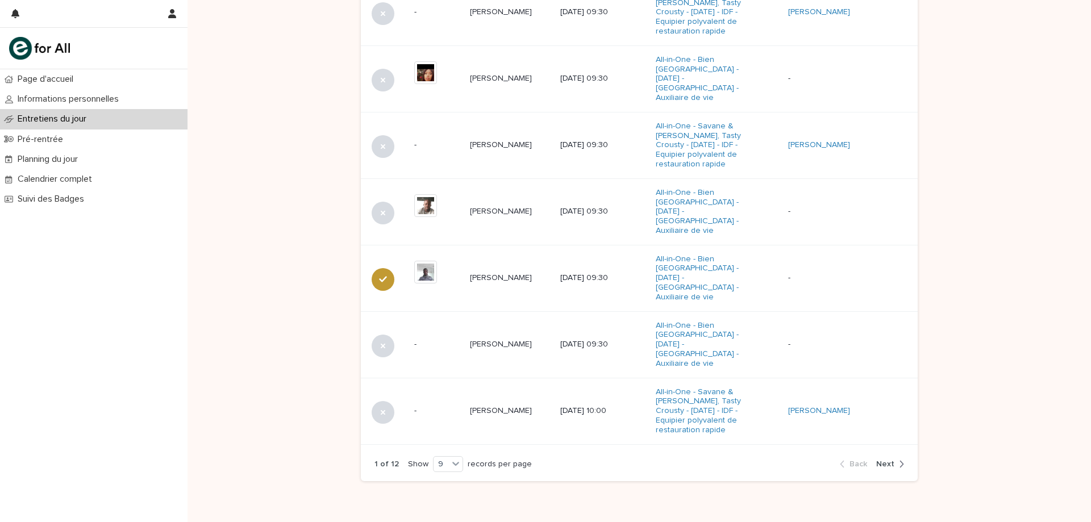
click at [894, 459] on div "button" at bounding box center [899, 464] width 10 height 10
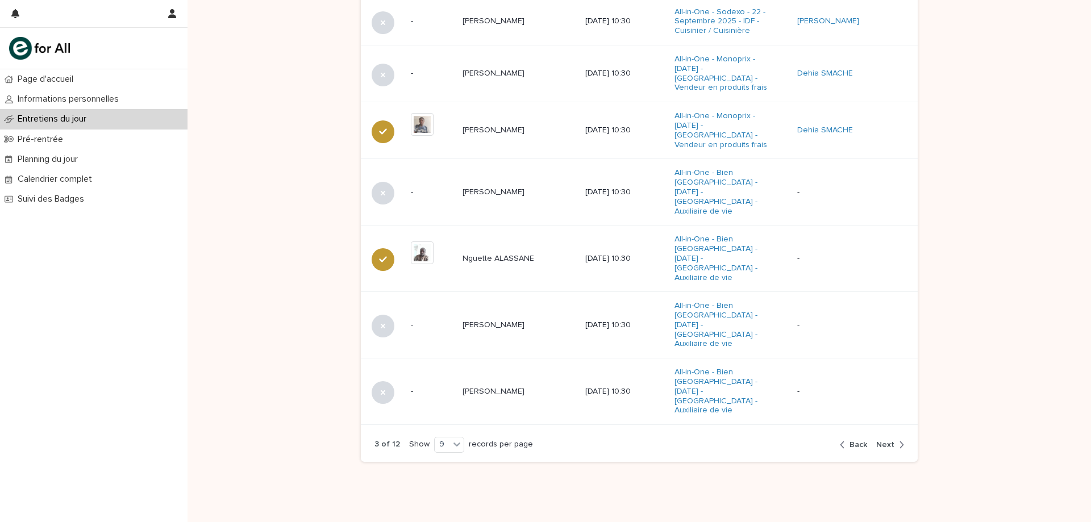
click at [894, 440] on div "button" at bounding box center [899, 445] width 10 height 10
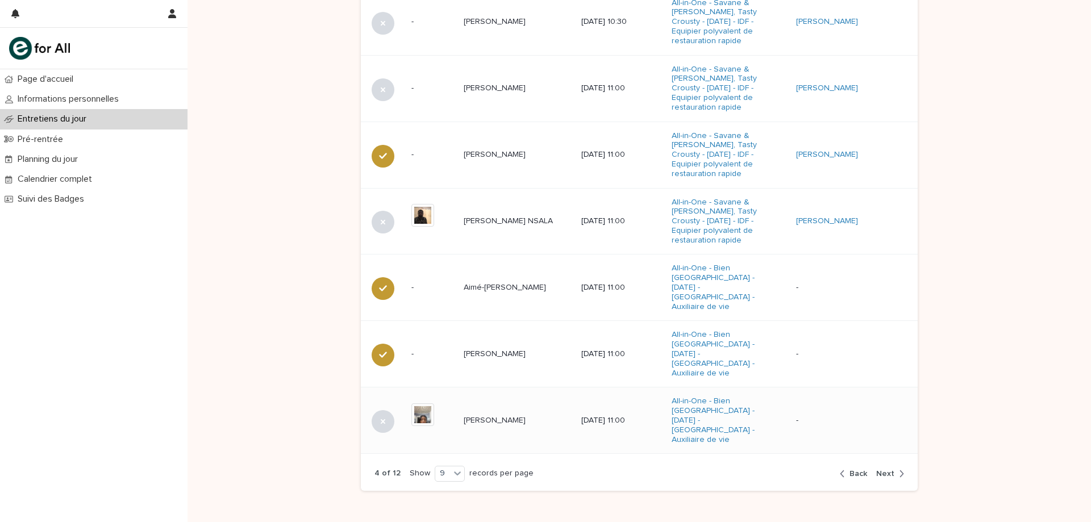
click at [486, 414] on p "[PERSON_NAME]" at bounding box center [496, 420] width 64 height 12
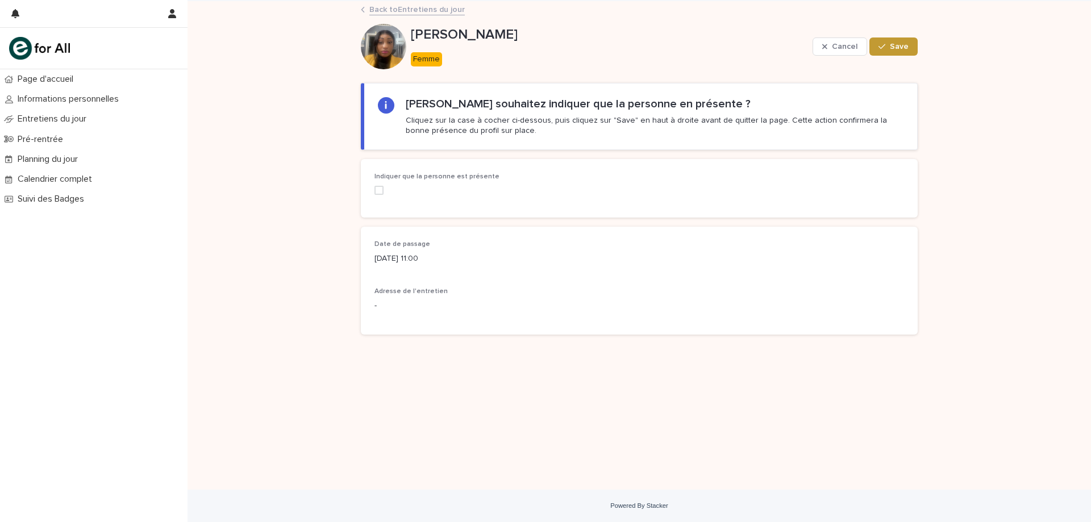
click at [380, 192] on span at bounding box center [378, 190] width 9 height 9
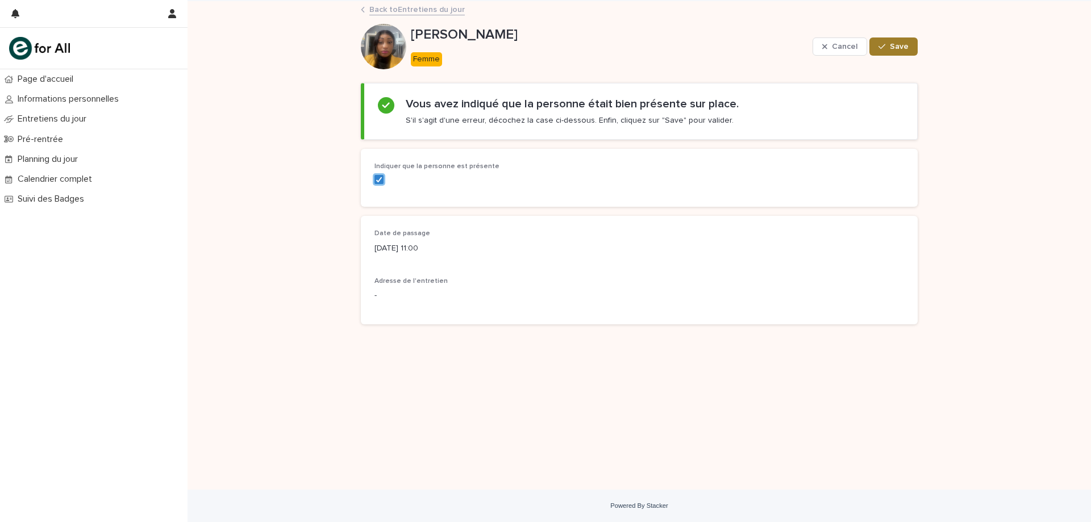
click at [894, 45] on span "Save" at bounding box center [899, 47] width 19 height 8
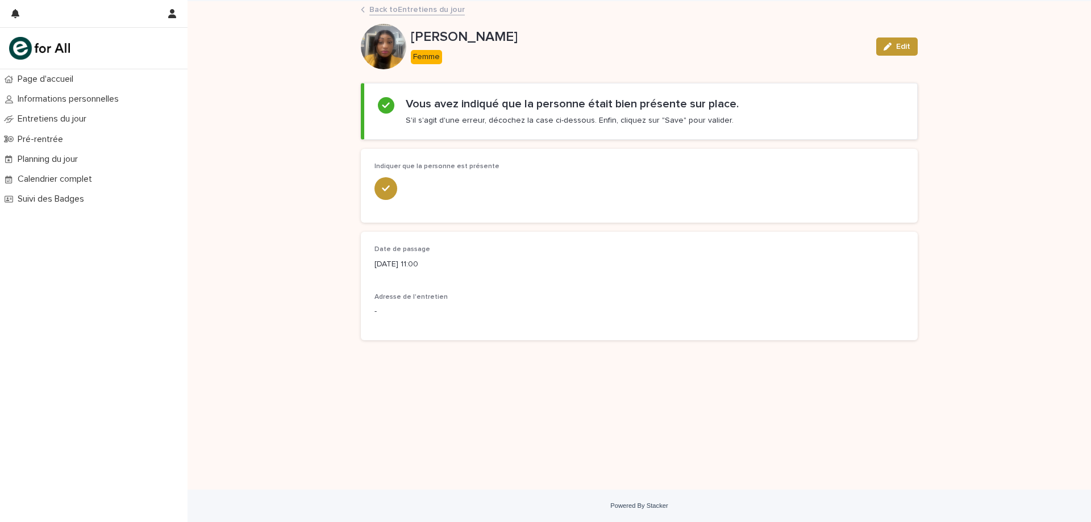
click at [442, 11] on link "Back to Entretiens du jour" at bounding box center [416, 8] width 95 height 13
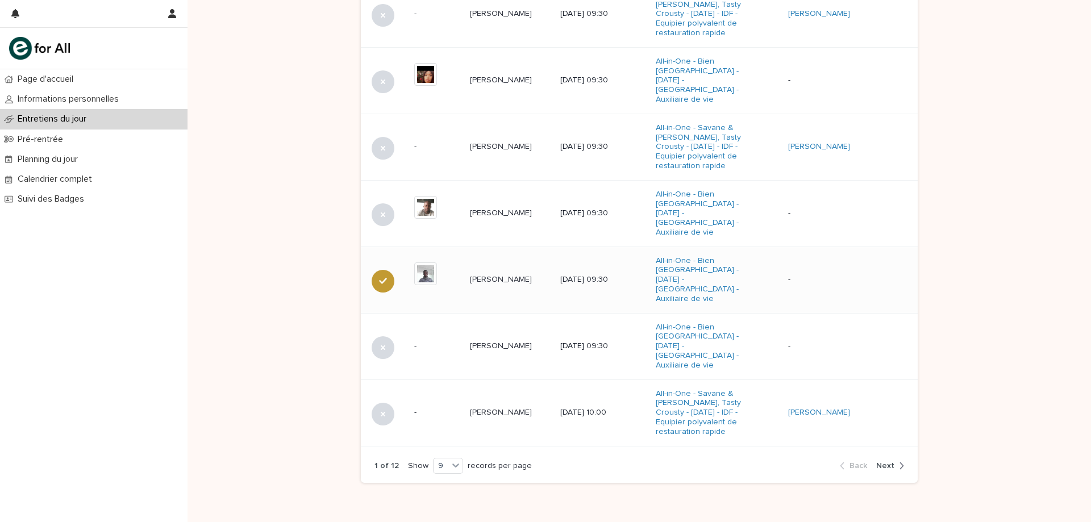
scroll to position [660, 0]
click at [883, 460] on span "Next" at bounding box center [885, 464] width 18 height 8
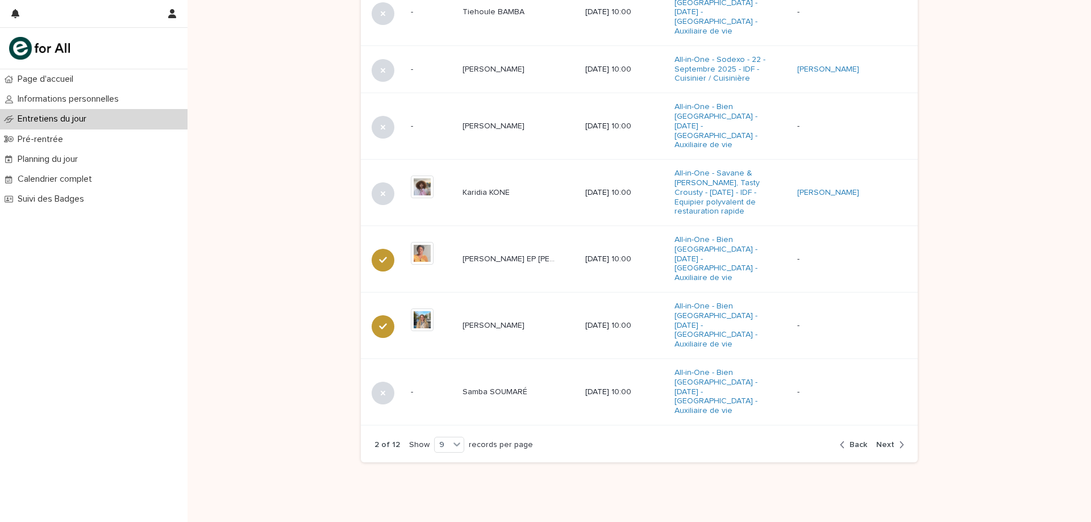
click at [883, 441] on span "Next" at bounding box center [885, 445] width 18 height 8
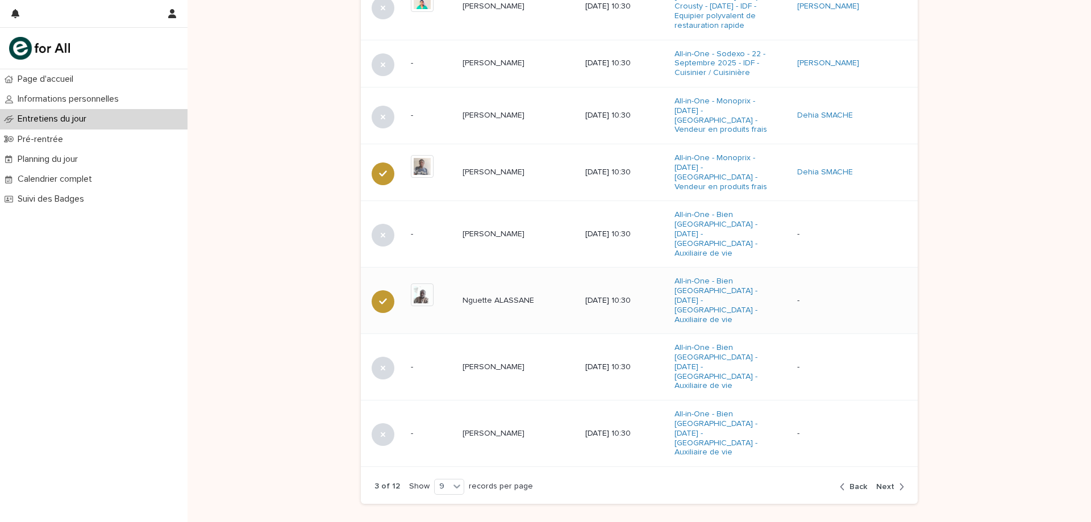
scroll to position [628, 0]
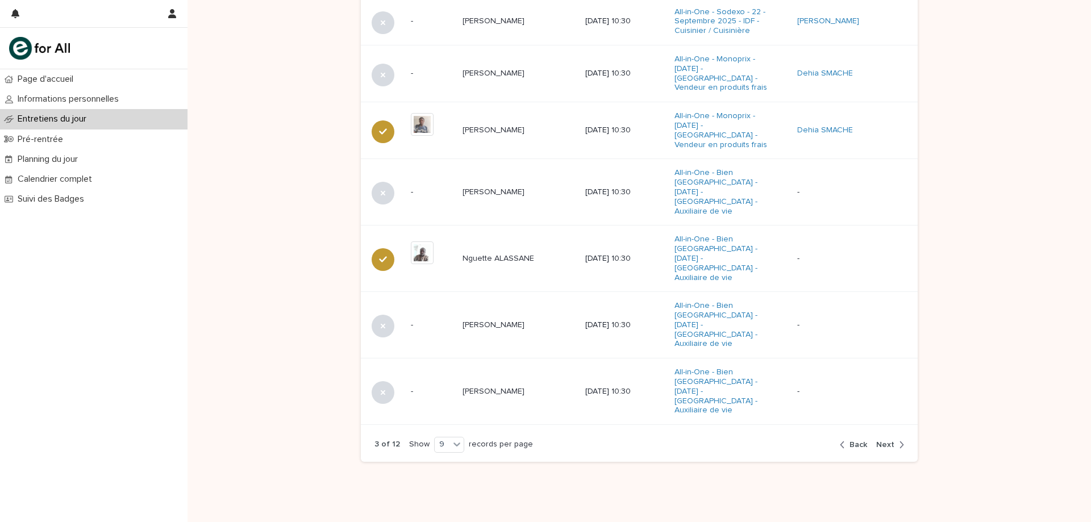
click at [885, 441] on span "Next" at bounding box center [885, 445] width 18 height 8
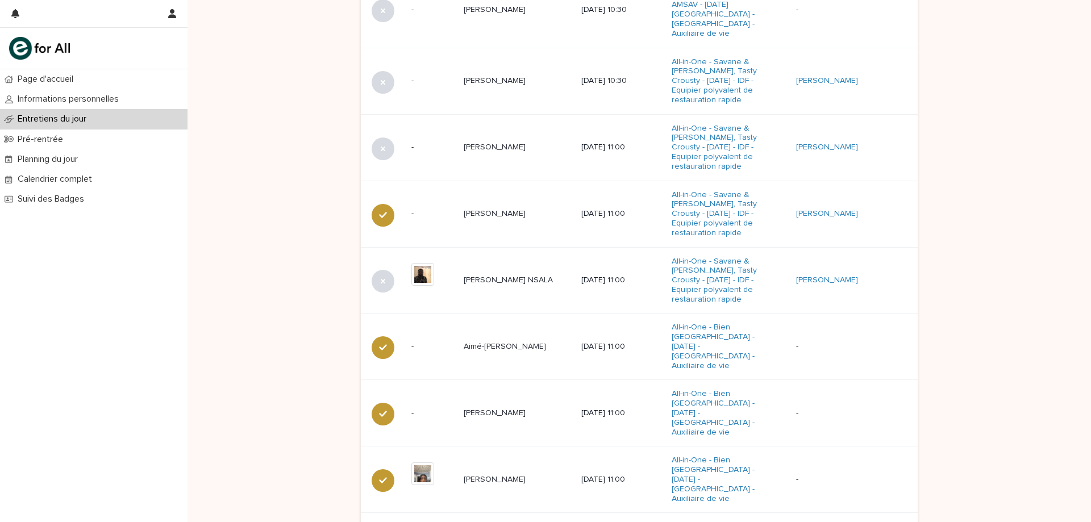
scroll to position [679, 0]
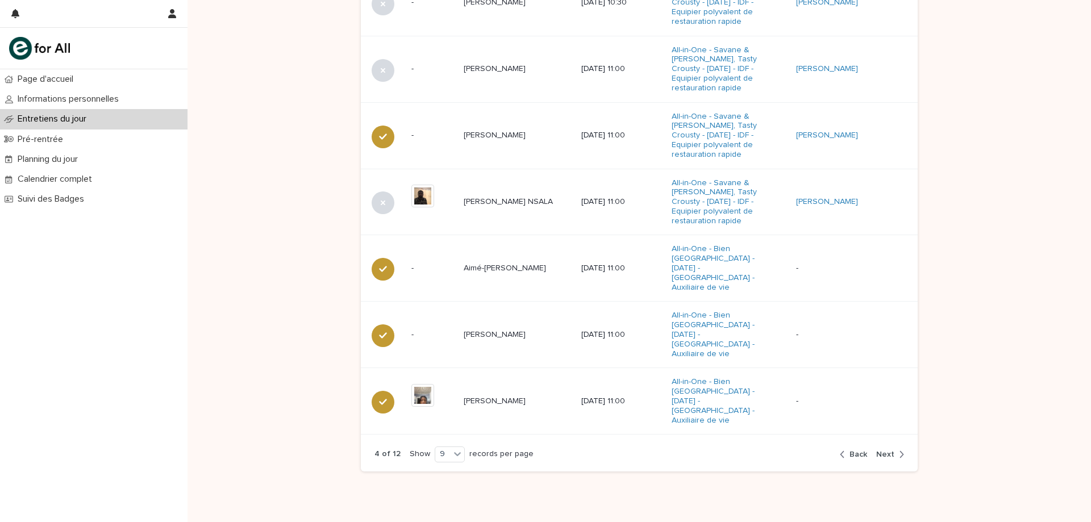
click at [849, 451] on span "Back" at bounding box center [858, 455] width 18 height 8
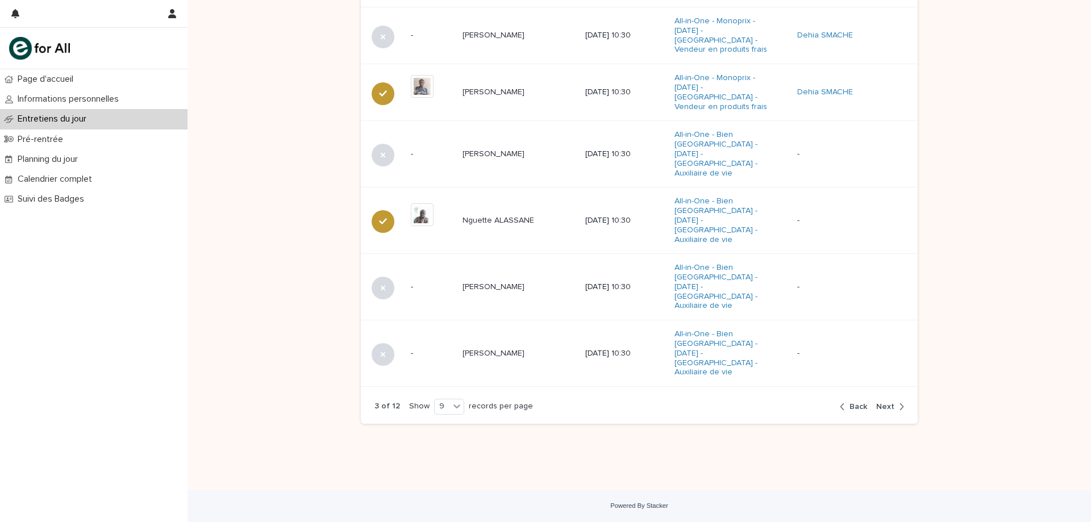
click at [849, 407] on span "Back" at bounding box center [858, 407] width 18 height 8
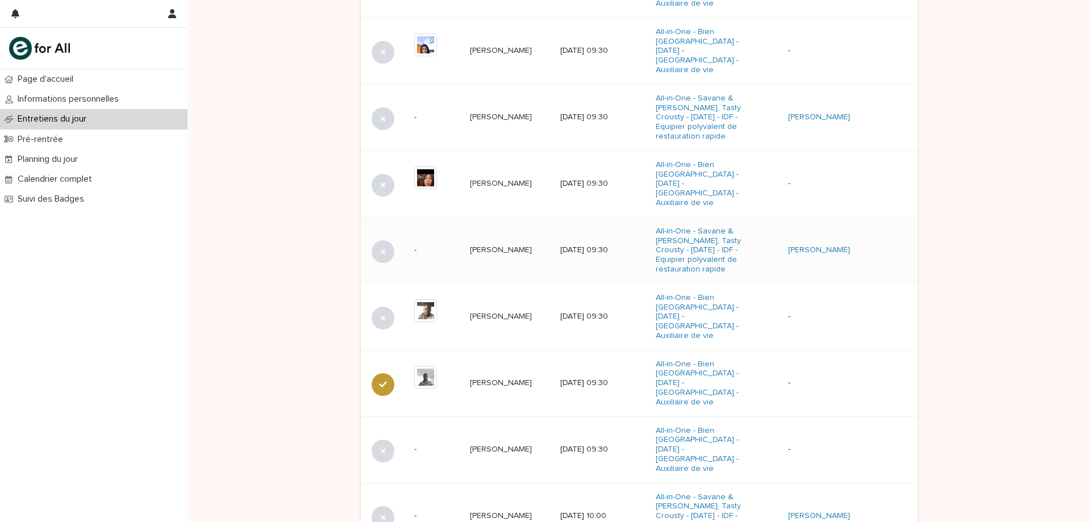
scroll to position [574, 0]
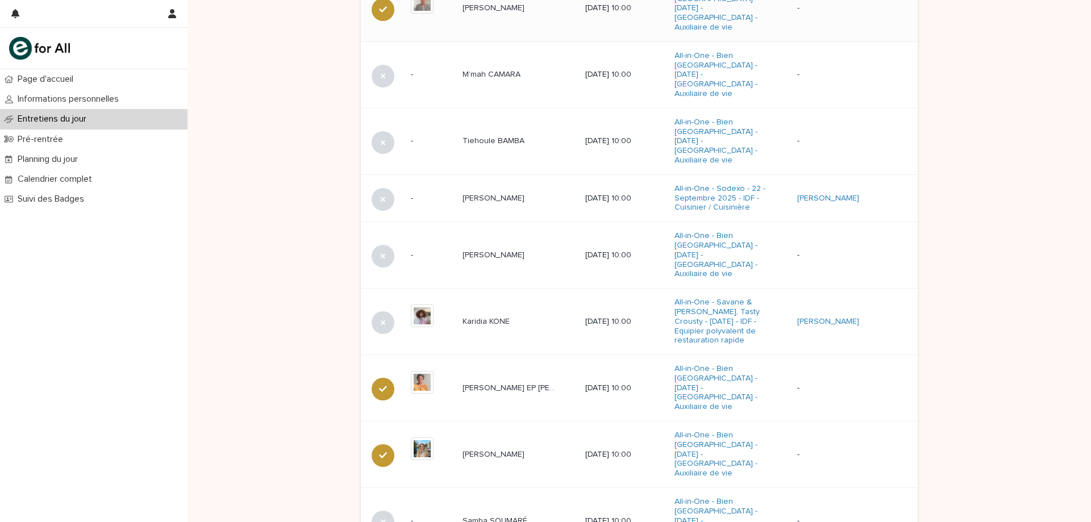
scroll to position [617, 0]
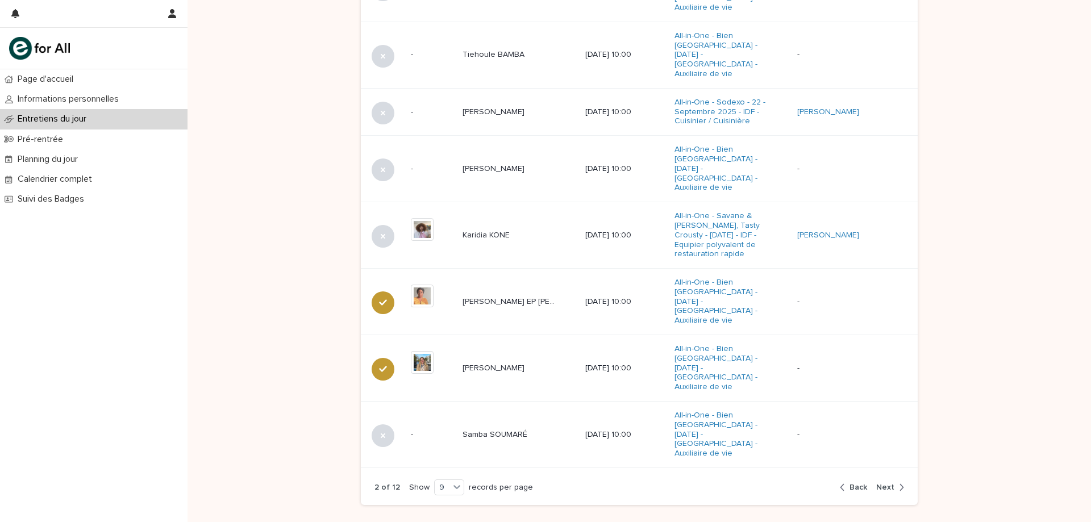
click at [890, 482] on button "Next" at bounding box center [888, 487] width 32 height 10
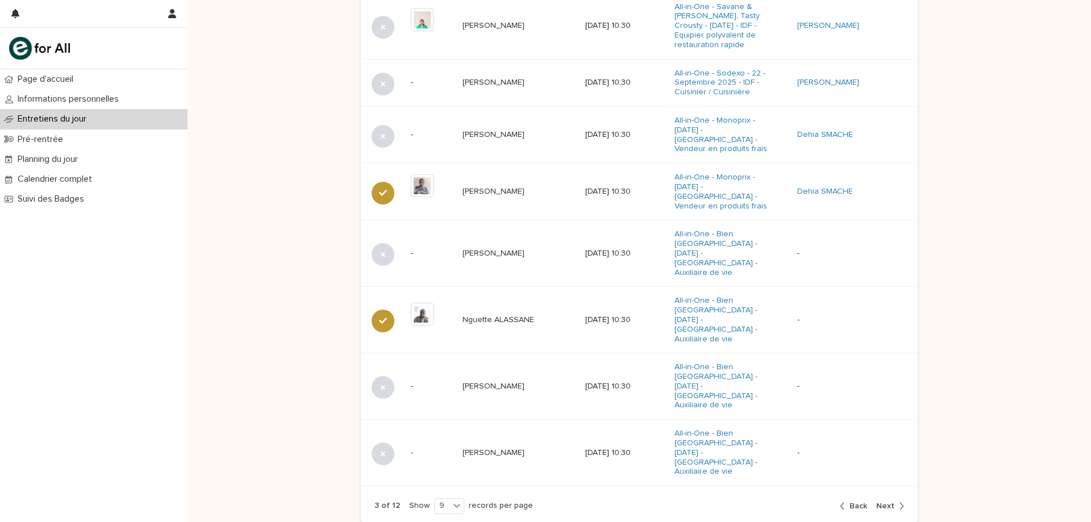
scroll to position [615, 0]
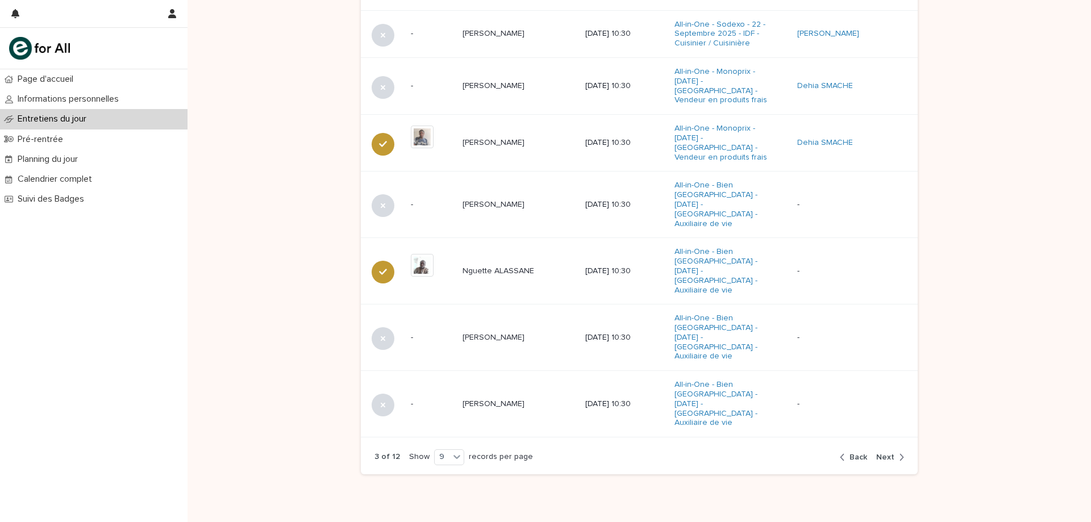
click at [885, 453] on span "Next" at bounding box center [885, 457] width 18 height 8
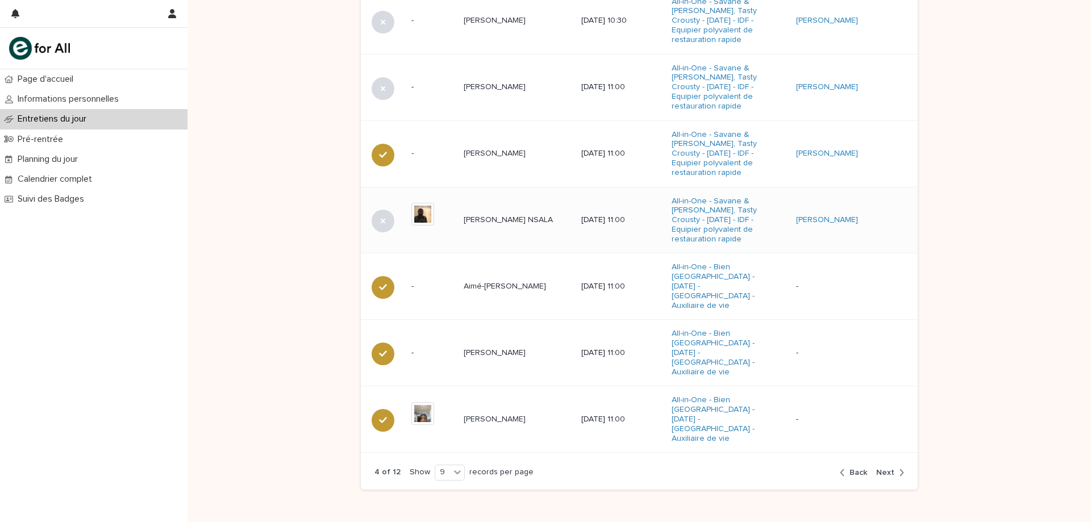
scroll to position [679, 0]
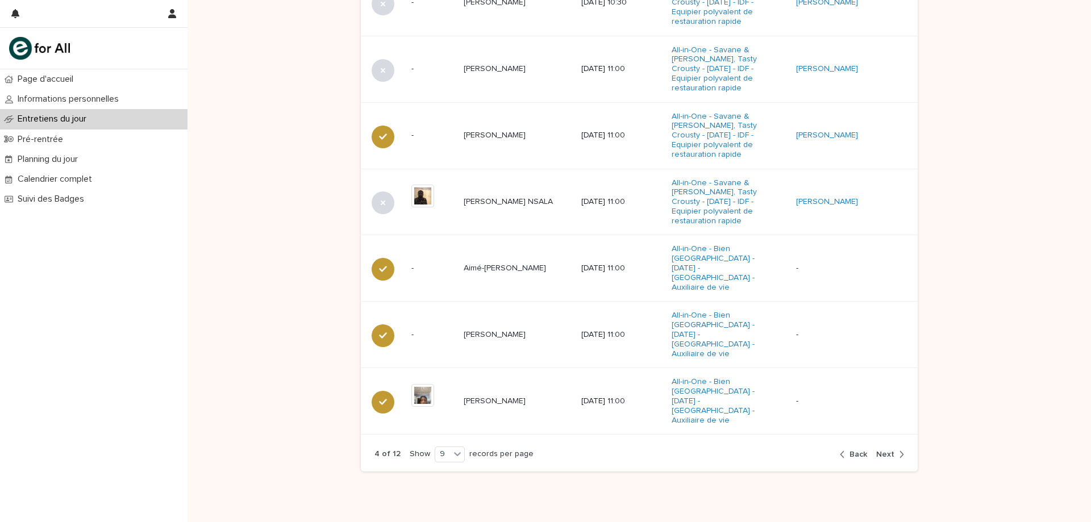
click at [891, 437] on div "4 of 12 Show 9 records per page Back Next" at bounding box center [639, 454] width 557 height 35
click at [899, 449] on icon "button" at bounding box center [901, 454] width 5 height 10
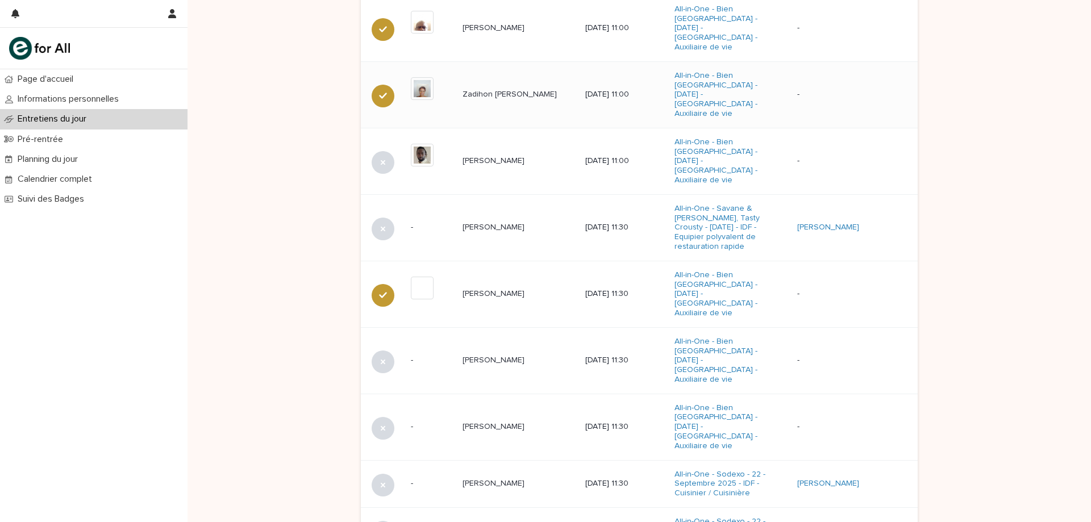
scroll to position [622, 0]
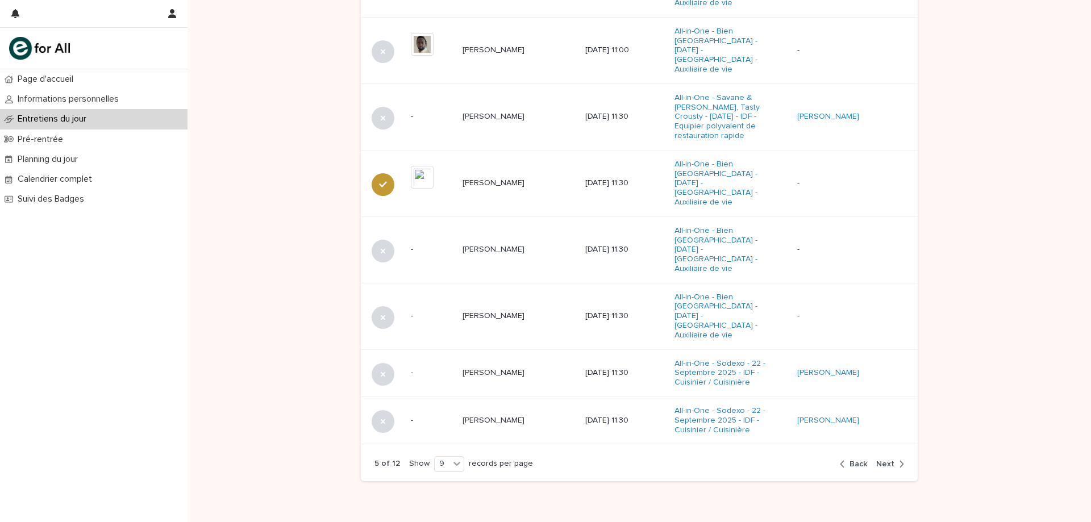
click at [894, 459] on div "button" at bounding box center [899, 464] width 10 height 10
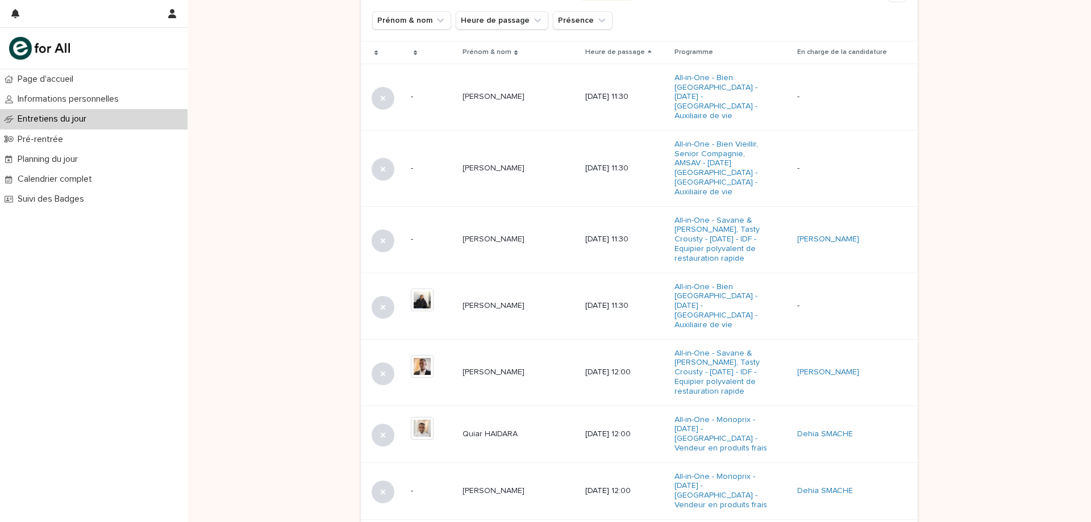
scroll to position [669, 0]
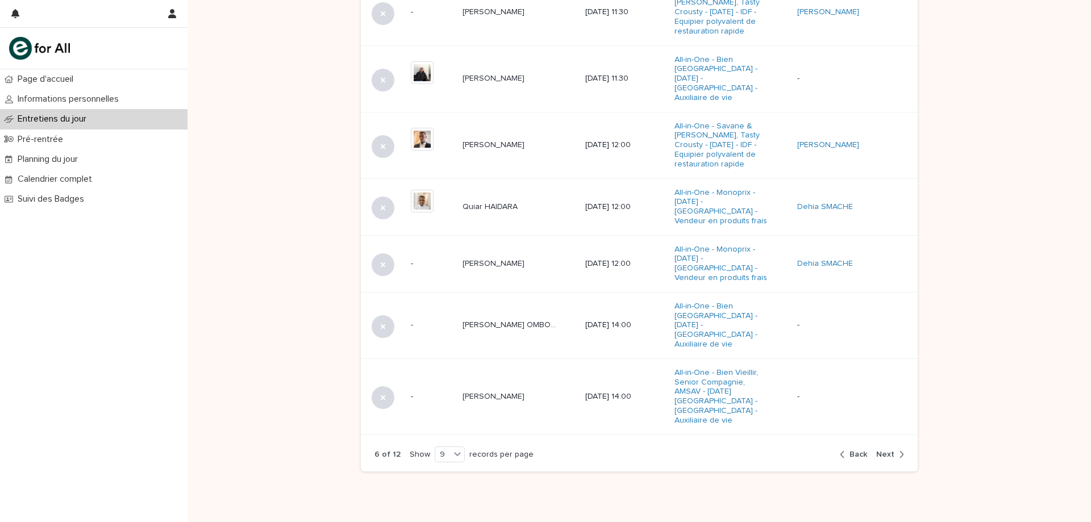
click at [849, 451] on span "Back" at bounding box center [858, 455] width 18 height 8
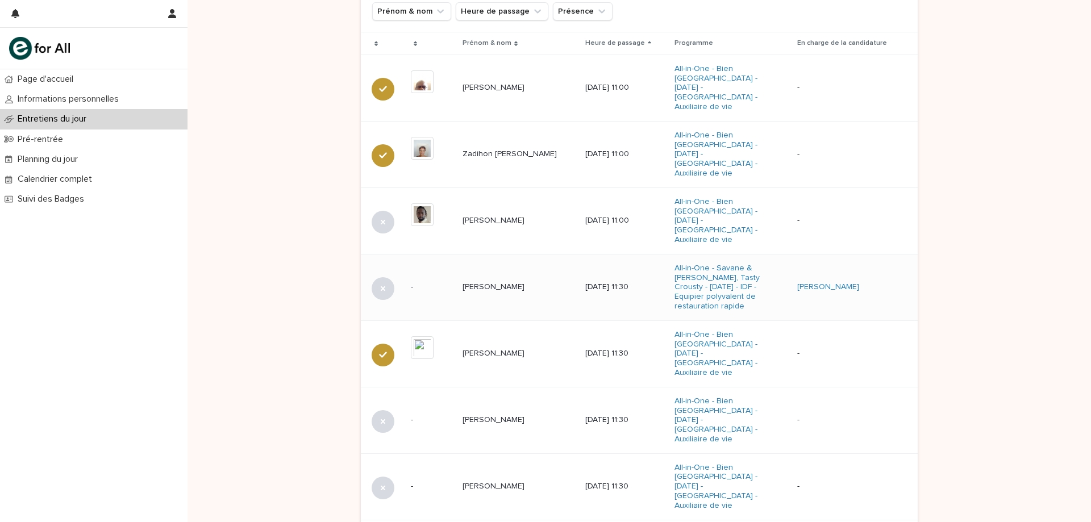
scroll to position [508, 0]
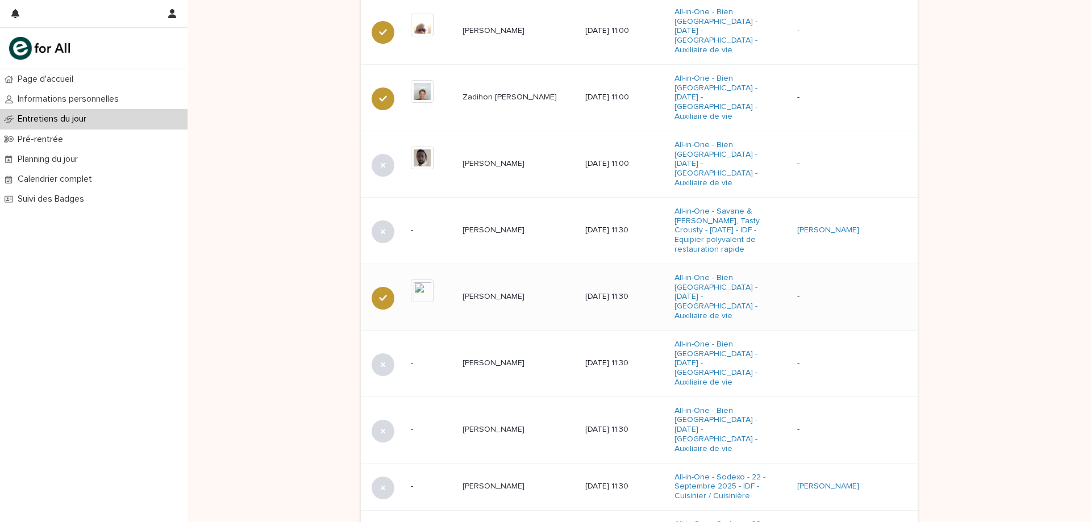
click at [491, 287] on div "Djareya DIAKITE Djareya DIAKITE" at bounding box center [519, 296] width 114 height 19
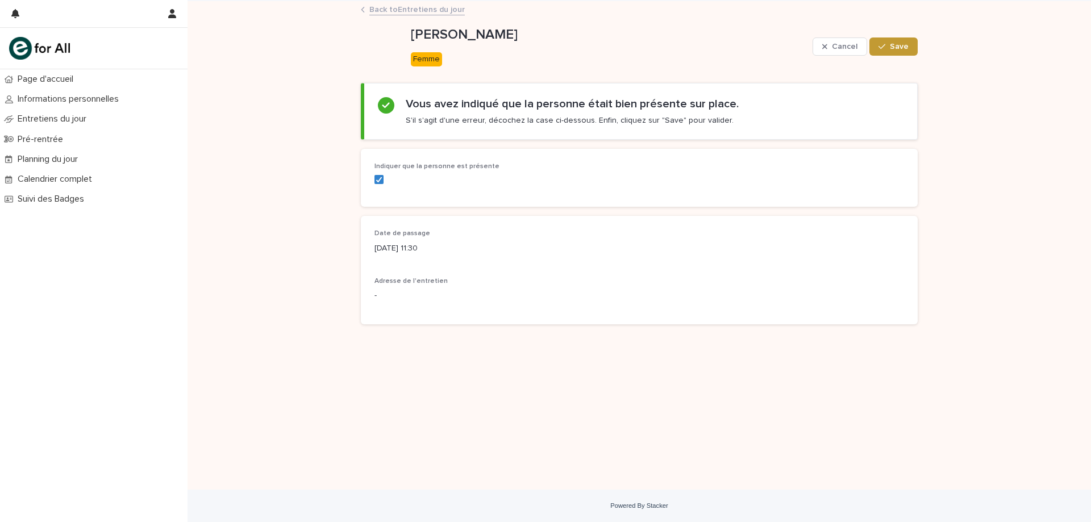
click at [425, 14] on link "Back to Entretiens du jour" at bounding box center [416, 8] width 95 height 13
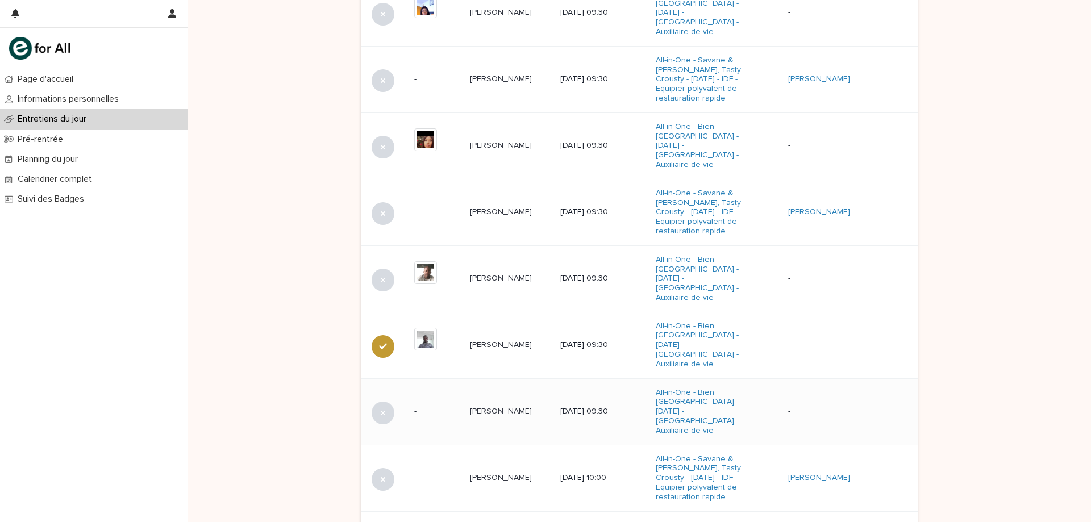
scroll to position [660, 0]
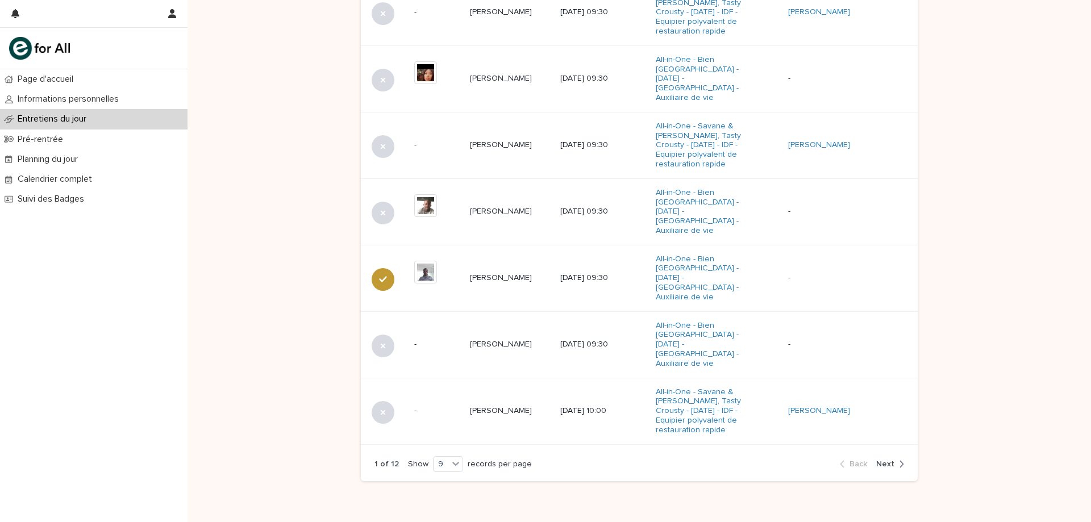
click at [899, 459] on icon "button" at bounding box center [901, 464] width 5 height 10
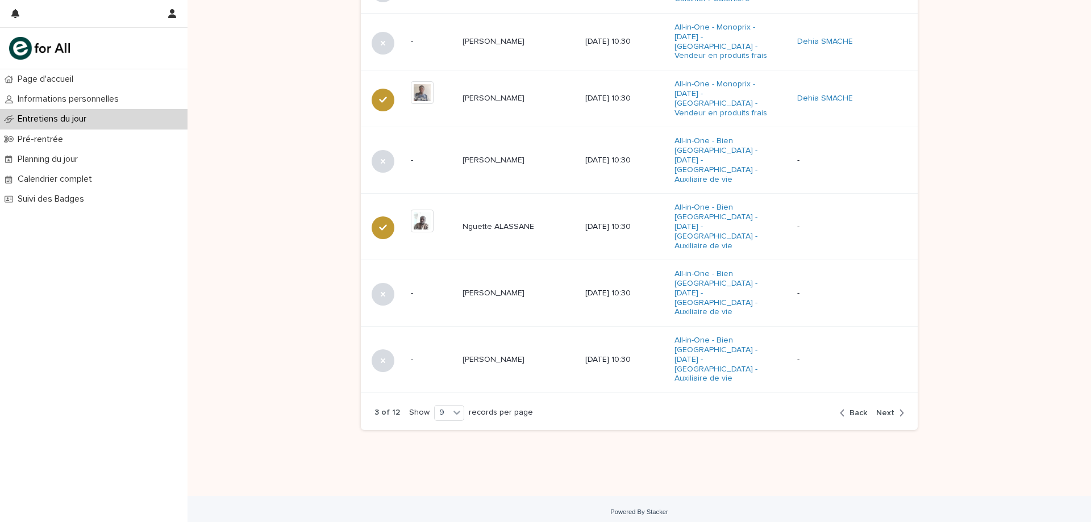
scroll to position [628, 0]
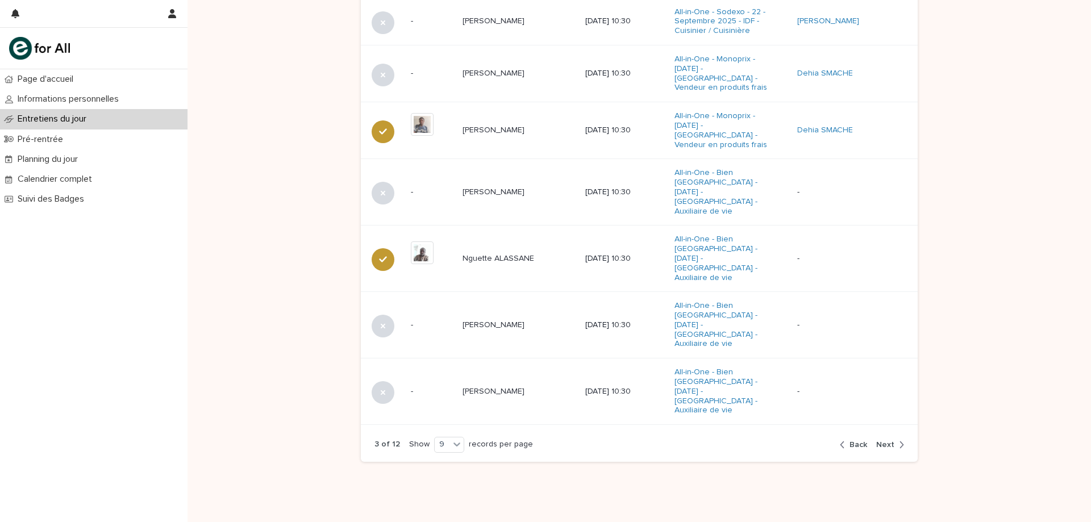
click at [894, 440] on div "button" at bounding box center [899, 445] width 10 height 10
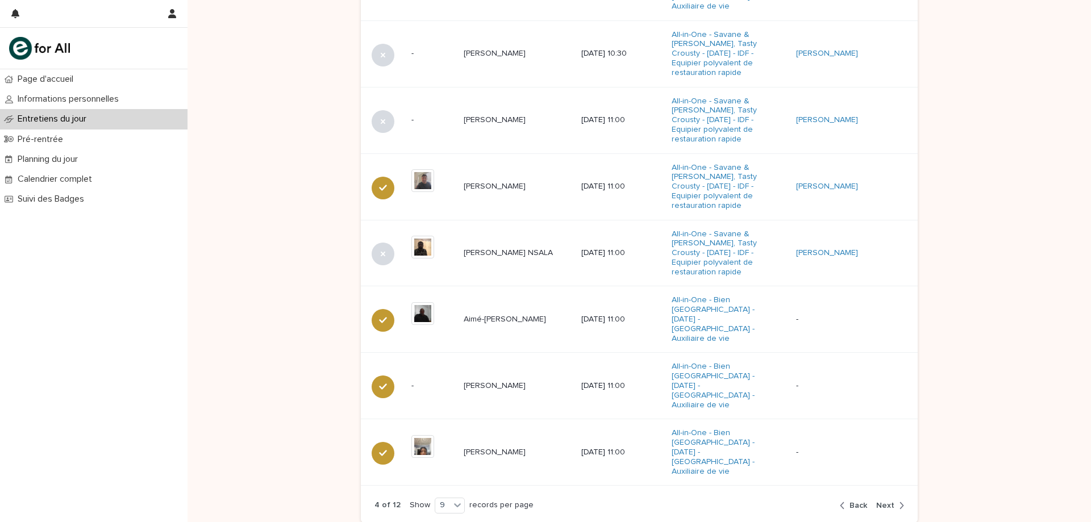
scroll to position [660, 0]
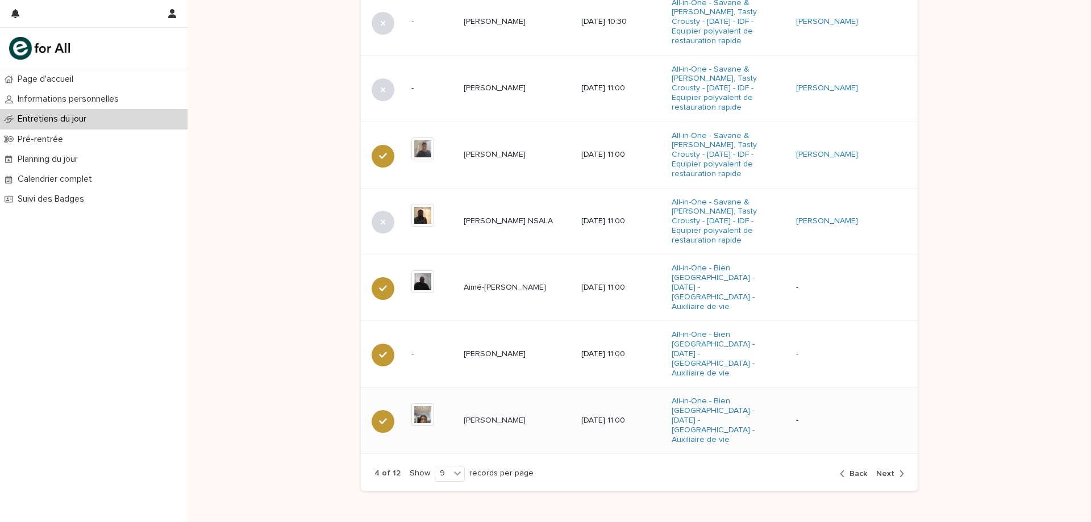
click at [514, 414] on p "[PERSON_NAME]" at bounding box center [496, 420] width 64 height 12
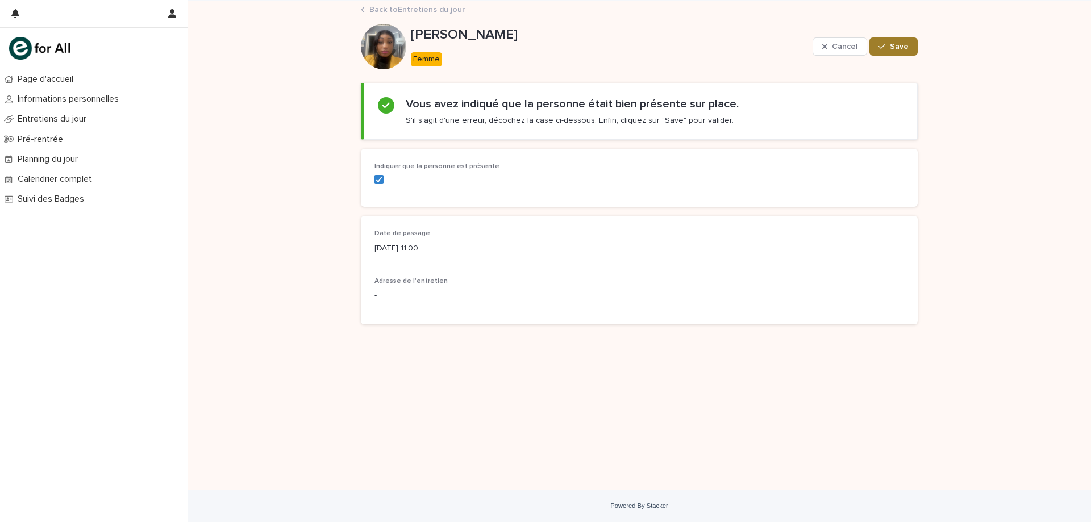
click at [899, 45] on span "Save" at bounding box center [899, 47] width 19 height 8
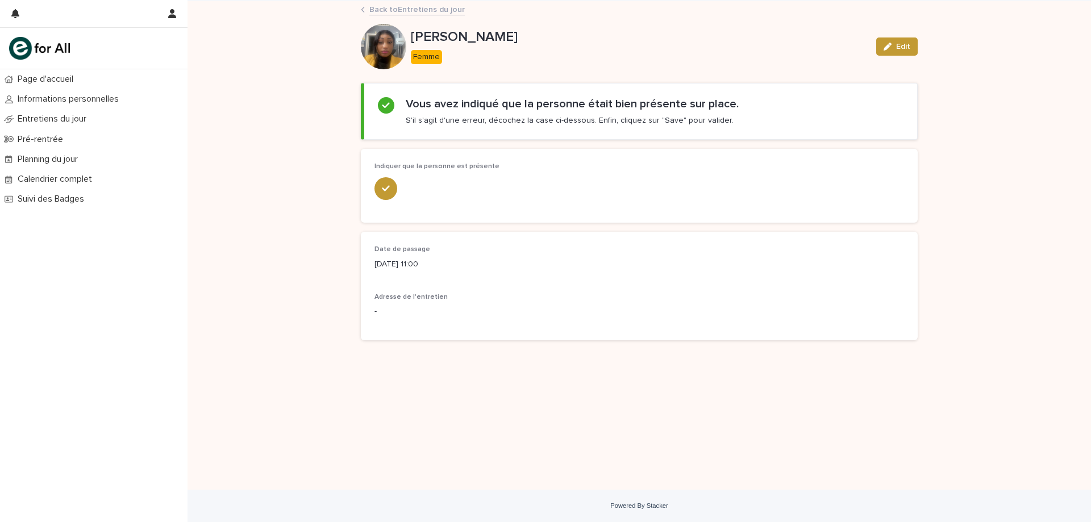
click at [432, 7] on link "Back to Entretiens du jour" at bounding box center [416, 8] width 95 height 13
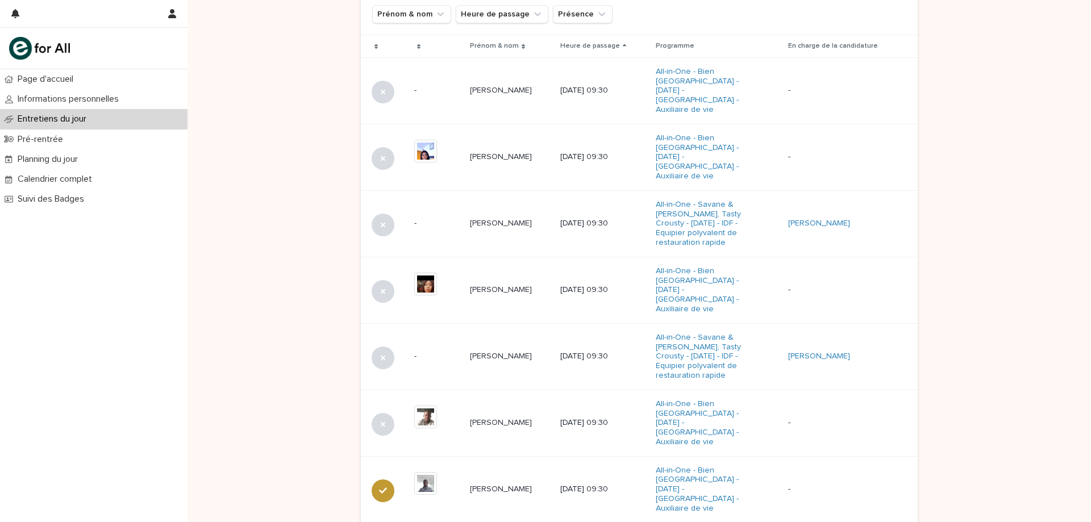
scroll to position [660, 0]
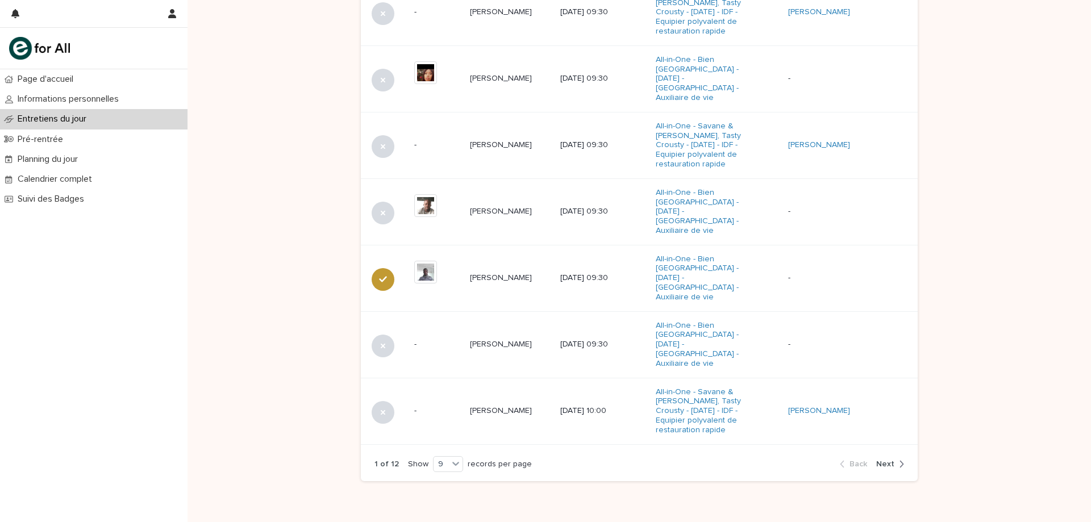
click at [899, 459] on icon "button" at bounding box center [901, 464] width 5 height 10
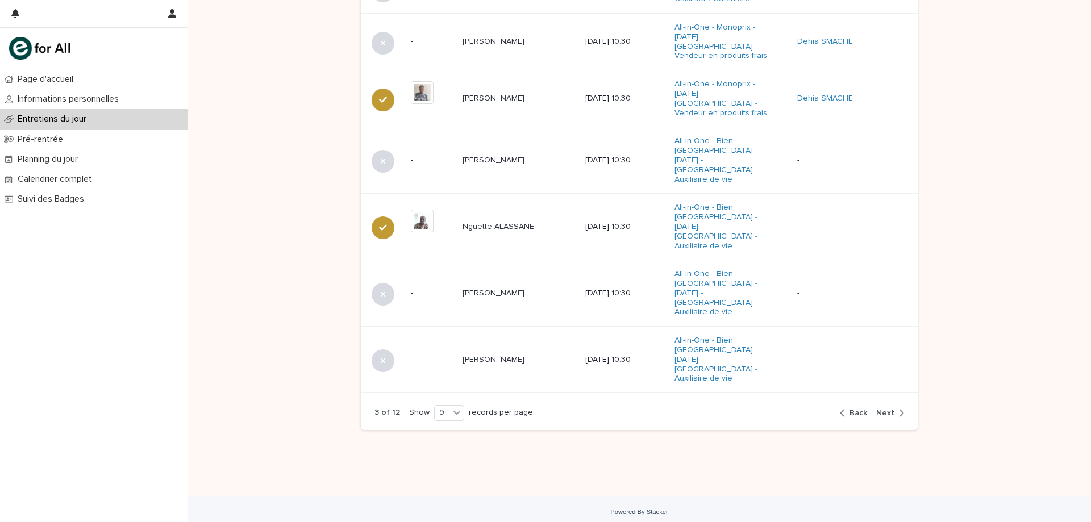
scroll to position [628, 0]
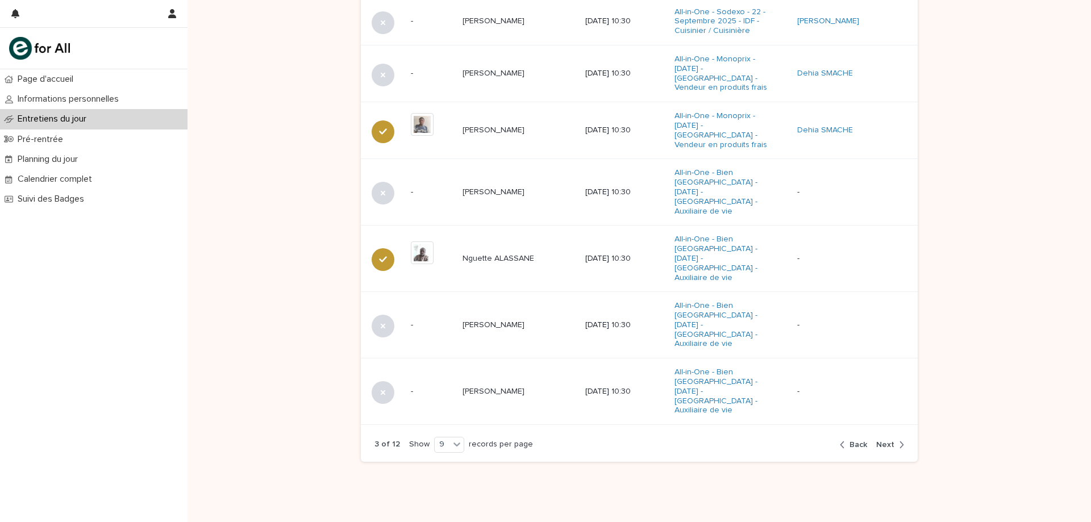
click at [899, 440] on icon "button" at bounding box center [901, 445] width 5 height 10
click at [894, 407] on div "Prénom & nom Heure de passage Programme En charge de la candidature + 0 This fi…" at bounding box center [639, 142] width 557 height 572
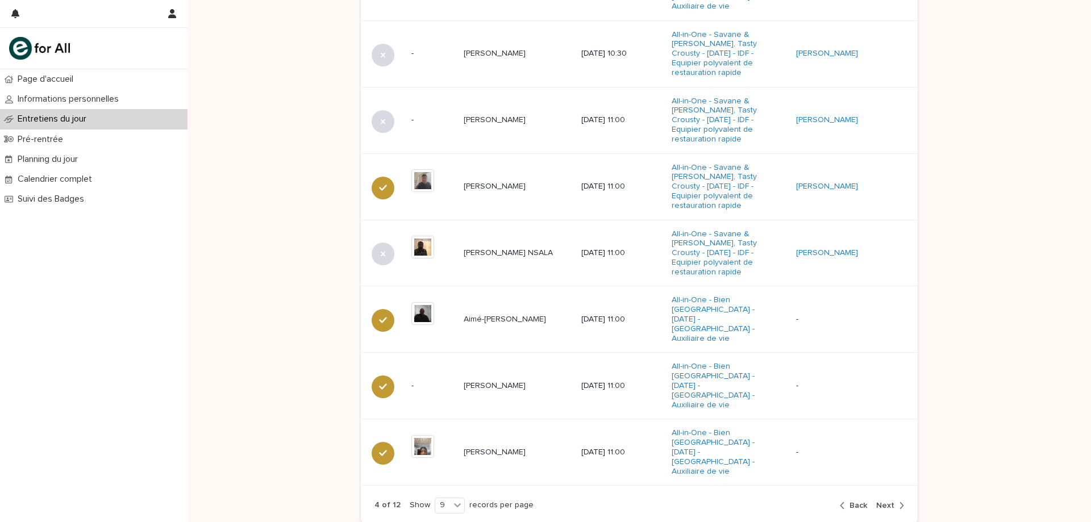
scroll to position [660, 0]
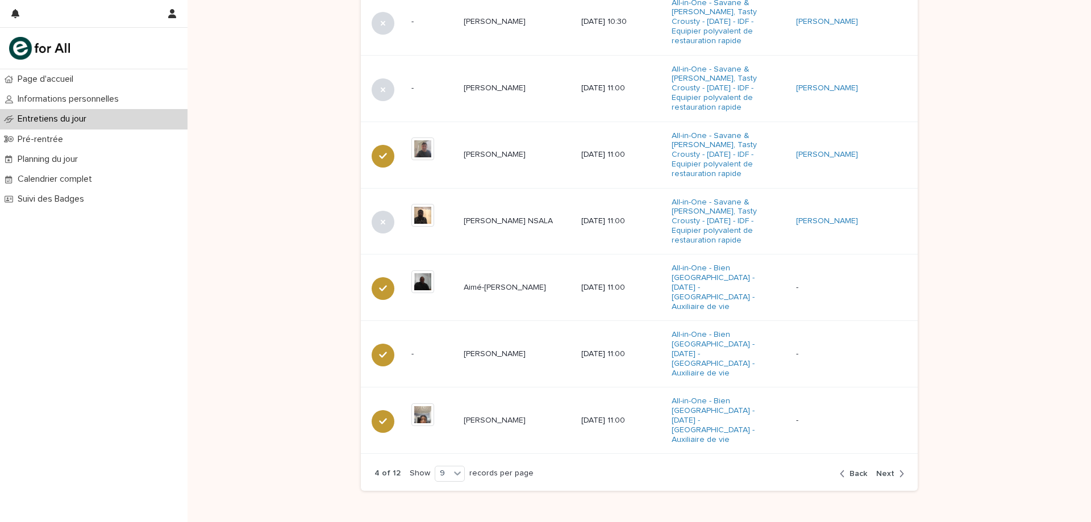
click at [899, 469] on icon "button" at bounding box center [901, 474] width 5 height 10
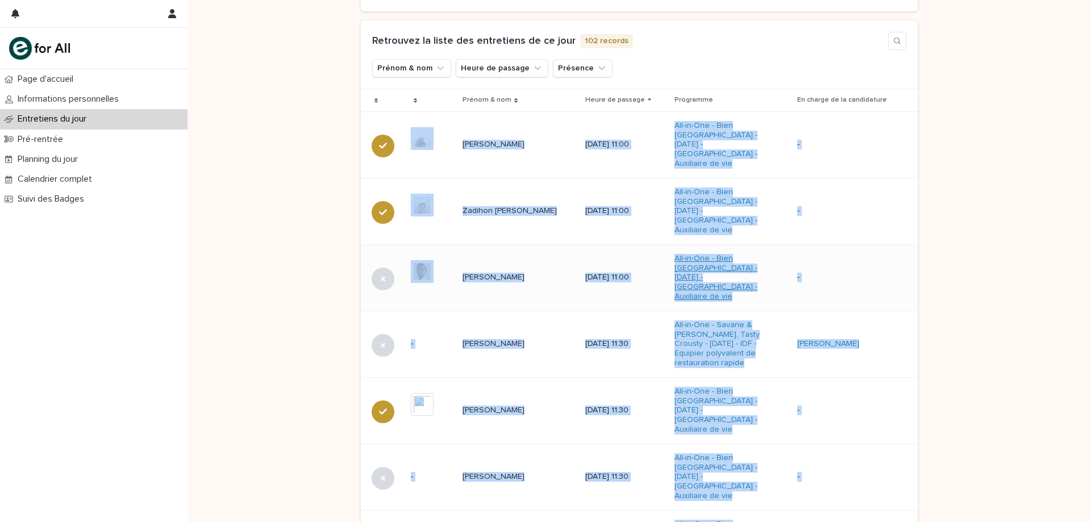
scroll to position [622, 0]
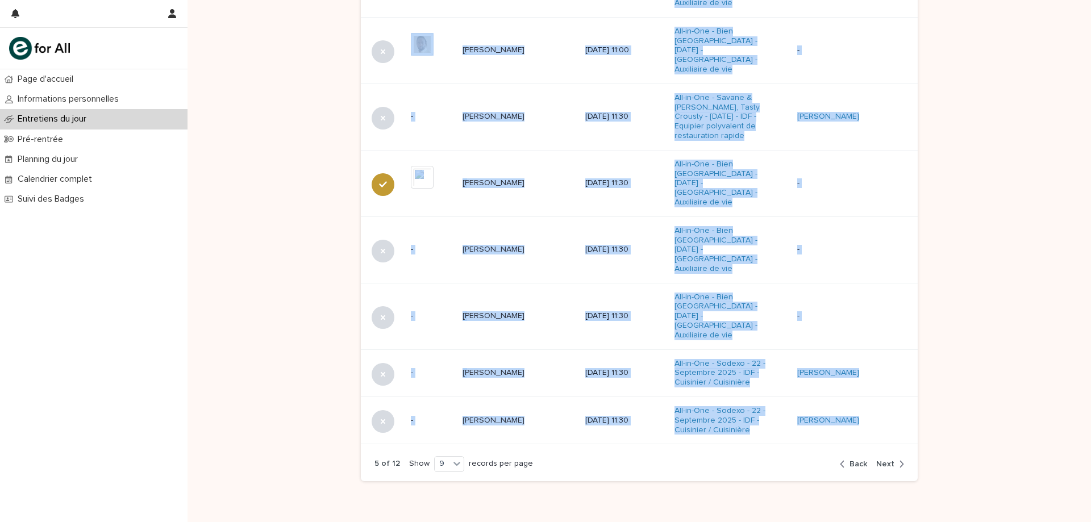
click at [882, 460] on span "Next" at bounding box center [885, 464] width 18 height 8
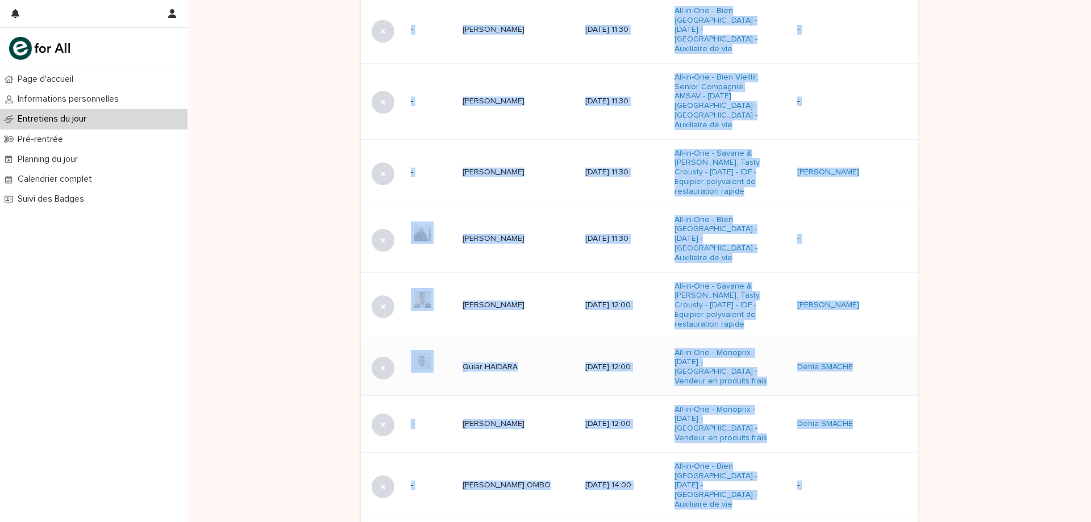
scroll to position [508, 0]
click at [525, 174] on td "Mojibul [PERSON_NAME] Mojibul [PERSON_NAME]" at bounding box center [519, 173] width 123 height 66
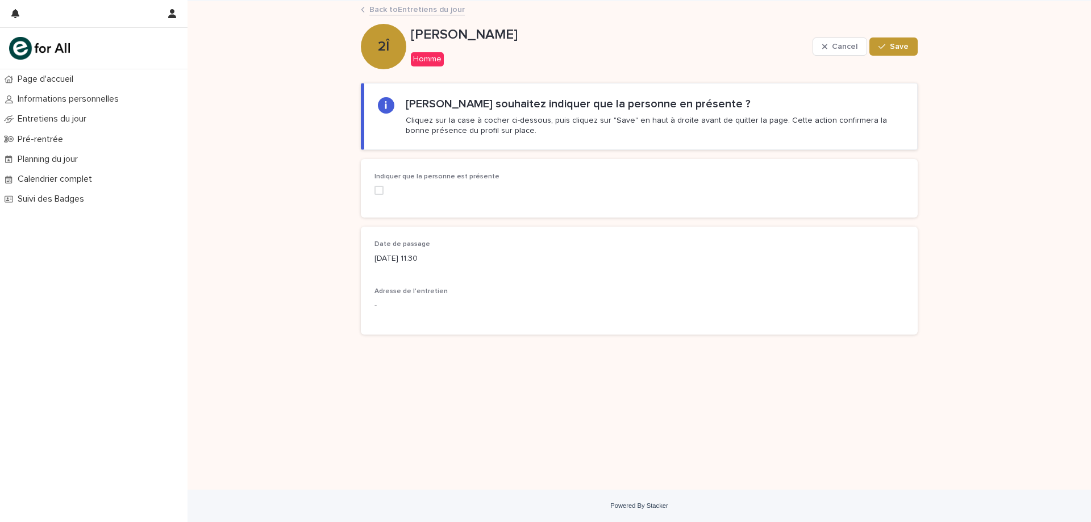
click at [378, 188] on span at bounding box center [378, 190] width 9 height 9
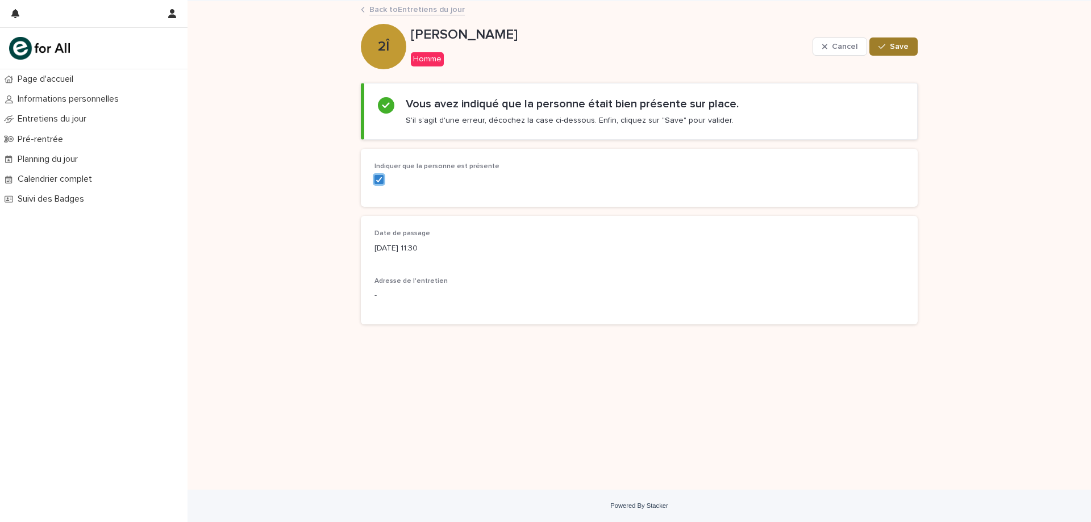
click at [896, 45] on span "Save" at bounding box center [899, 47] width 19 height 8
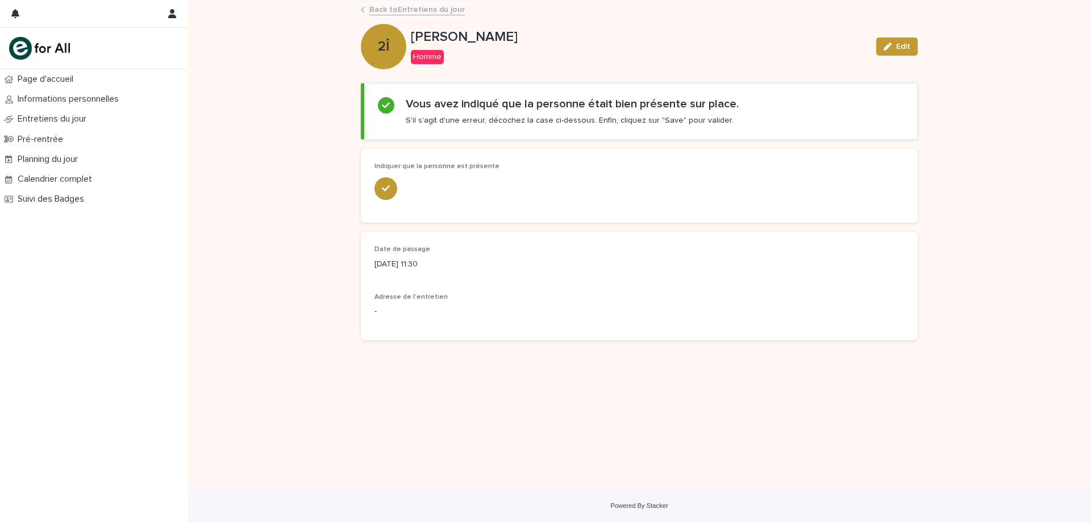
click at [386, 1] on div "2Î" at bounding box center [383, 24] width 45 height 62
click at [383, 5] on link "Back to Entretiens du jour" at bounding box center [416, 8] width 95 height 13
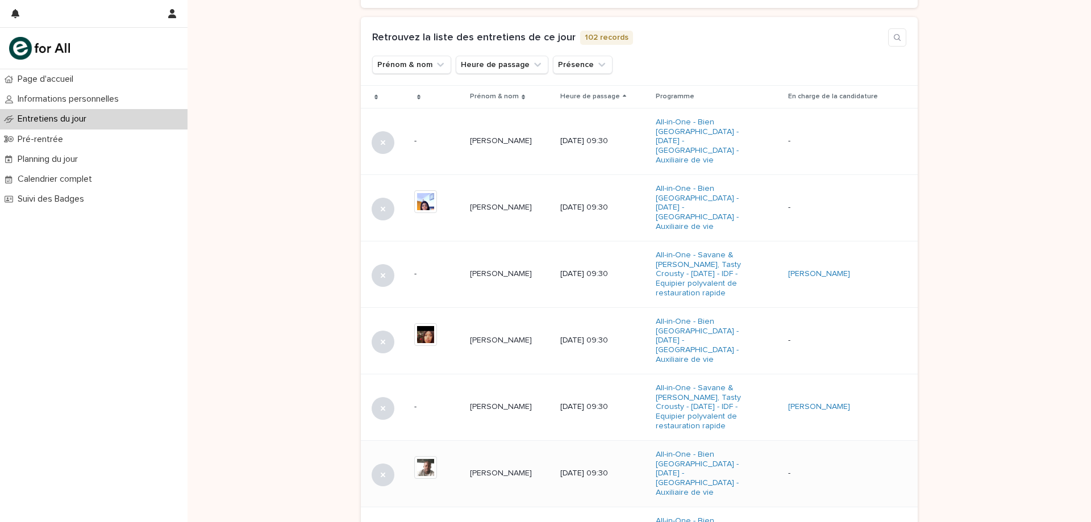
scroll to position [660, 0]
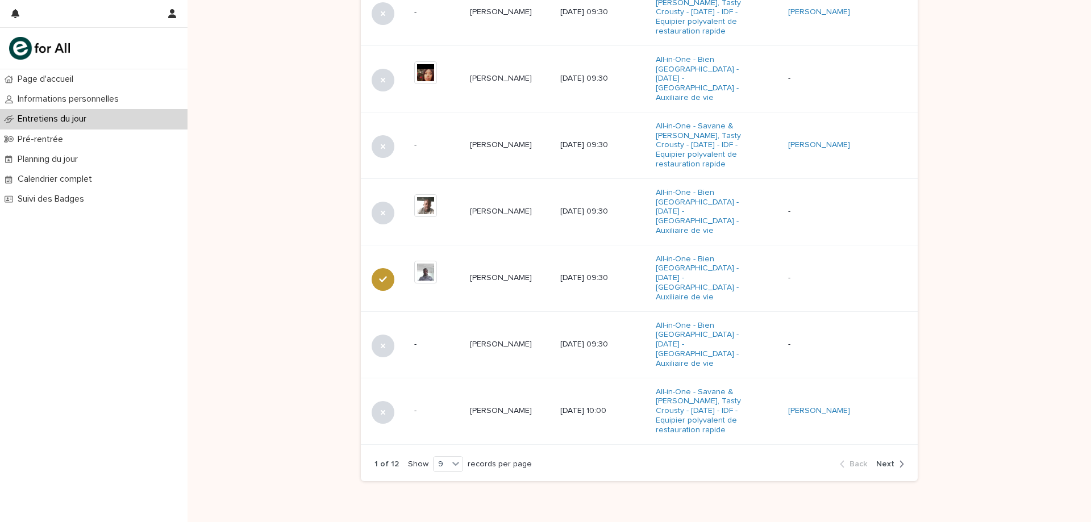
click at [889, 460] on span "Next" at bounding box center [885, 464] width 18 height 8
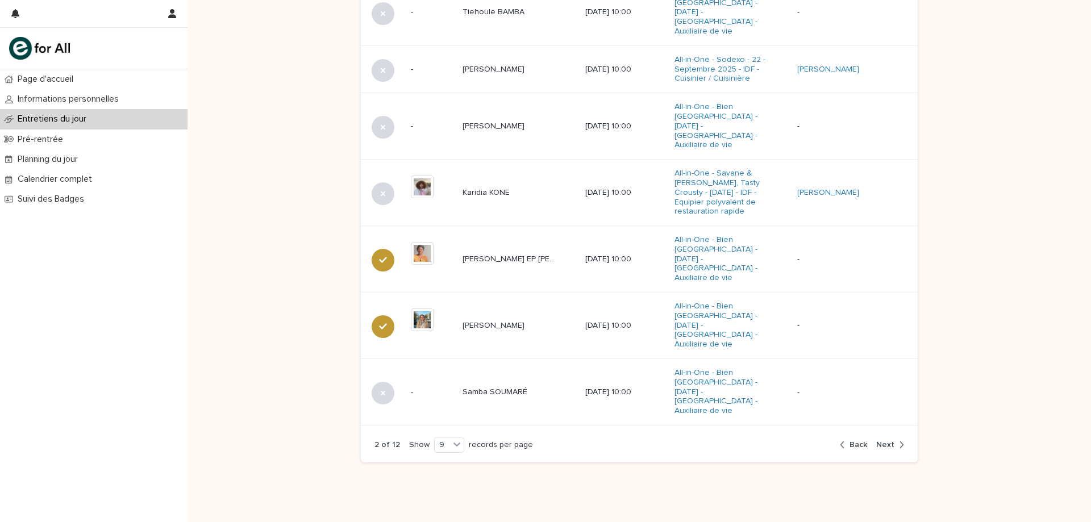
scroll to position [631, 0]
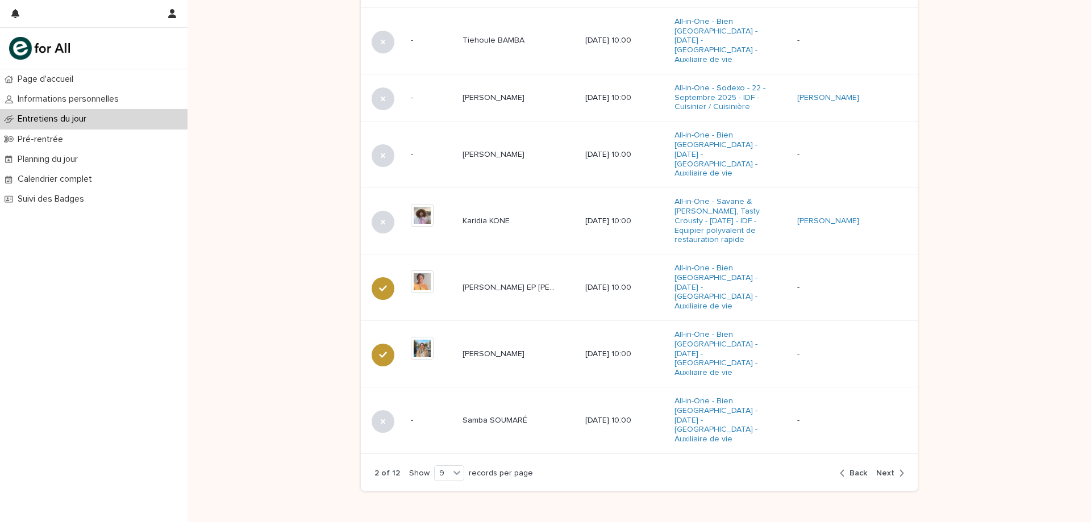
click at [886, 469] on span "Next" at bounding box center [885, 473] width 18 height 8
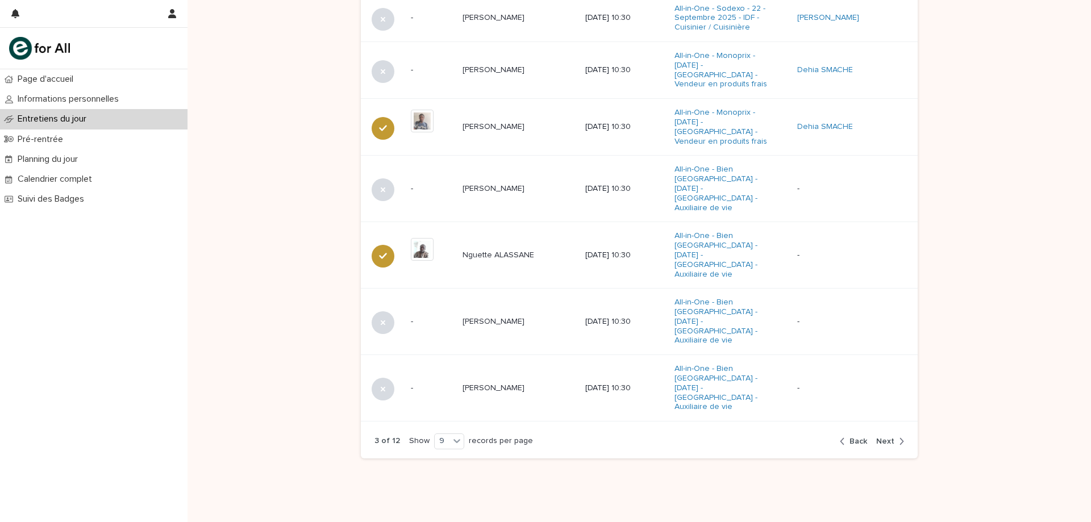
scroll to position [628, 0]
click at [884, 441] on span "Next" at bounding box center [885, 445] width 18 height 8
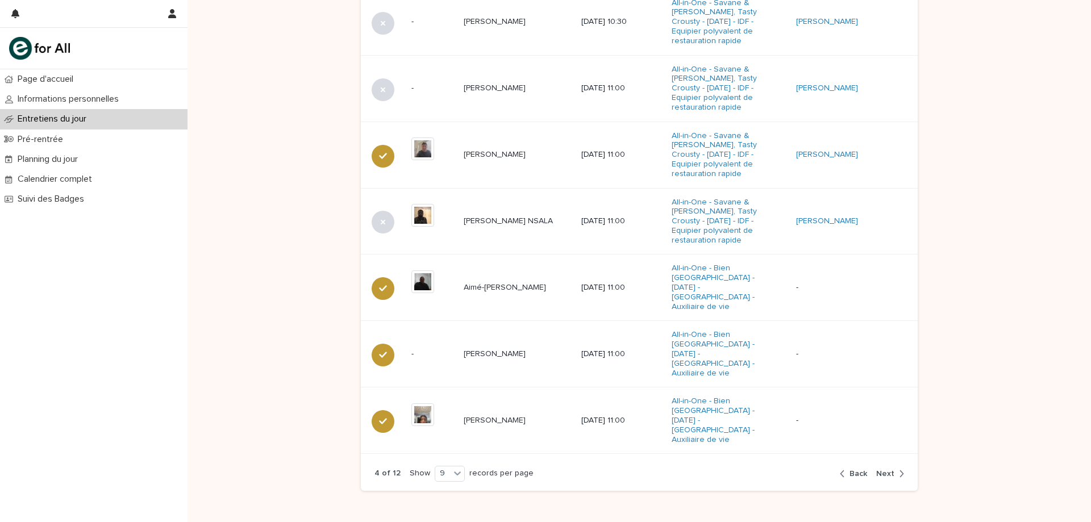
click at [890, 469] on button "Next" at bounding box center [888, 474] width 32 height 10
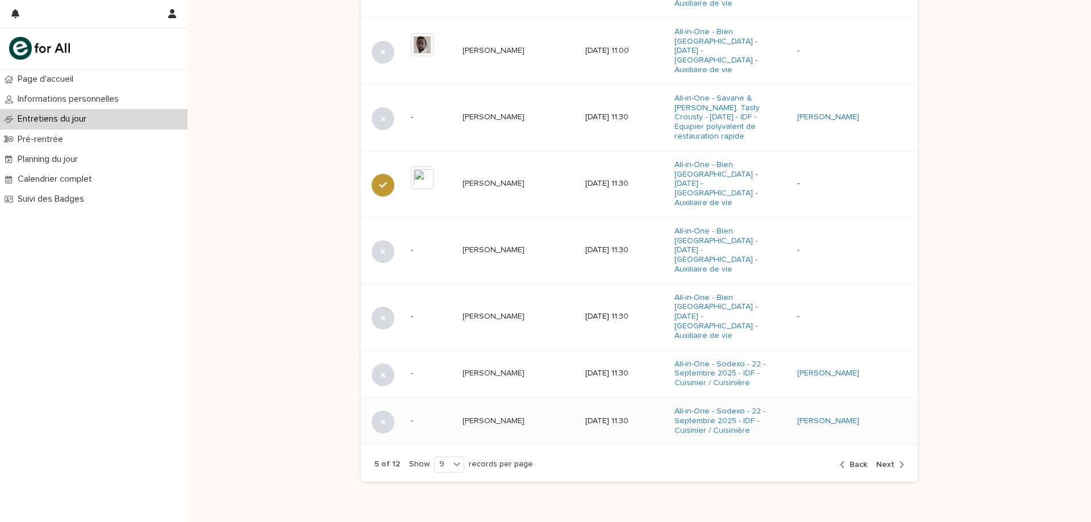
scroll to position [622, 0]
click at [497, 397] on td "[PERSON_NAME] [PERSON_NAME]" at bounding box center [519, 420] width 123 height 47
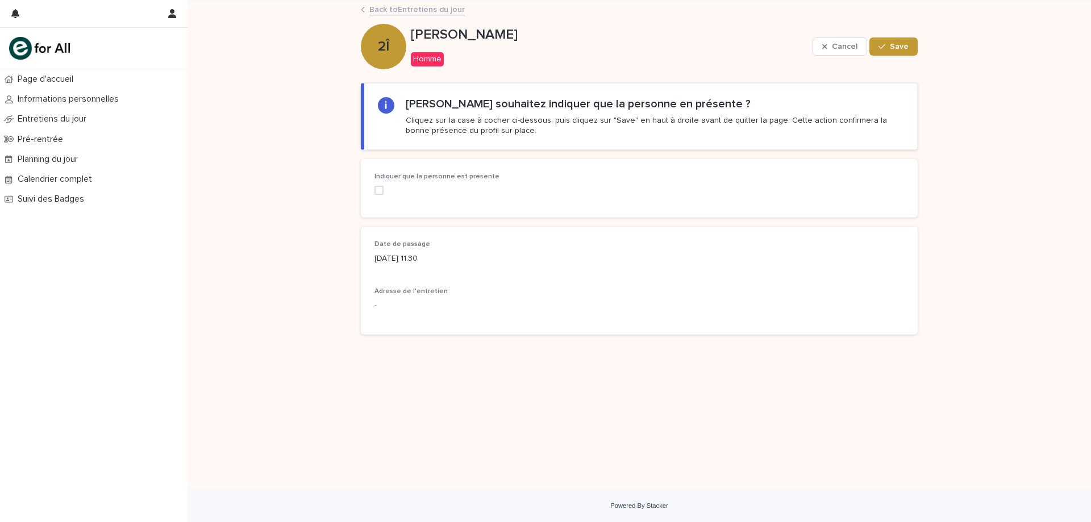
click at [375, 194] on span at bounding box center [378, 190] width 9 height 9
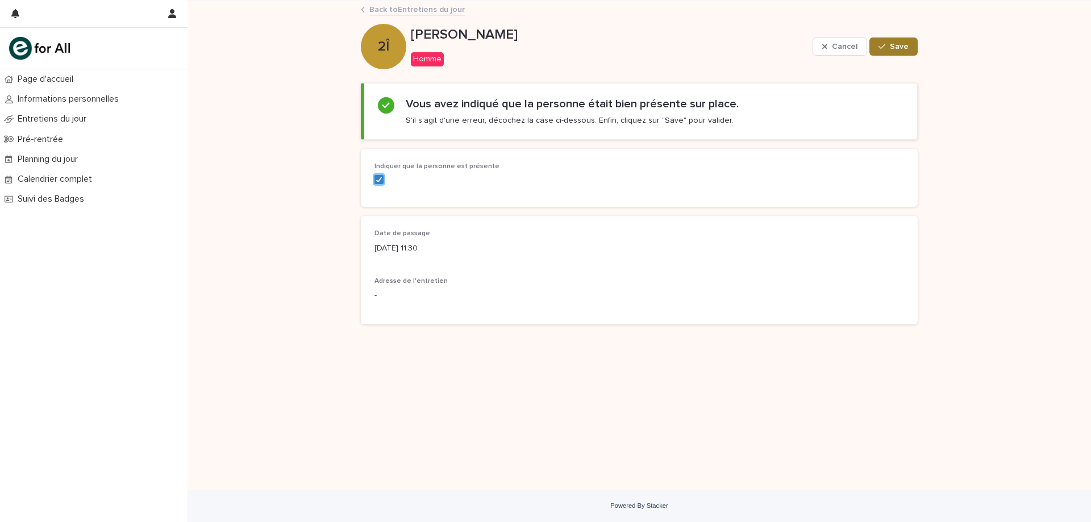
click at [897, 47] on span "Save" at bounding box center [899, 47] width 19 height 8
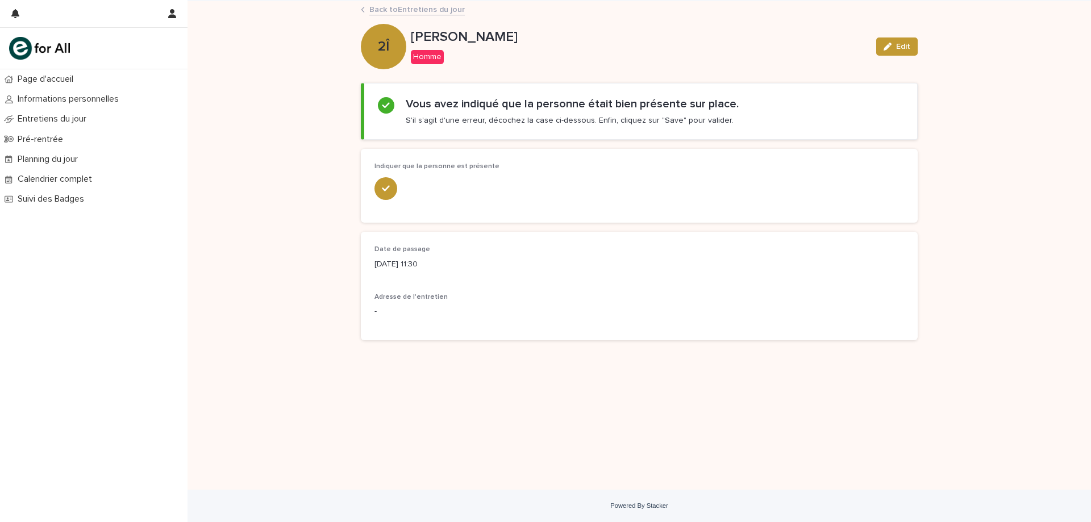
click at [405, 10] on link "Back to Entretiens du jour" at bounding box center [416, 8] width 95 height 13
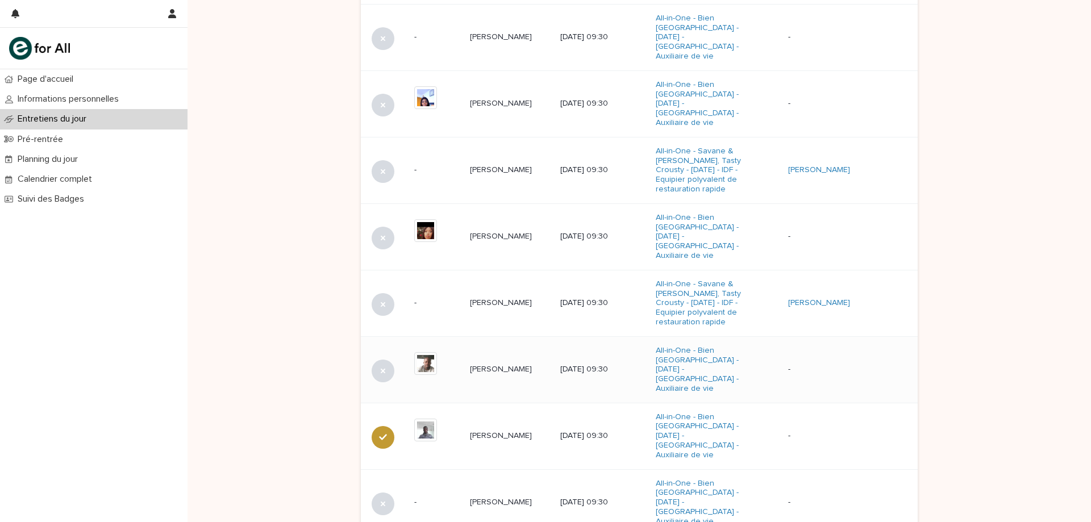
scroll to position [660, 0]
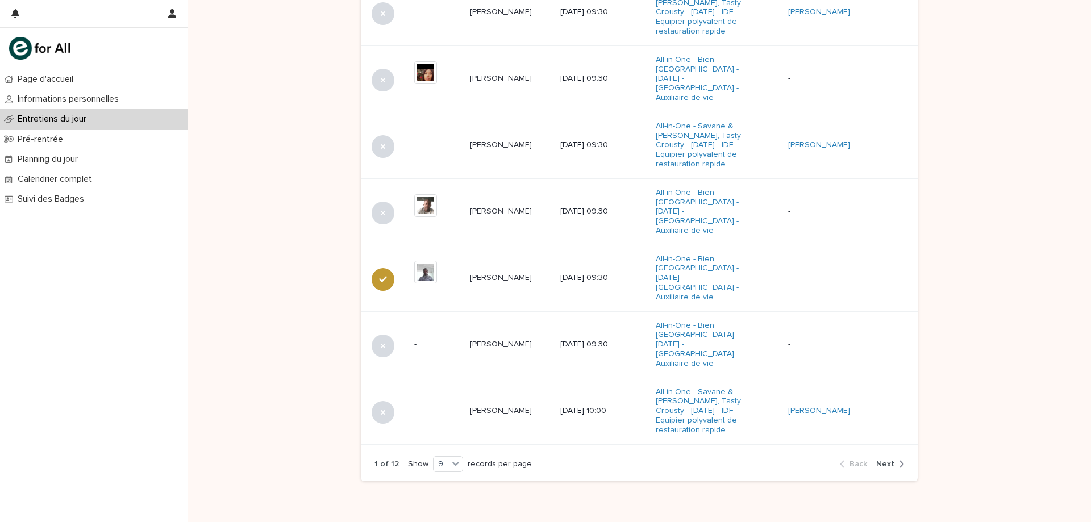
click at [894, 459] on div "button" at bounding box center [899, 464] width 10 height 10
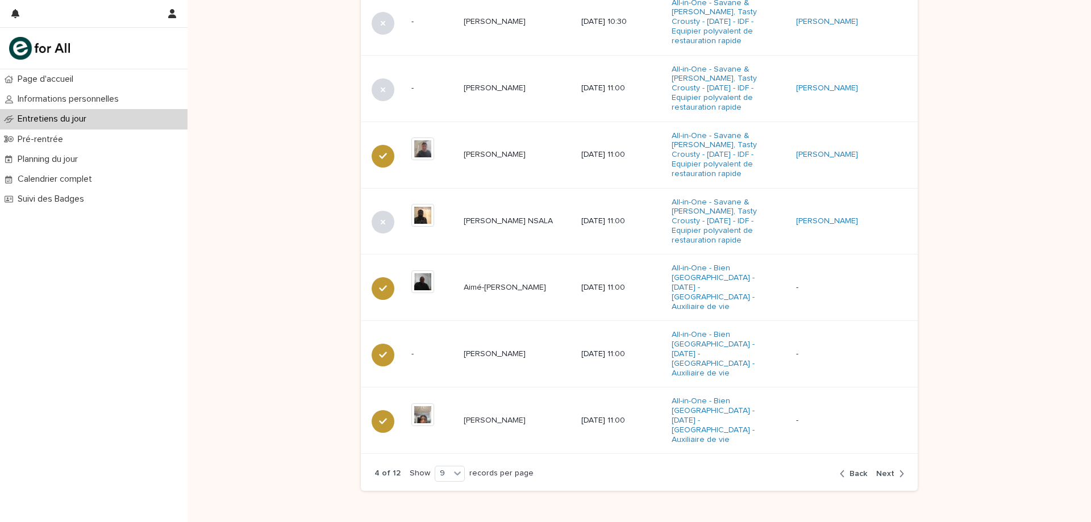
click at [885, 470] on span "Next" at bounding box center [885, 474] width 18 height 8
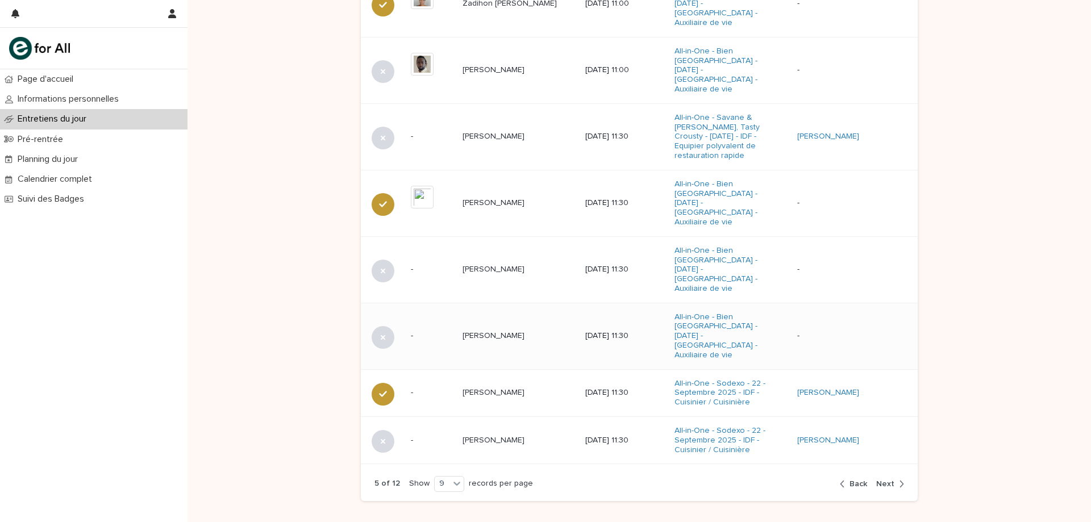
scroll to position [622, 0]
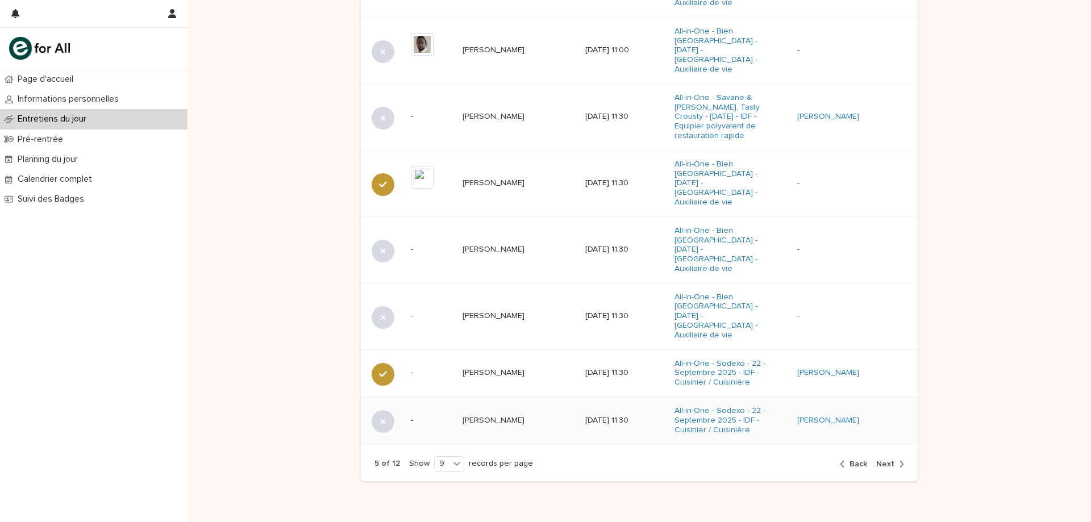
click at [515, 397] on td "[PERSON_NAME] [PERSON_NAME]" at bounding box center [519, 420] width 123 height 47
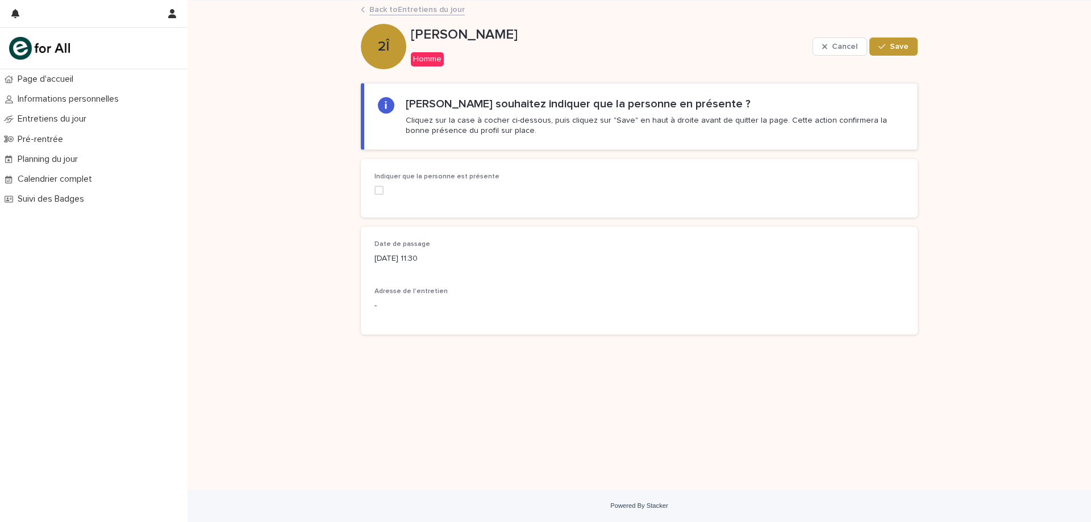
click at [381, 186] on span at bounding box center [378, 190] width 9 height 9
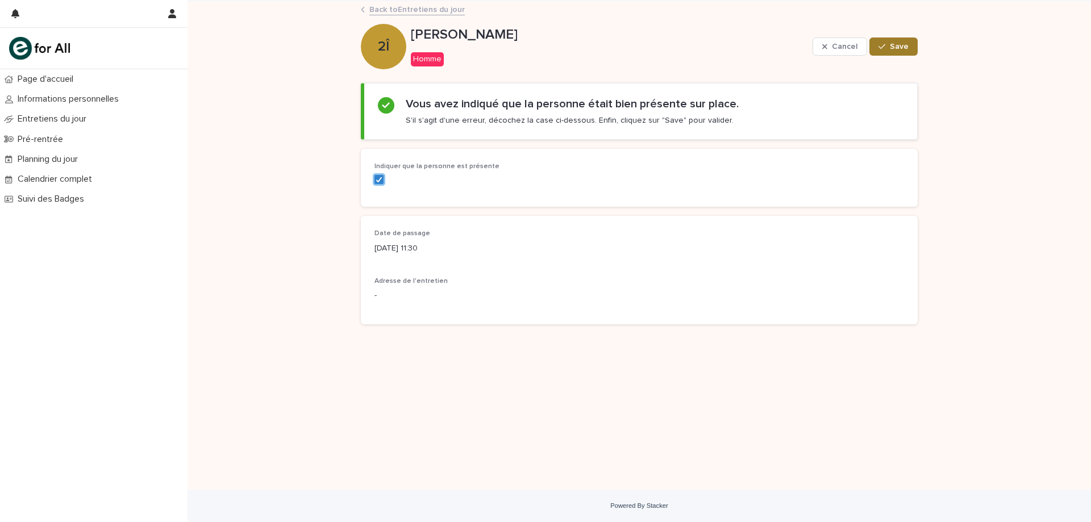
click at [899, 50] on span "Save" at bounding box center [899, 47] width 19 height 8
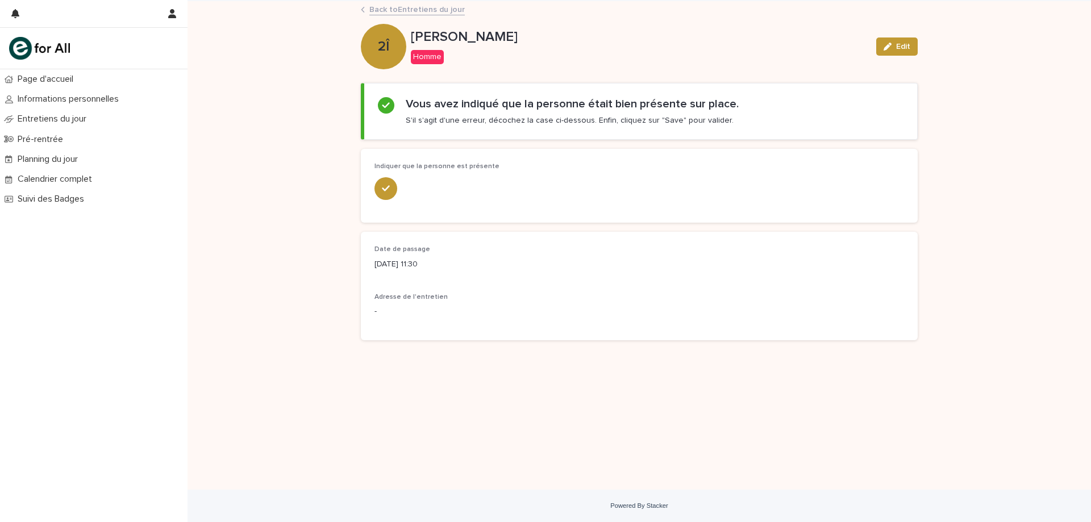
click at [396, 7] on link "Back to Entretiens du jour" at bounding box center [416, 8] width 95 height 13
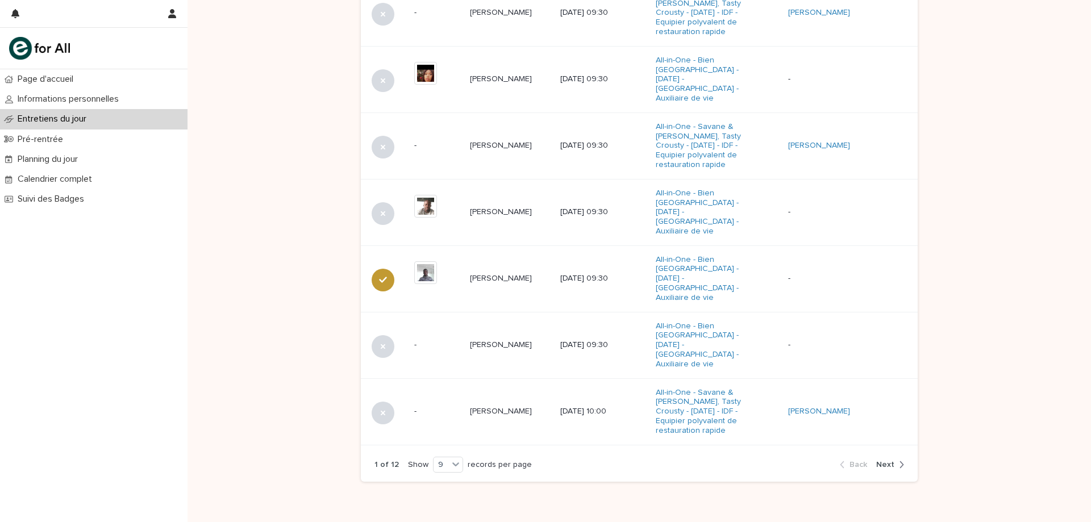
scroll to position [660, 0]
click at [882, 460] on span "Next" at bounding box center [885, 464] width 18 height 8
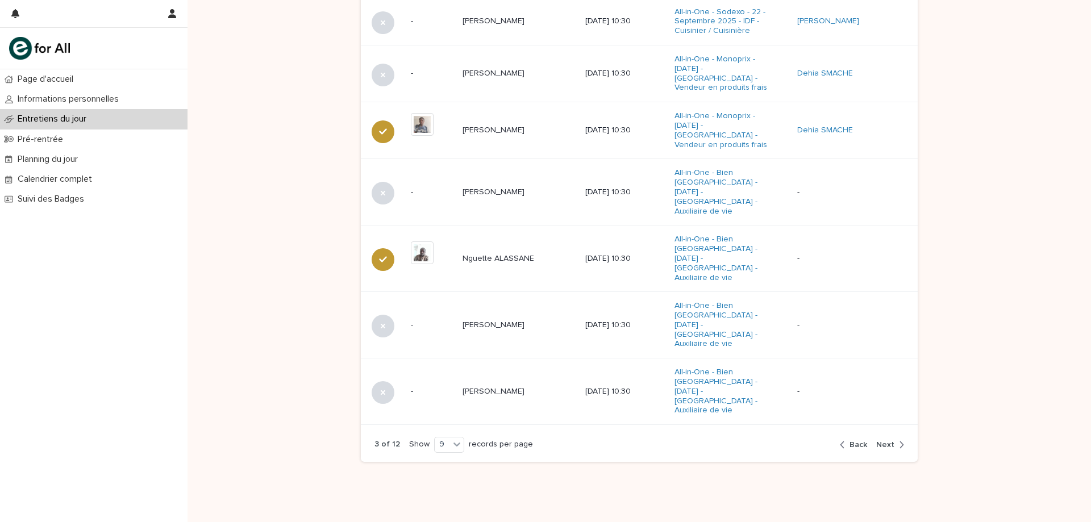
click at [882, 441] on span "Next" at bounding box center [885, 445] width 18 height 8
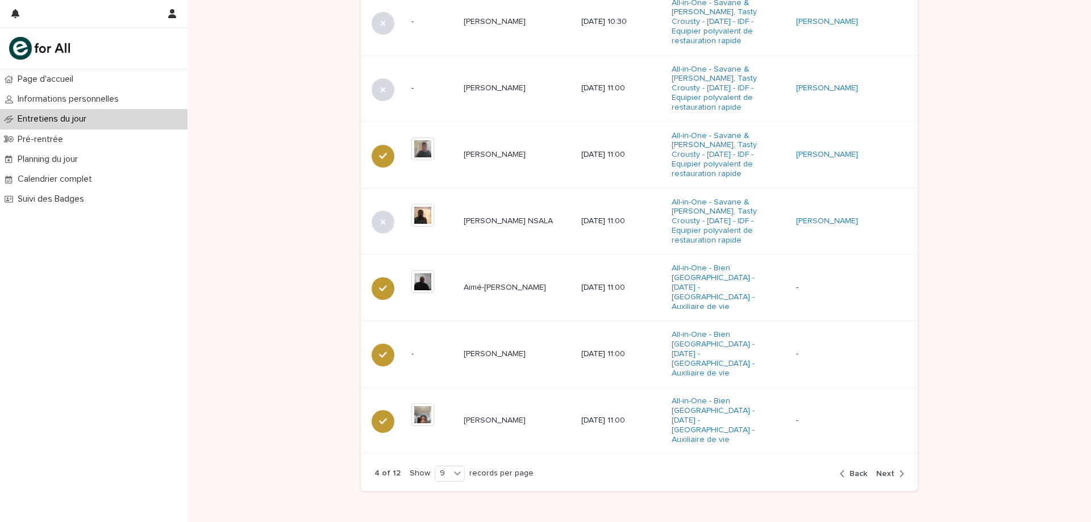
click at [886, 470] on span "Next" at bounding box center [885, 474] width 18 height 8
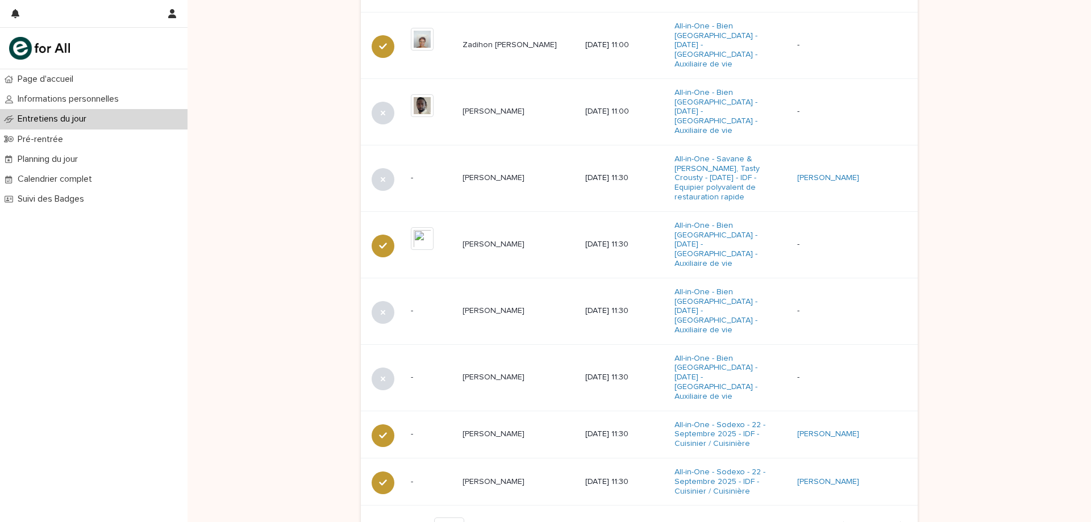
scroll to position [622, 0]
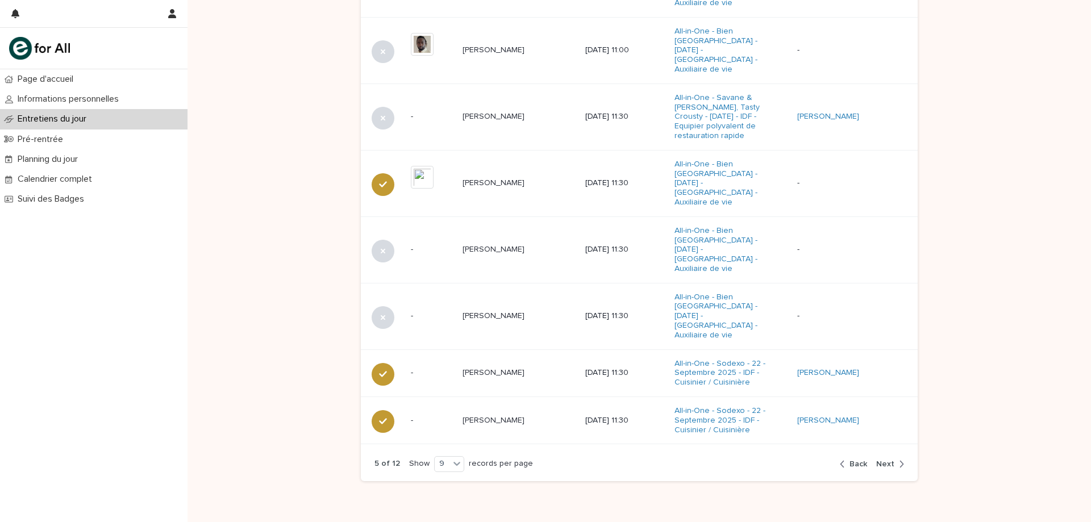
click at [884, 460] on span "Next" at bounding box center [885, 464] width 18 height 8
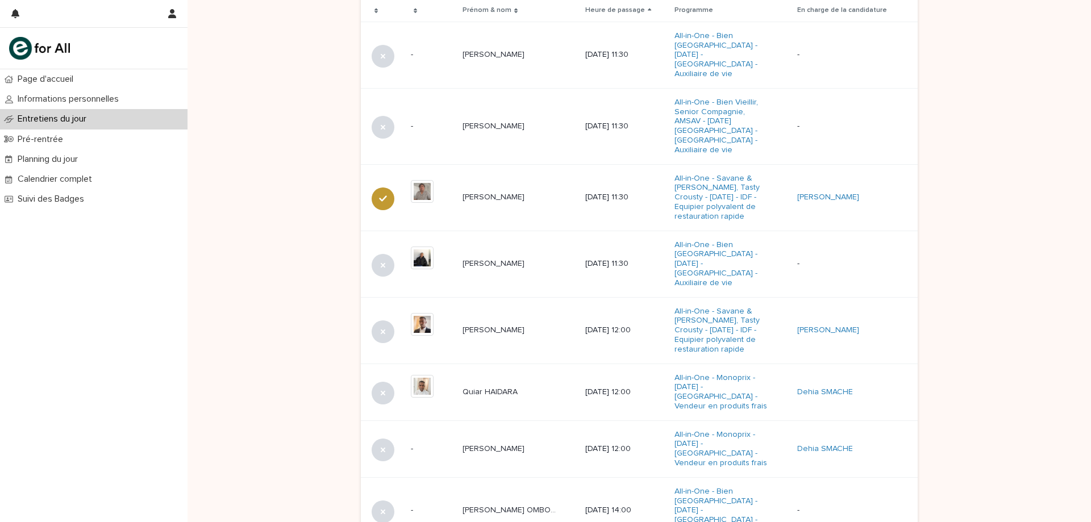
scroll to position [451, 0]
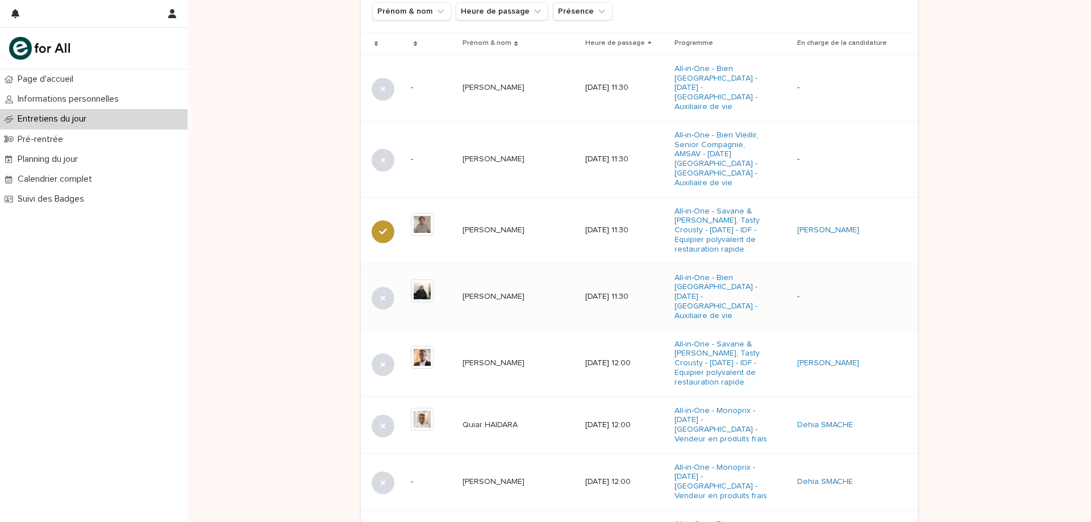
click at [490, 286] on td "[PERSON_NAME]" at bounding box center [519, 297] width 123 height 66
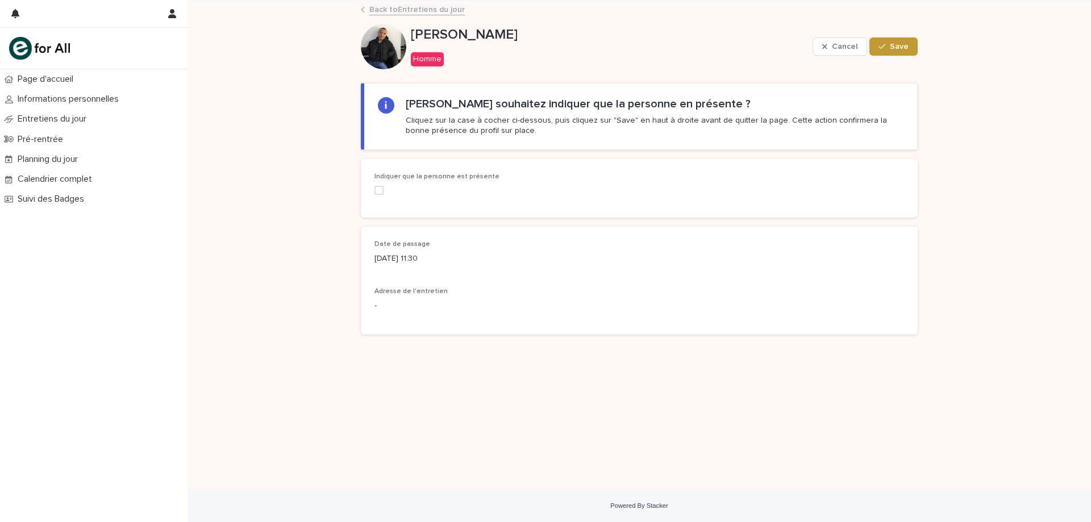
click at [382, 188] on span at bounding box center [378, 190] width 9 height 9
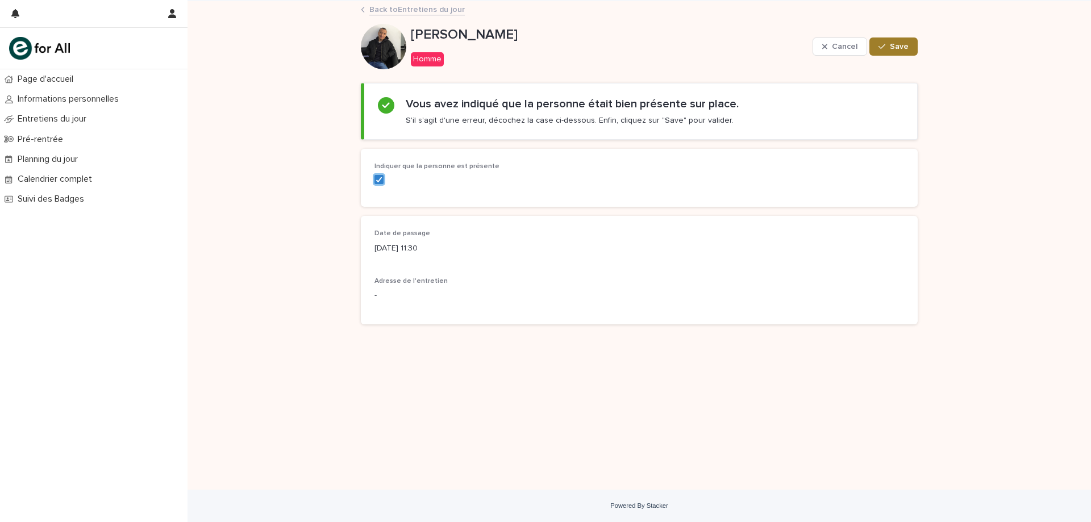
click at [902, 54] on button "Save" at bounding box center [893, 46] width 48 height 18
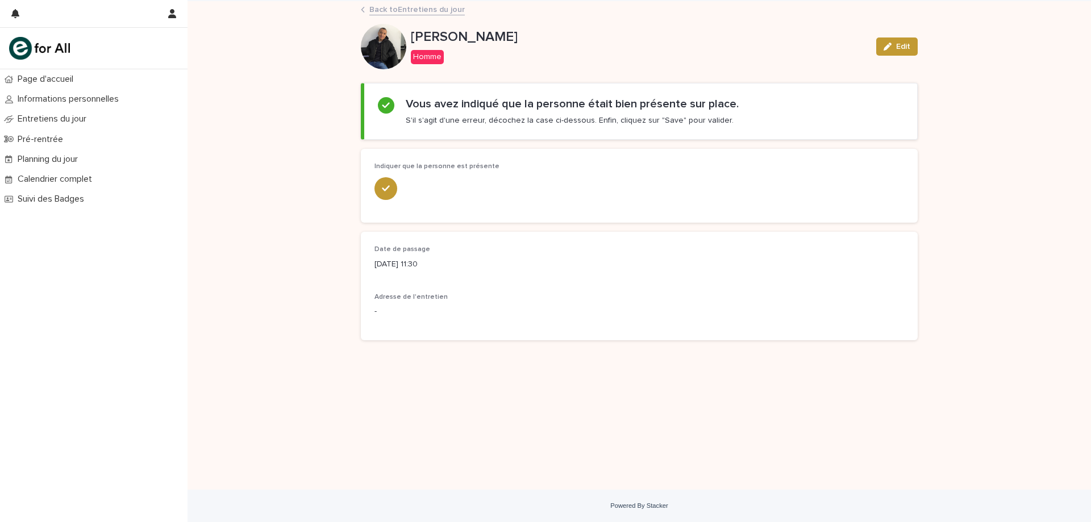
click at [440, 11] on link "Back to Entretiens du jour" at bounding box center [416, 8] width 95 height 13
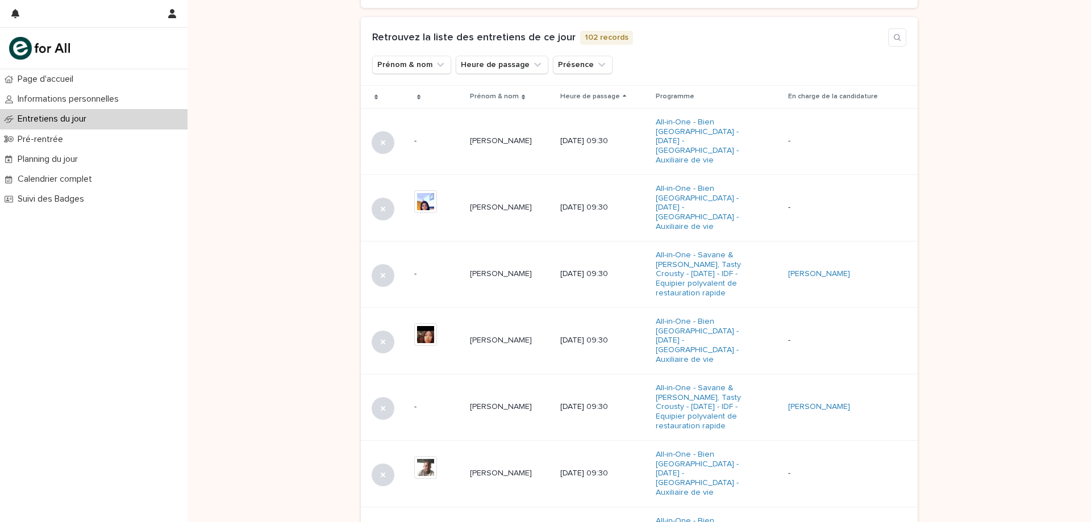
scroll to position [660, 0]
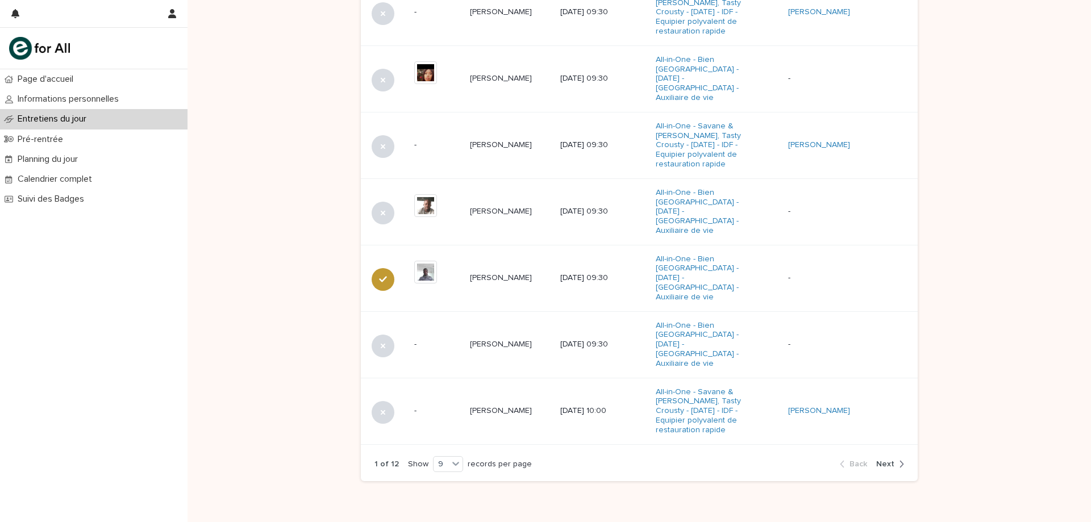
click at [885, 460] on span "Next" at bounding box center [885, 464] width 18 height 8
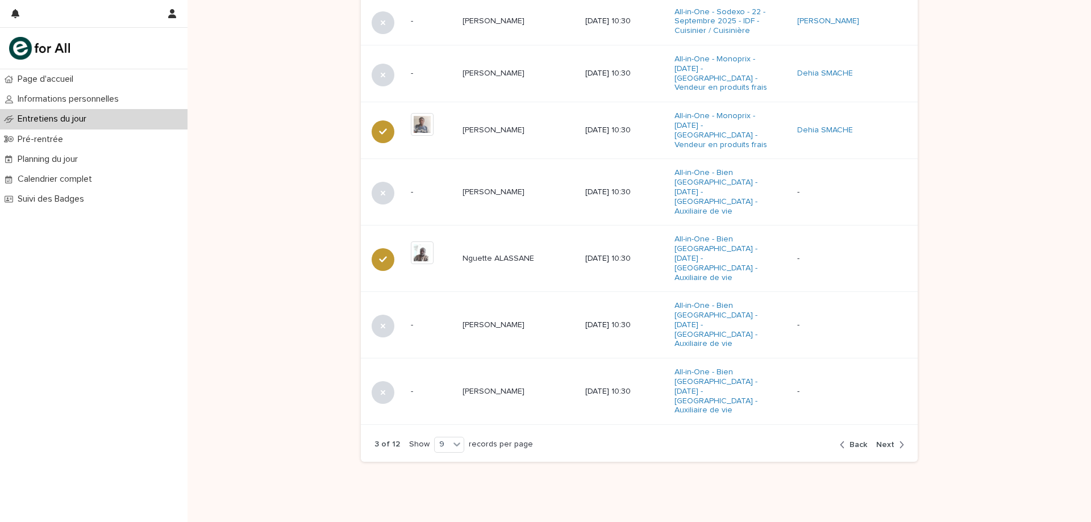
click at [885, 441] on span "Next" at bounding box center [885, 445] width 18 height 8
click at [885, 406] on table "Prénom & nom Heure de passage Programme En charge de la candidature + 0 This fi…" at bounding box center [639, 140] width 557 height 569
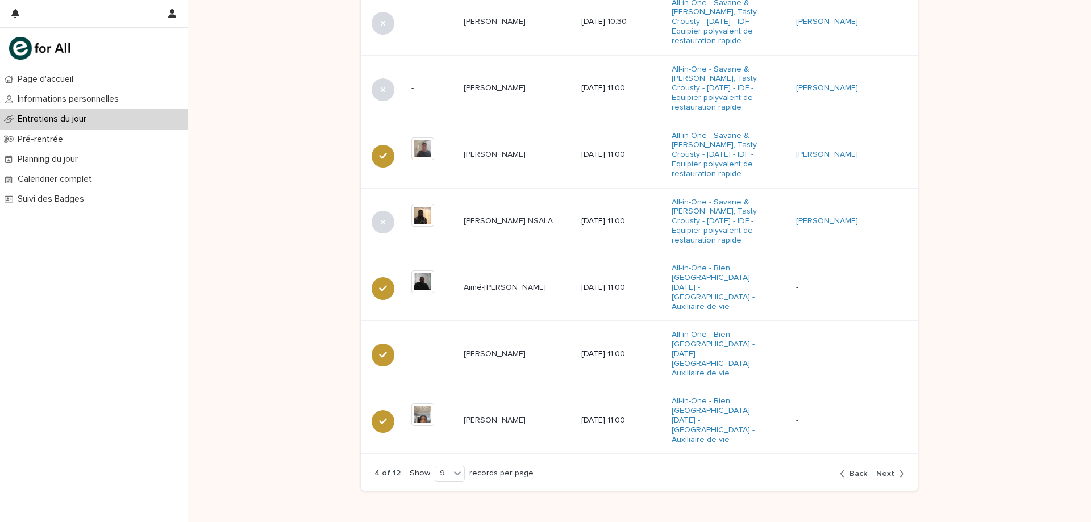
click at [888, 469] on button "Next" at bounding box center [888, 474] width 32 height 10
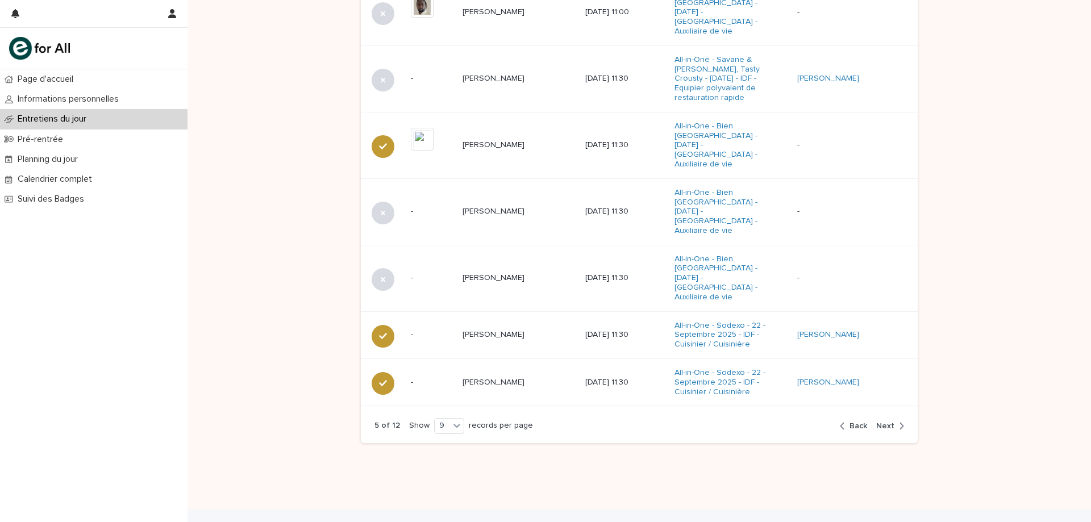
scroll to position [622, 0]
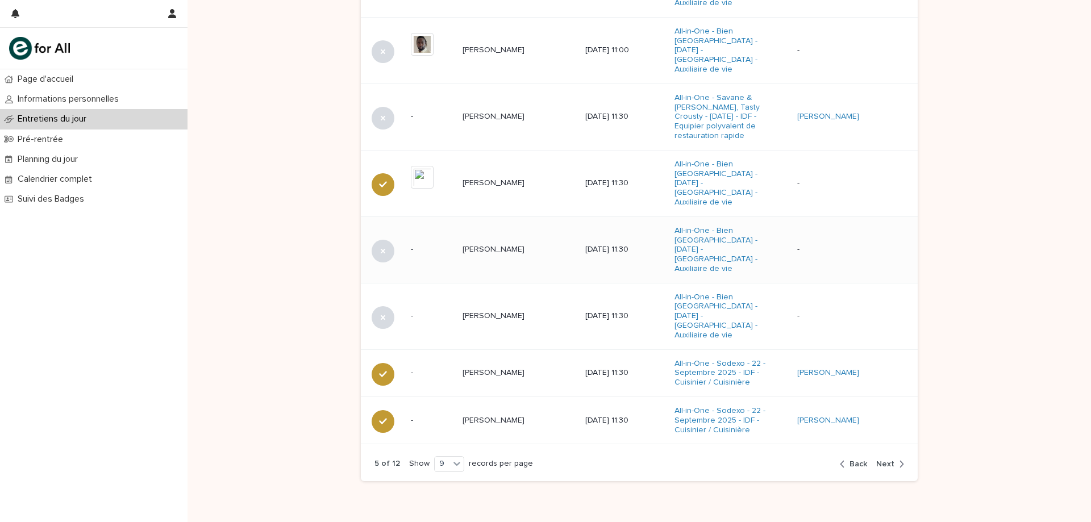
click at [500, 240] on div "Oumou DIEOUNE Oumou DIEOUNE" at bounding box center [519, 249] width 114 height 19
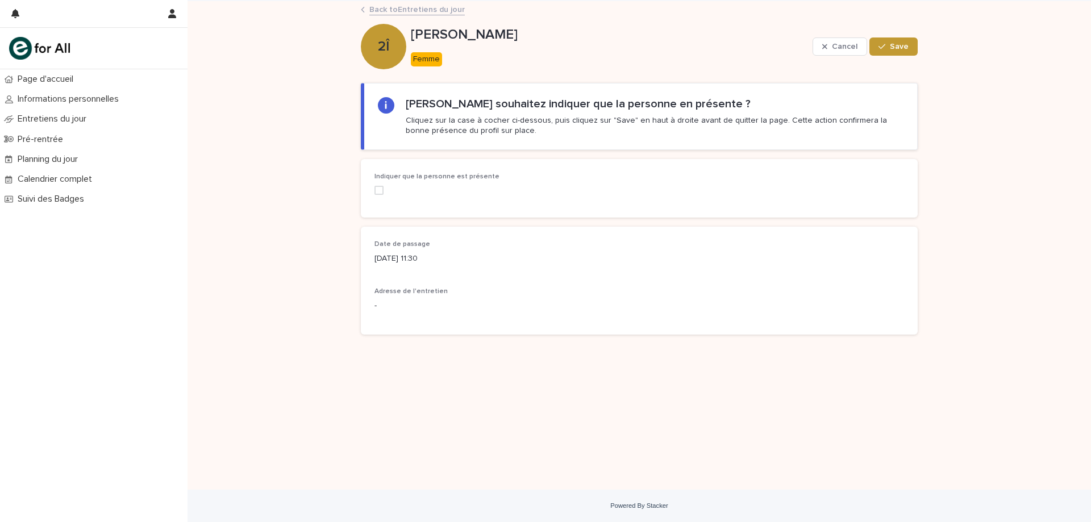
click at [387, 193] on label at bounding box center [458, 190] width 168 height 9
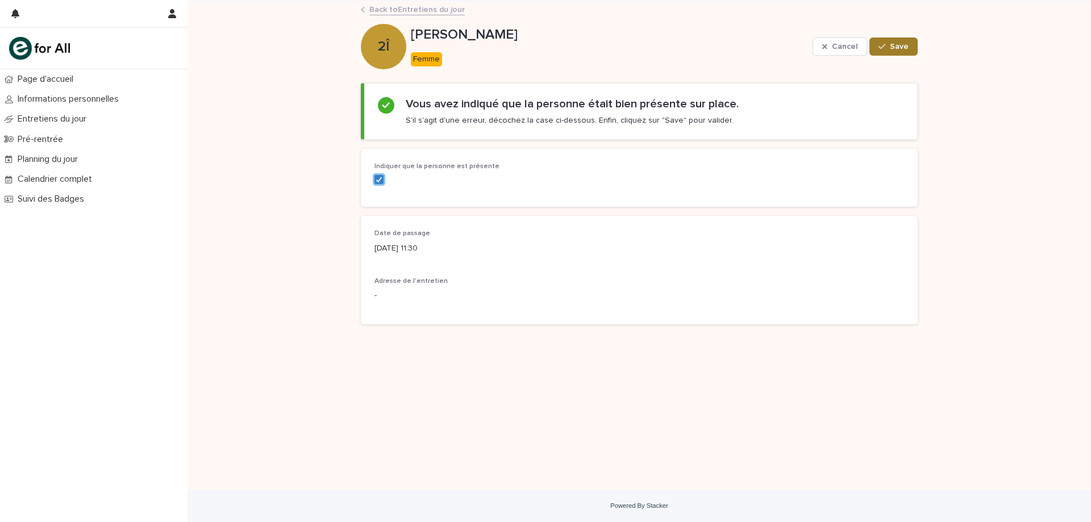
click at [911, 51] on button "Save" at bounding box center [893, 46] width 48 height 18
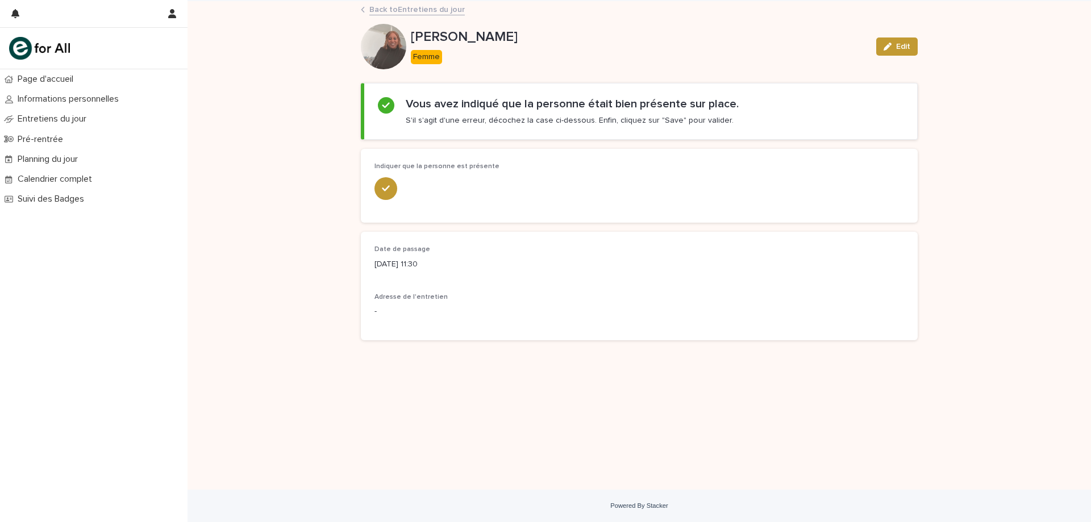
click at [415, 15] on link "Back to Entretiens du jour" at bounding box center [416, 8] width 95 height 13
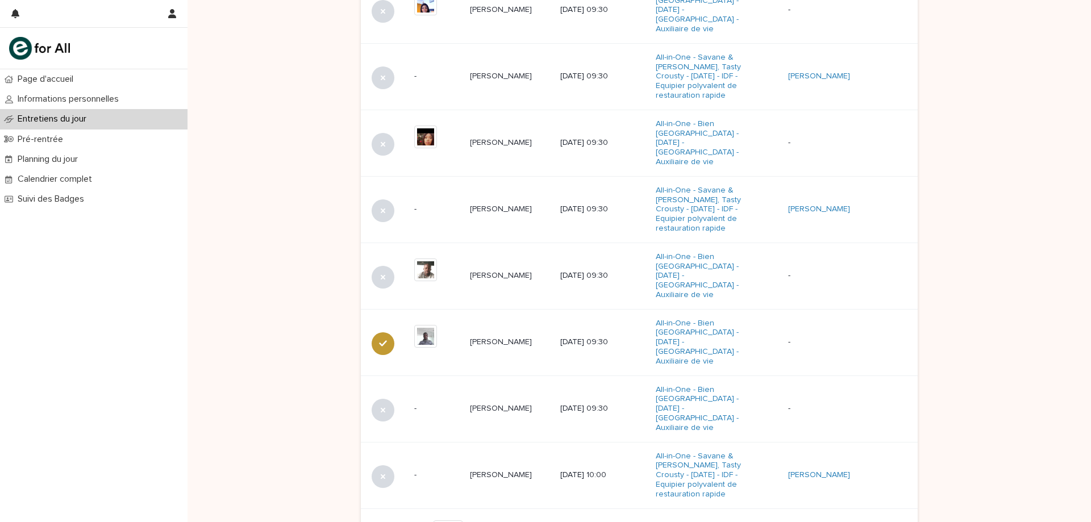
scroll to position [660, 0]
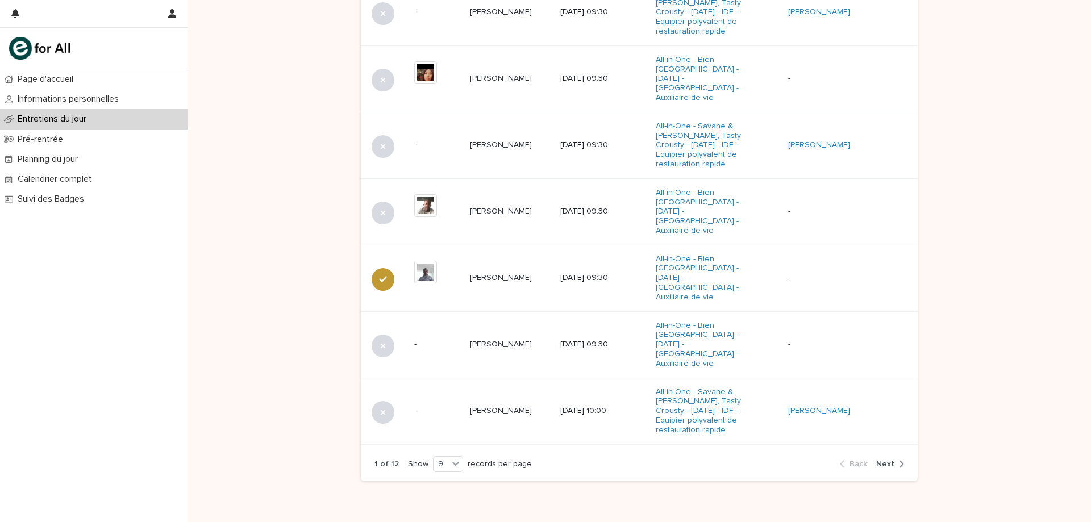
click at [890, 460] on span "Next" at bounding box center [885, 464] width 18 height 8
drag, startPoint x: 890, startPoint y: 407, endPoint x: 975, endPoint y: 395, distance: 86.1
click at [890, 459] on button "Next" at bounding box center [888, 464] width 32 height 10
click at [894, 459] on div "button" at bounding box center [899, 464] width 10 height 10
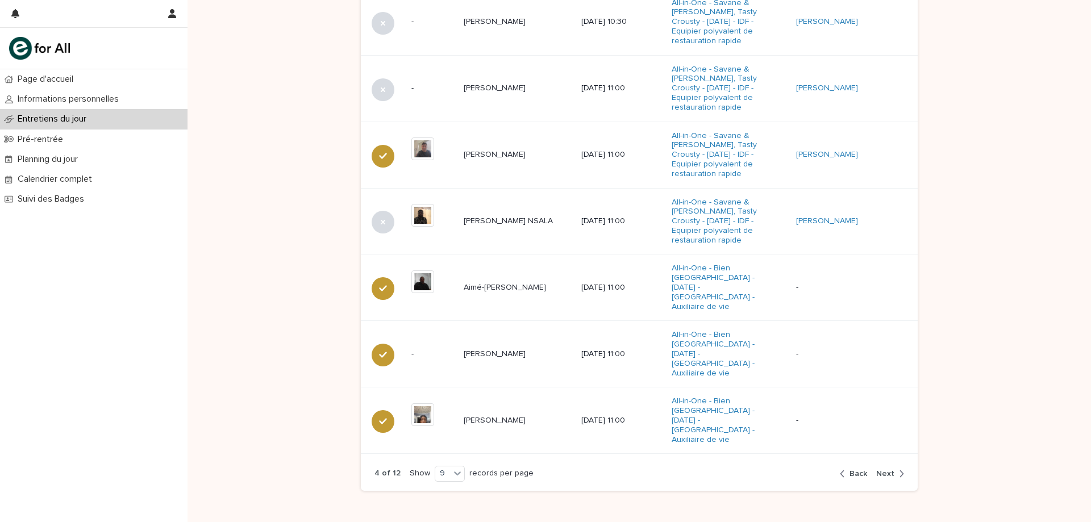
click at [900, 456] on div "4 of 12 Show 9 records per page Back Next" at bounding box center [639, 473] width 557 height 35
click at [878, 456] on div "4 of 12 Show 9 records per page Back Next" at bounding box center [639, 473] width 557 height 35
click at [889, 470] on span "Next" at bounding box center [885, 474] width 18 height 8
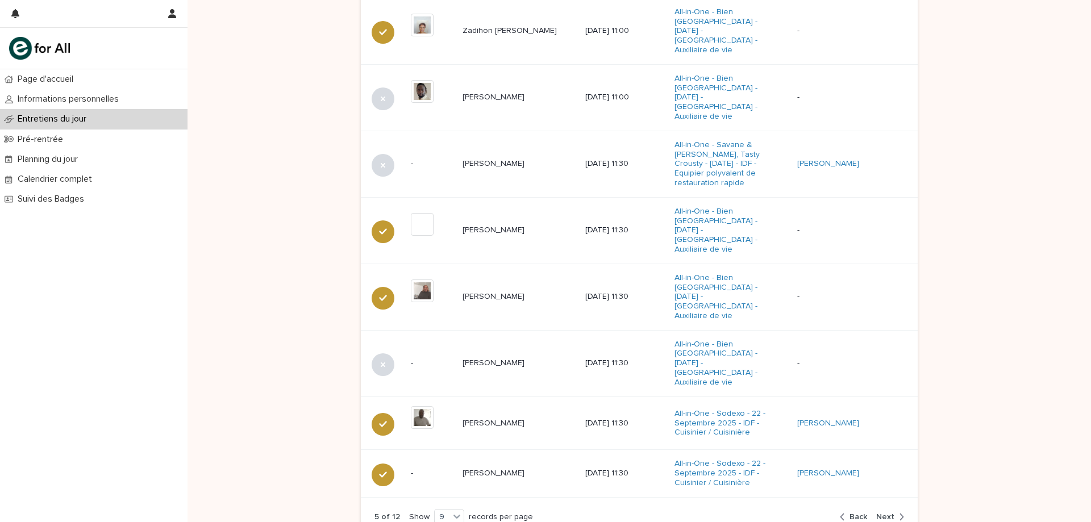
scroll to position [628, 0]
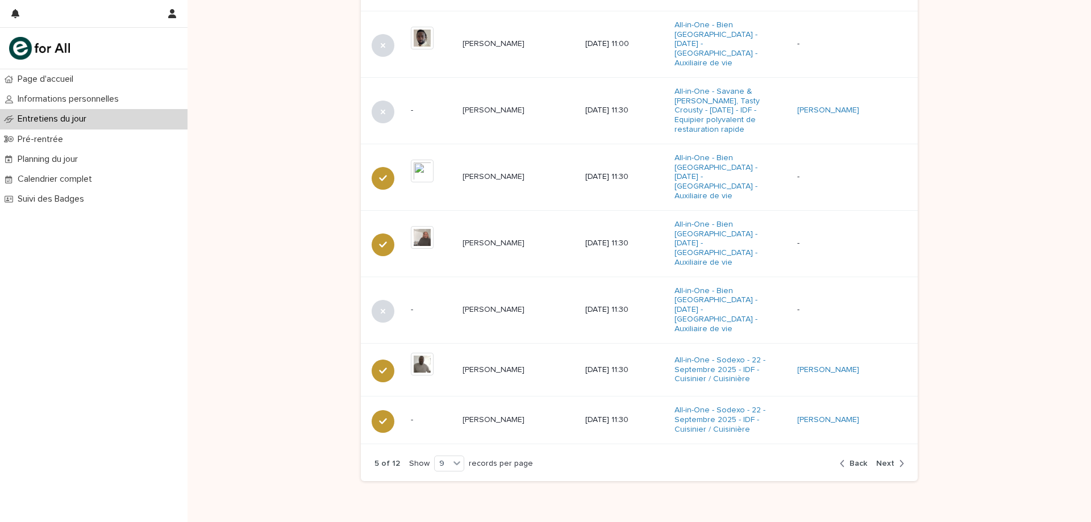
click at [887, 460] on span "Next" at bounding box center [885, 464] width 18 height 8
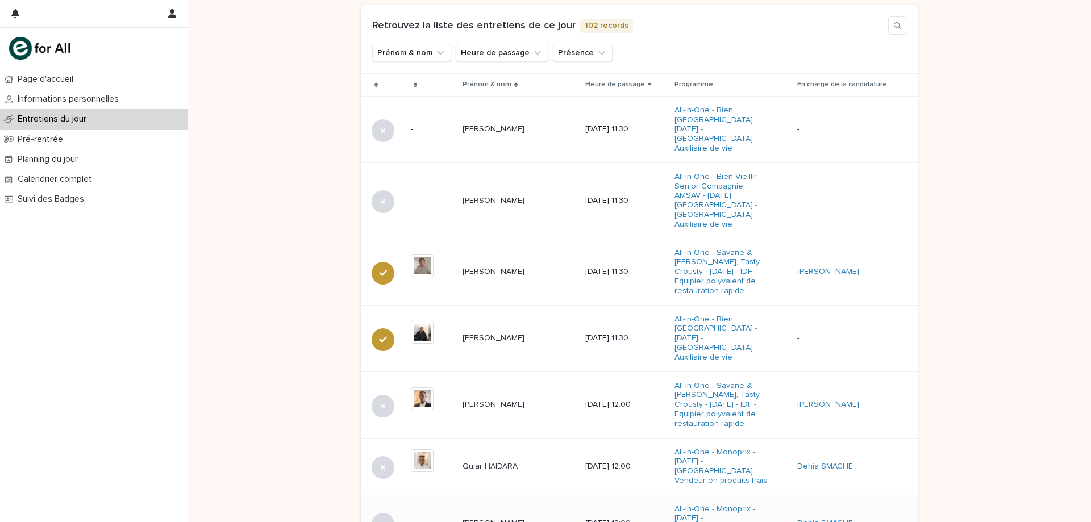
scroll to position [401, 0]
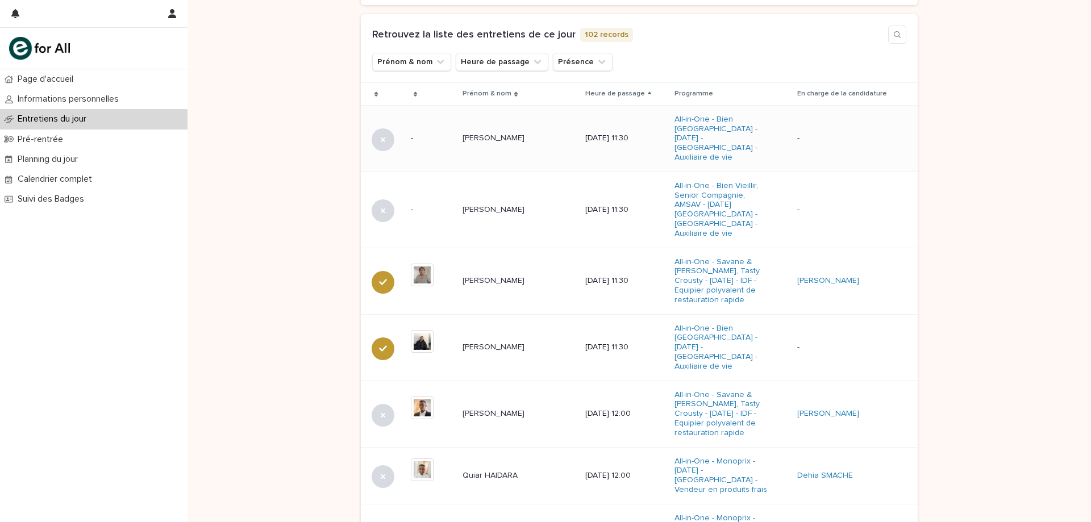
click at [497, 143] on div "[PERSON_NAME]" at bounding box center [519, 138] width 114 height 19
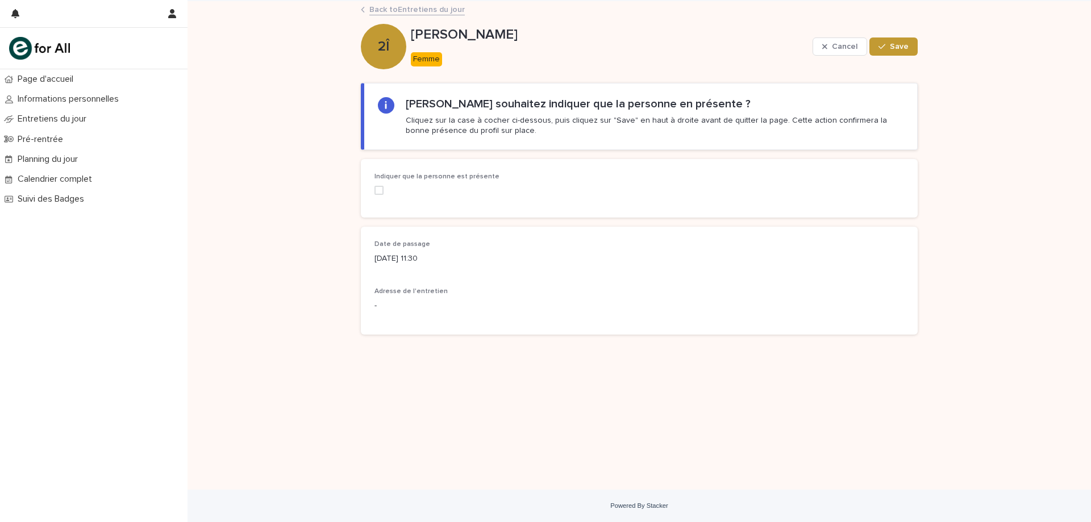
click at [380, 195] on div "Indiquer que la personne est présente" at bounding box center [458, 188] width 168 height 31
click at [375, 186] on span at bounding box center [378, 190] width 9 height 9
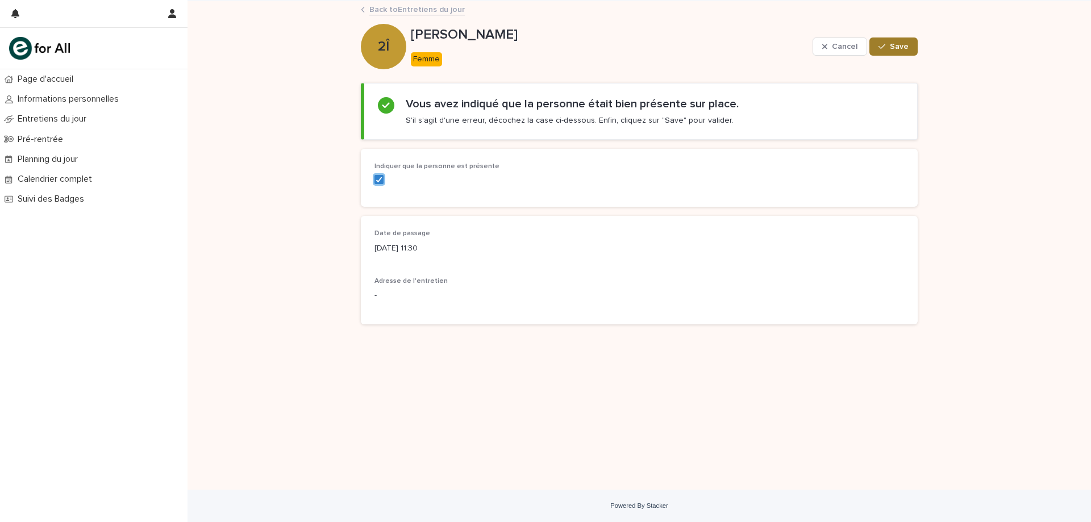
click at [906, 52] on button "Save" at bounding box center [893, 46] width 48 height 18
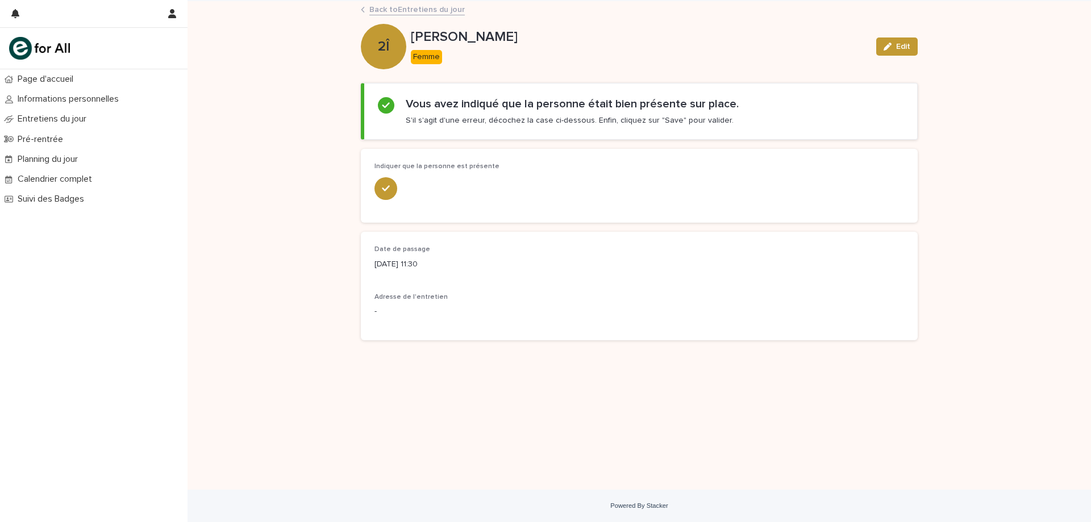
click at [430, 7] on link "Back to Entretiens du jour" at bounding box center [416, 8] width 95 height 13
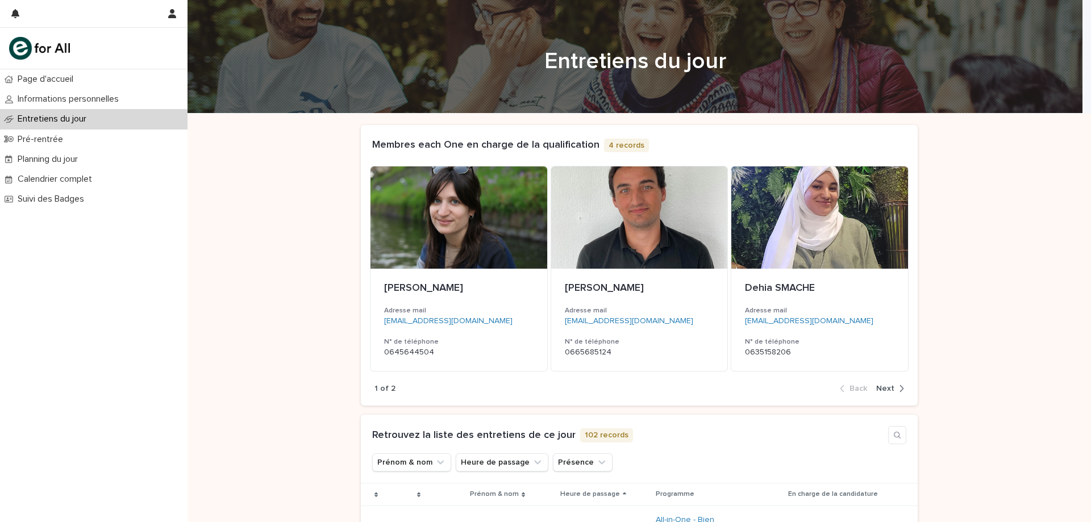
scroll to position [170, 0]
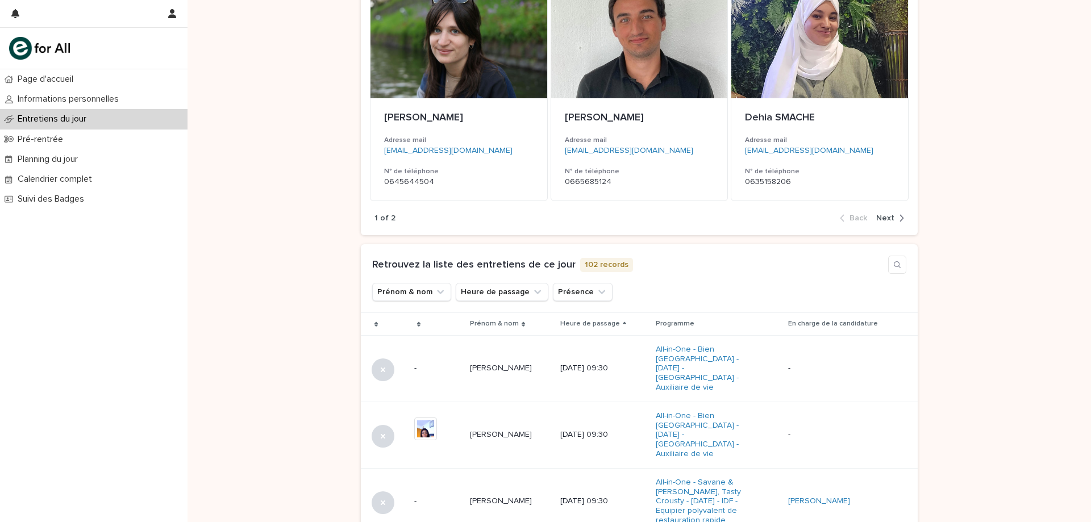
click at [894, 218] on div "button" at bounding box center [899, 218] width 10 height 10
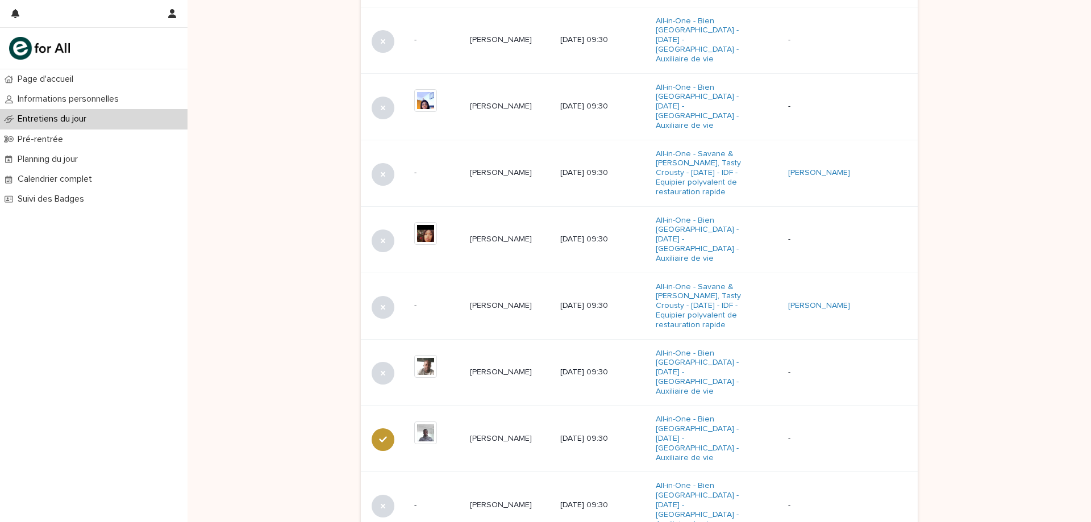
scroll to position [672, 0]
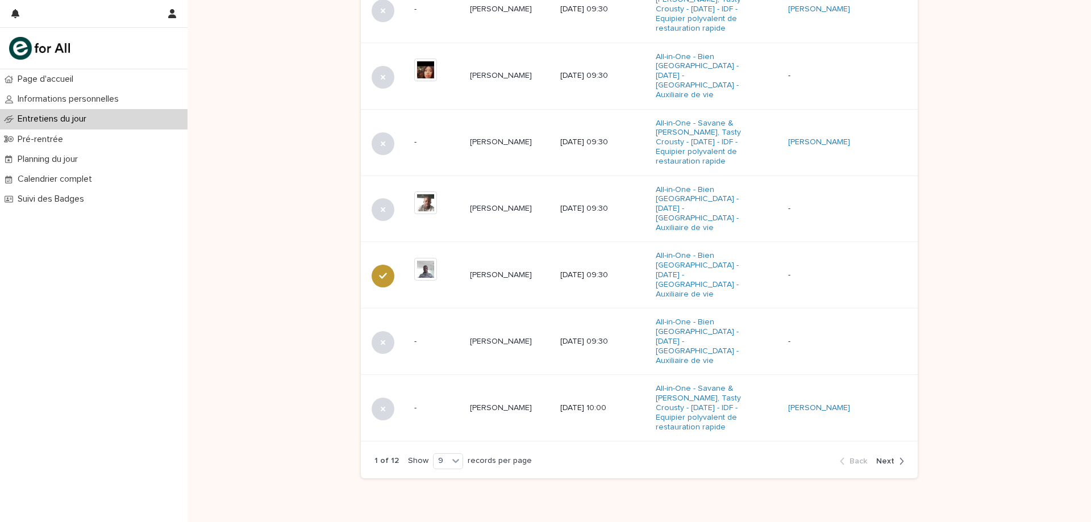
click at [884, 457] on span "Next" at bounding box center [885, 461] width 18 height 8
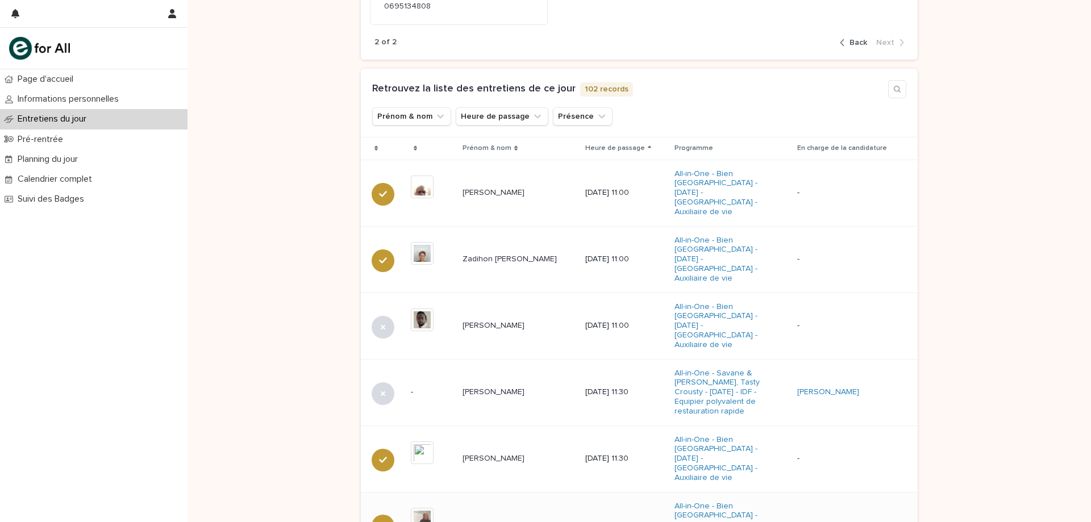
scroll to position [640, 0]
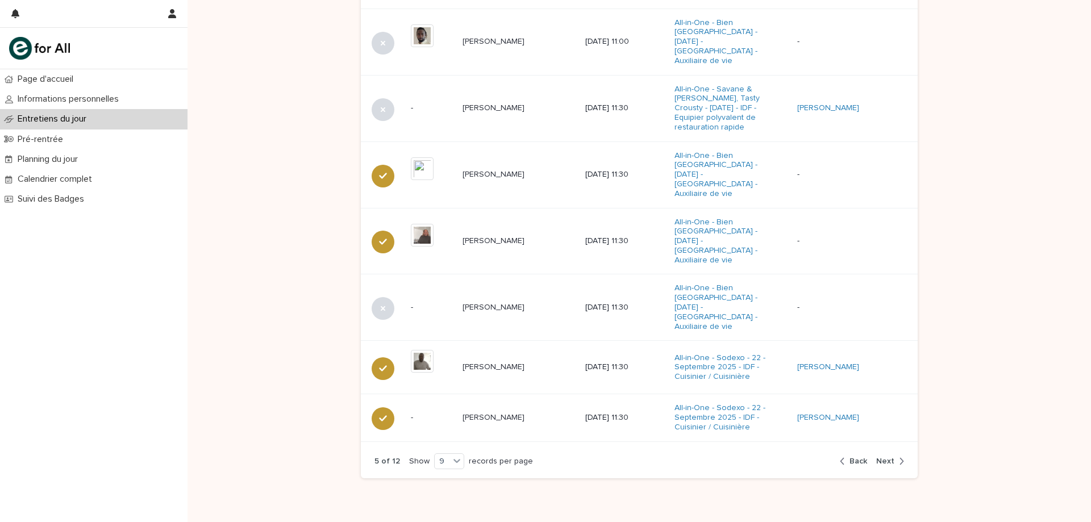
click at [881, 457] on span "Next" at bounding box center [885, 461] width 18 height 8
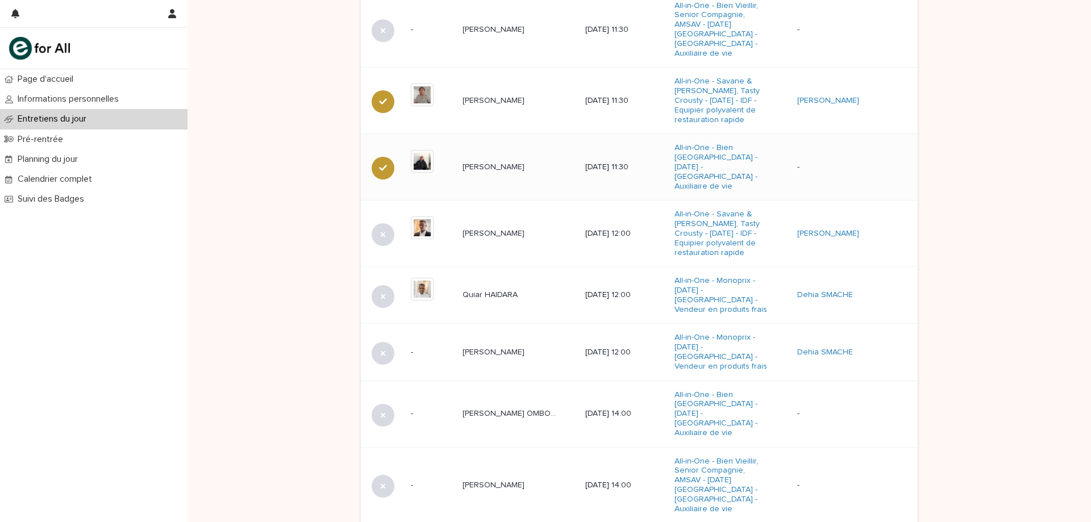
scroll to position [469, 0]
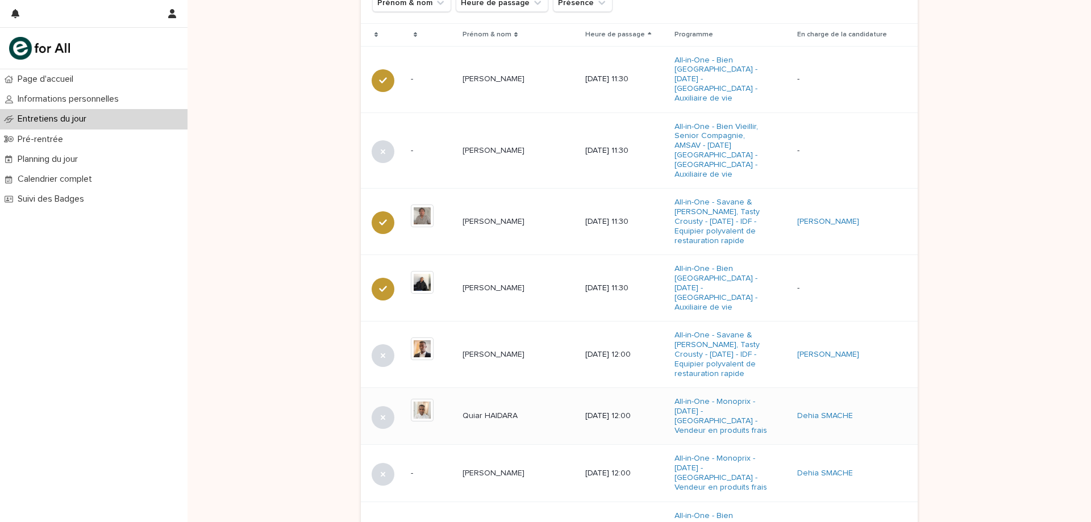
click at [495, 407] on div "Quiar HAIDARA Quiar HAIDARA" at bounding box center [519, 416] width 114 height 19
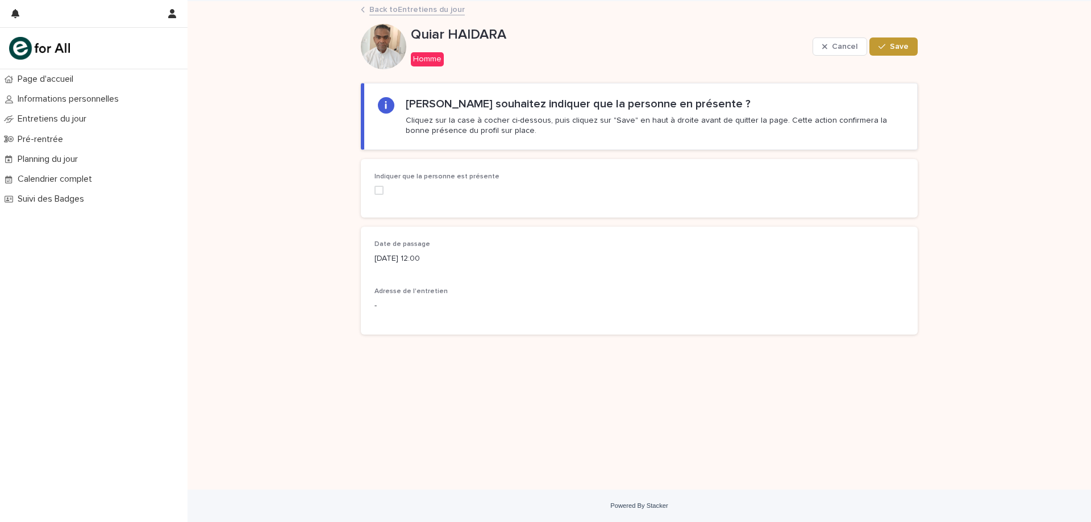
click at [379, 192] on span at bounding box center [378, 190] width 9 height 9
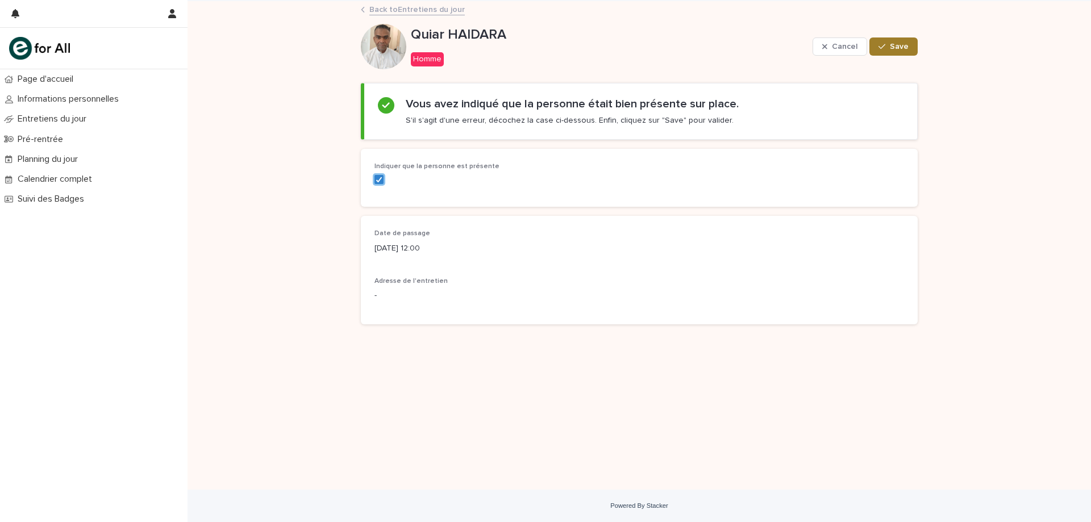
click at [899, 48] on span "Save" at bounding box center [899, 47] width 19 height 8
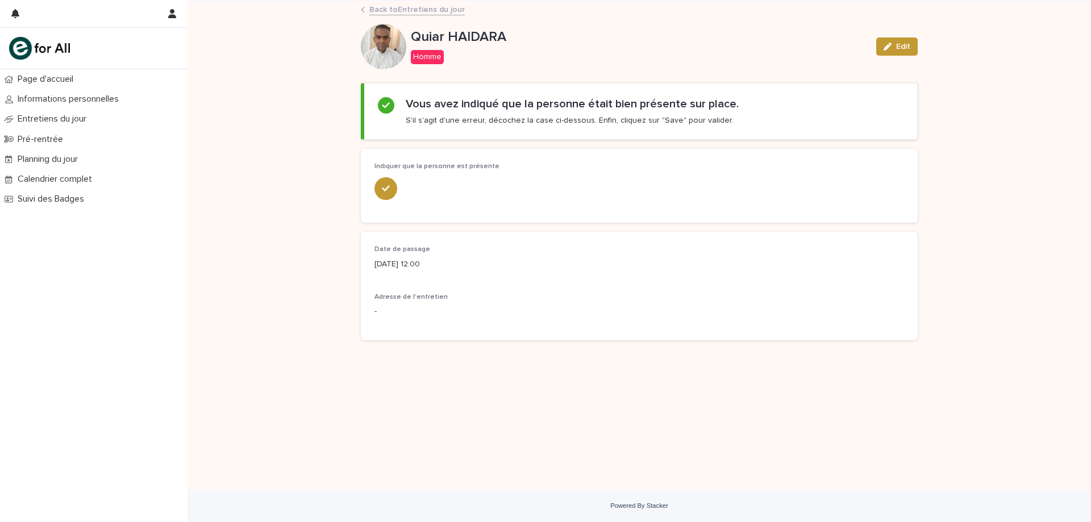
click at [415, 6] on link "Back to Entretiens du jour" at bounding box center [416, 8] width 95 height 13
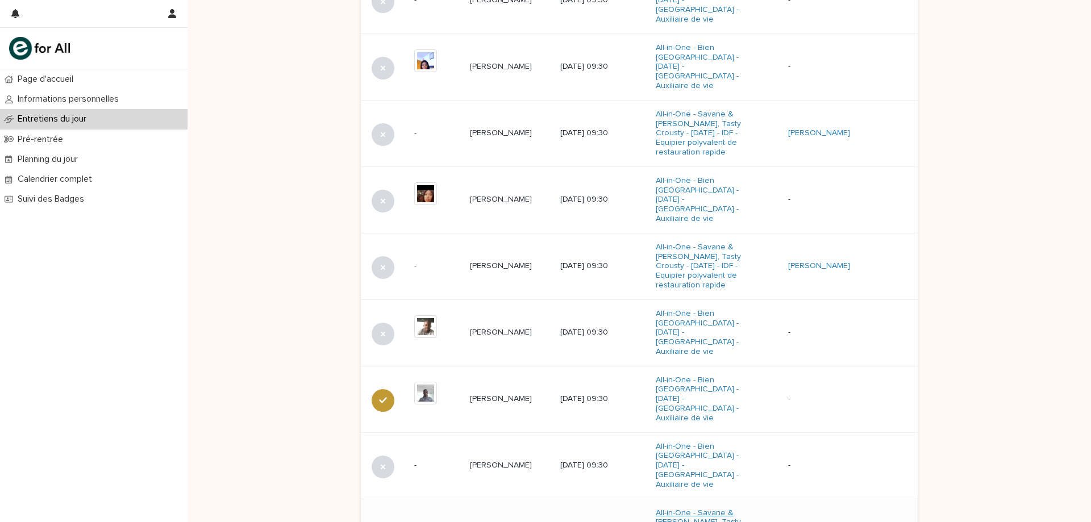
scroll to position [660, 0]
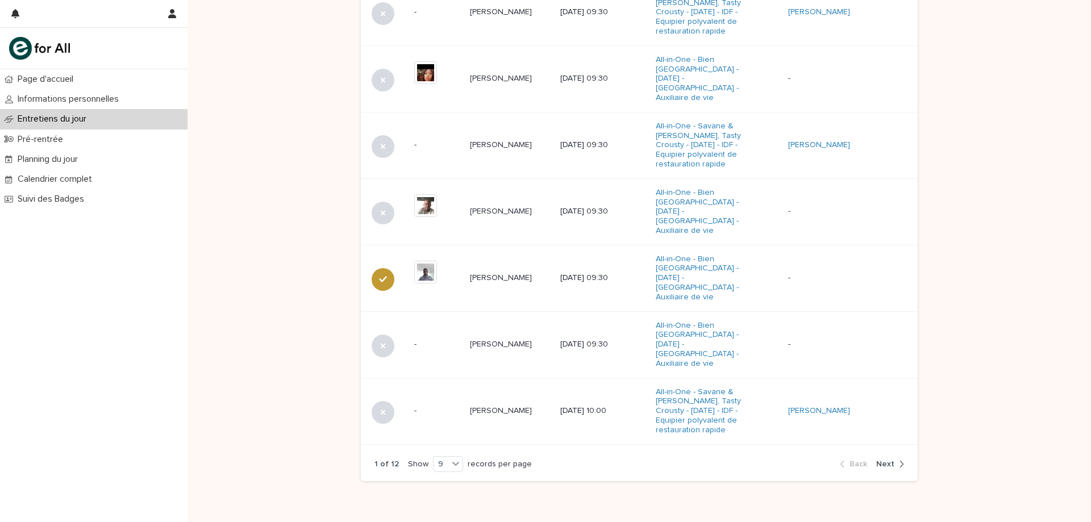
click at [899, 459] on icon "button" at bounding box center [901, 464] width 5 height 10
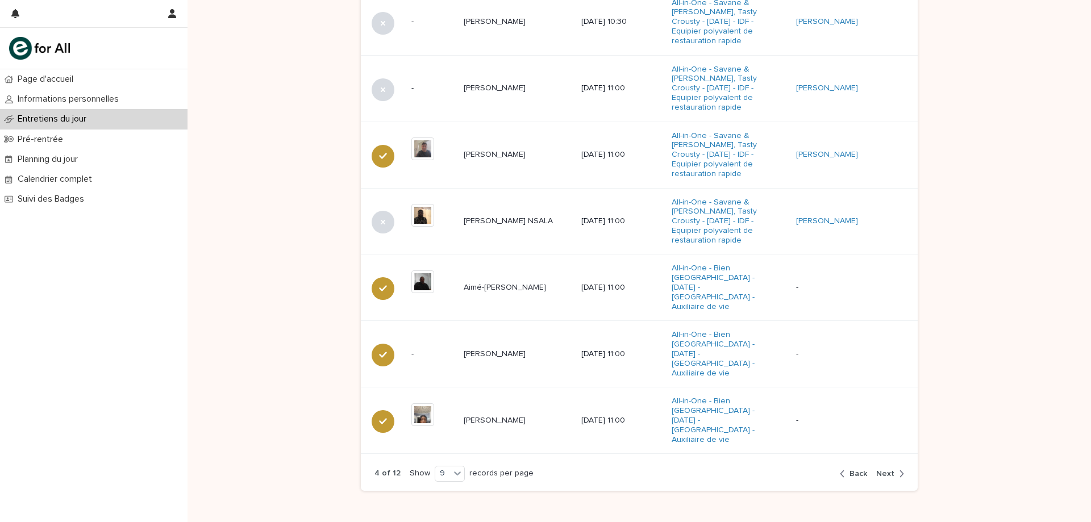
click at [889, 470] on span "Next" at bounding box center [885, 474] width 18 height 8
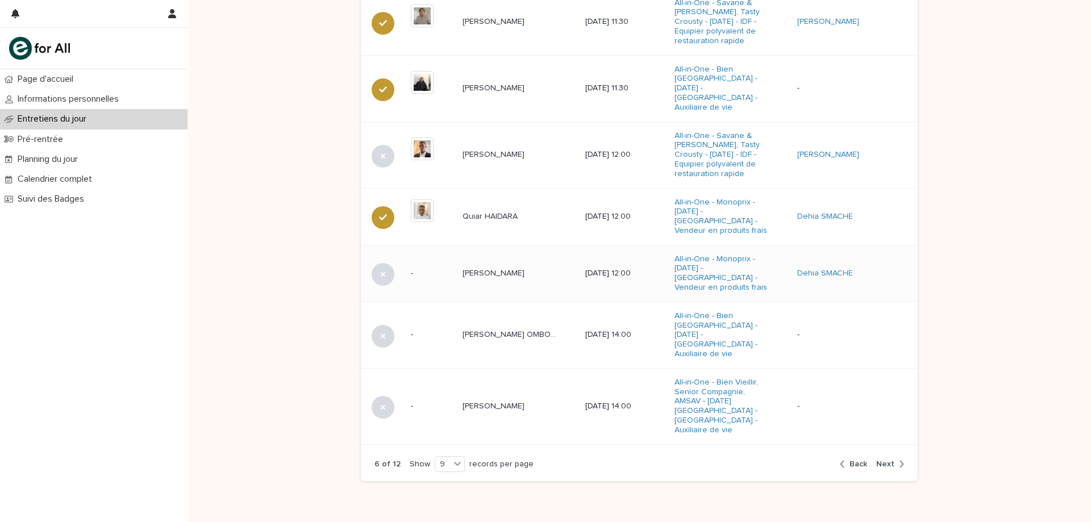
click at [508, 266] on p "[PERSON_NAME]" at bounding box center [494, 272] width 64 height 12
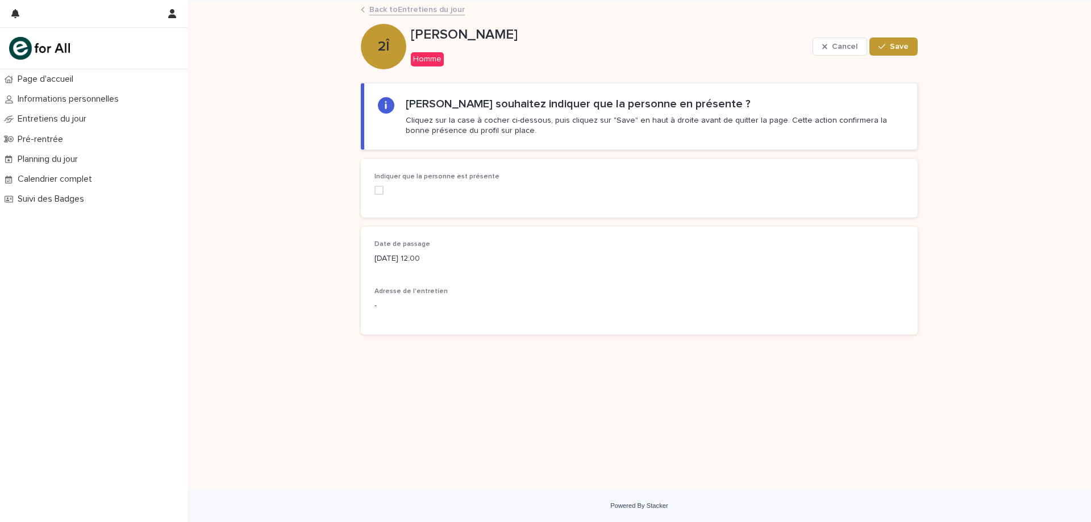
click at [387, 191] on label at bounding box center [458, 190] width 168 height 9
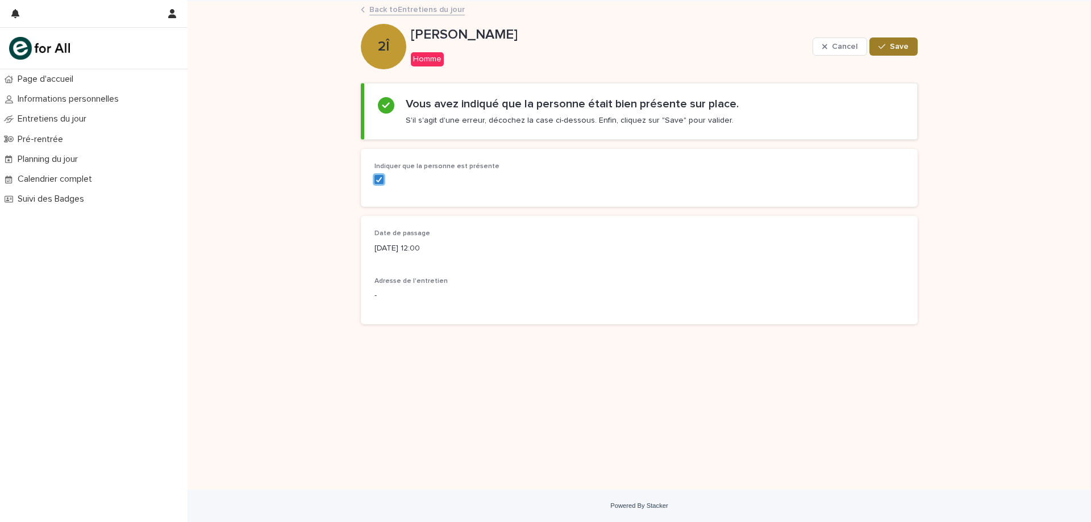
click at [895, 44] on span "Save" at bounding box center [899, 47] width 19 height 8
